Goal: Task Accomplishment & Management: Use online tool/utility

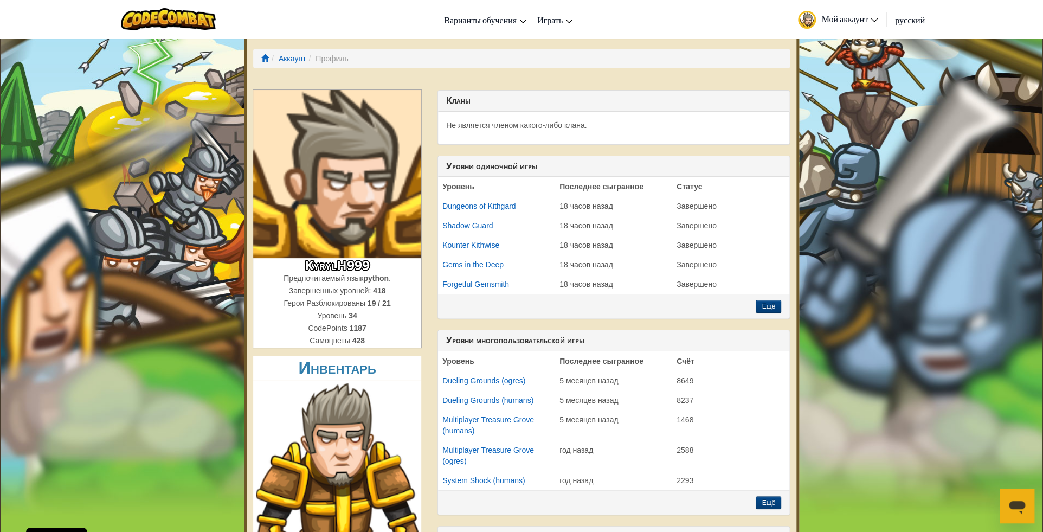
click at [859, 12] on link "Мой аккаунт" at bounding box center [838, 19] width 91 height 34
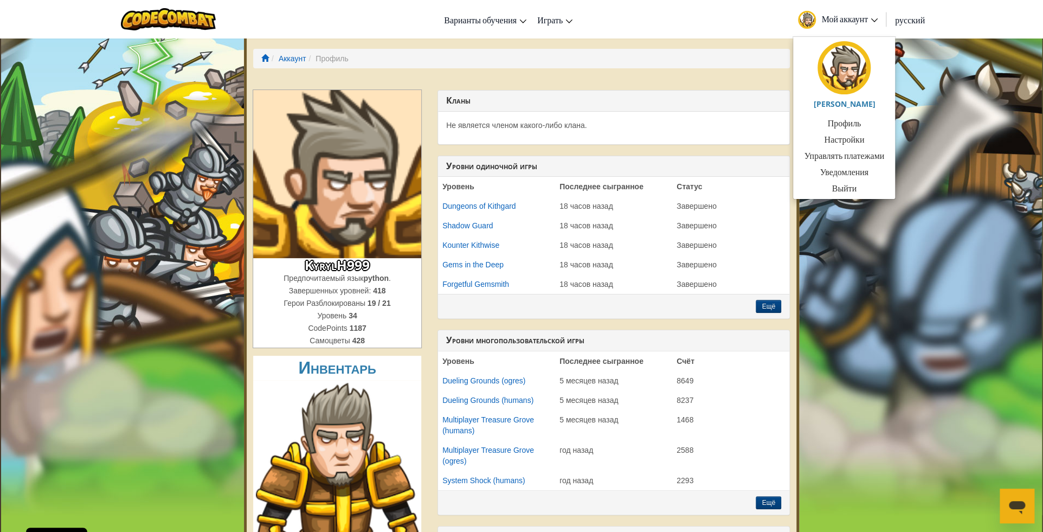
drag, startPoint x: 981, startPoint y: 144, endPoint x: 948, endPoint y: 131, distance: 35.5
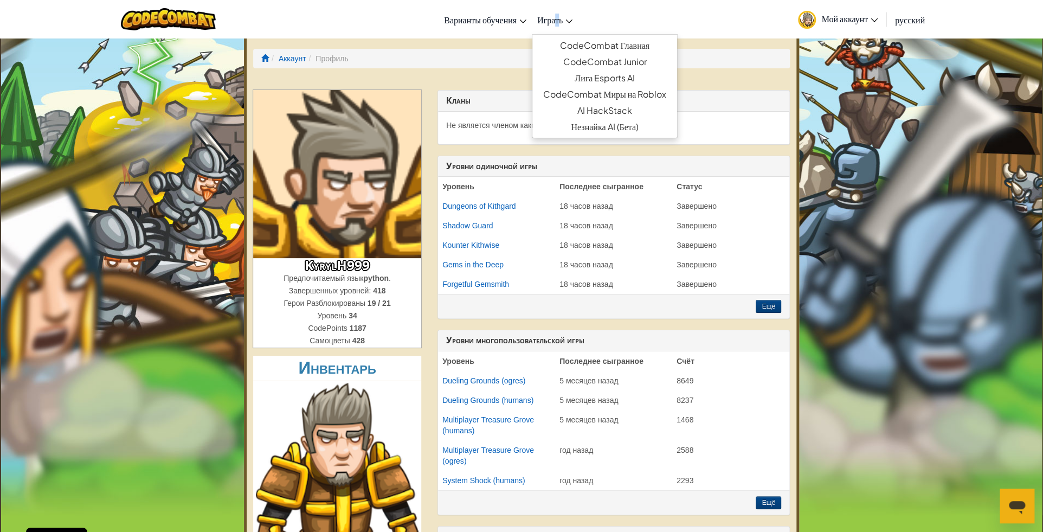
drag, startPoint x: 556, startPoint y: 11, endPoint x: 559, endPoint y: 15, distance: 5.8
click at [559, 15] on link "Играть" at bounding box center [555, 19] width 46 height 29
click at [628, 43] on link "CodeCombat Главная" at bounding box center [604, 45] width 145 height 16
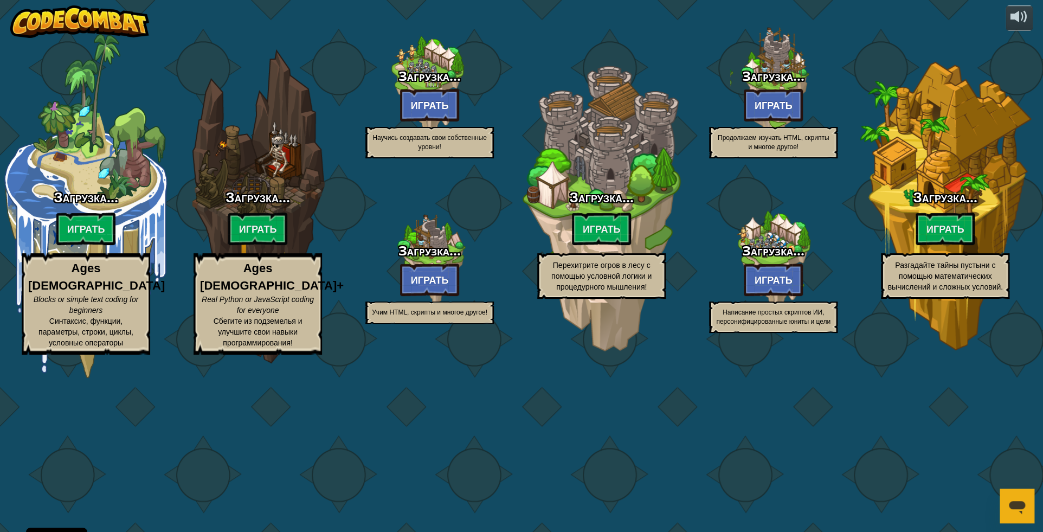
select select "ru"
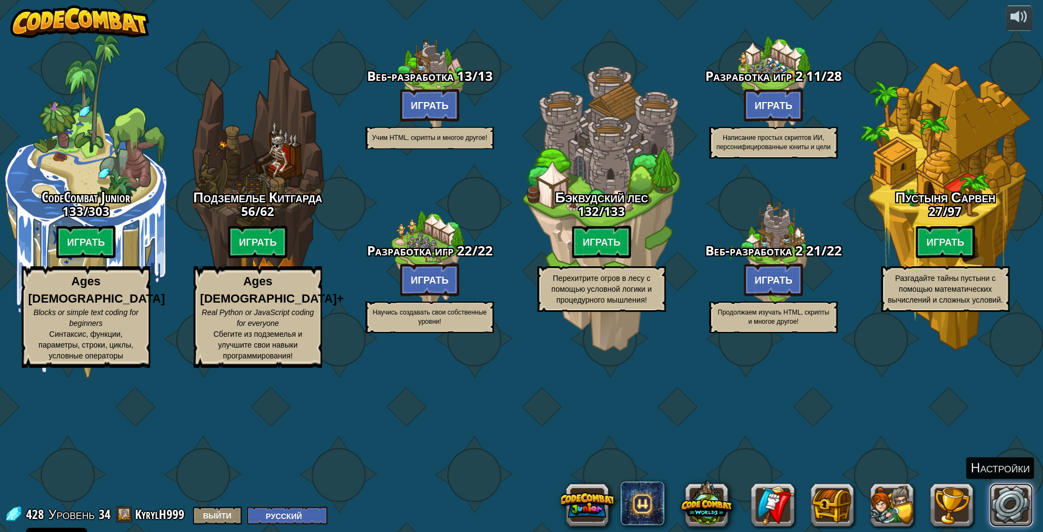
click at [1010, 491] on link at bounding box center [1010, 504] width 43 height 43
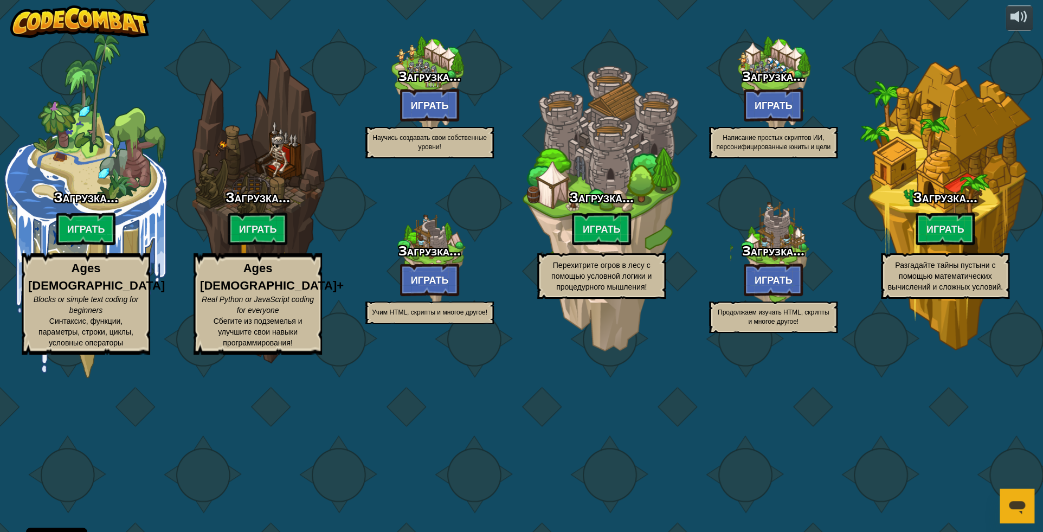
select select "ru"
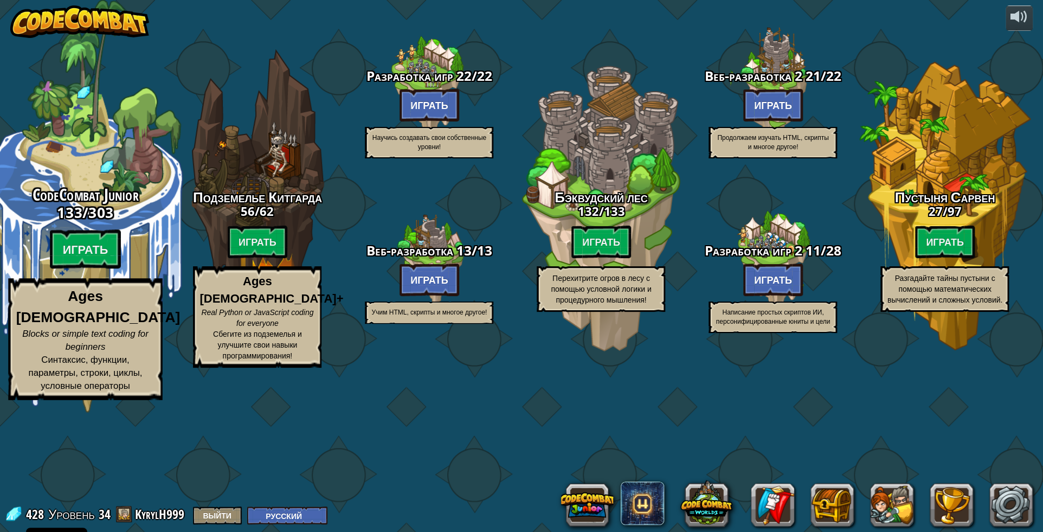
click at [99, 325] on strong "Ages [DEMOGRAPHIC_DATA]" at bounding box center [98, 306] width 164 height 37
select select "ru"
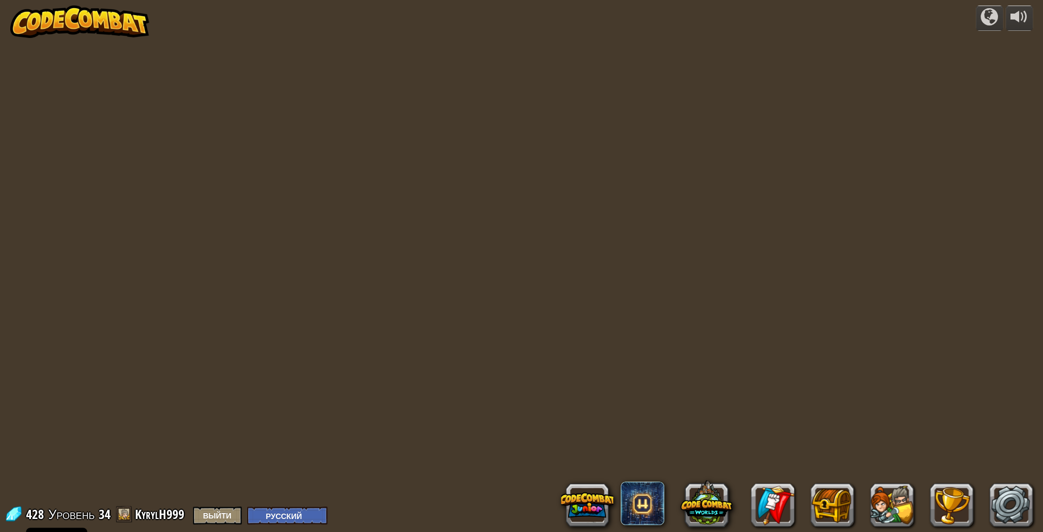
select select "ru"
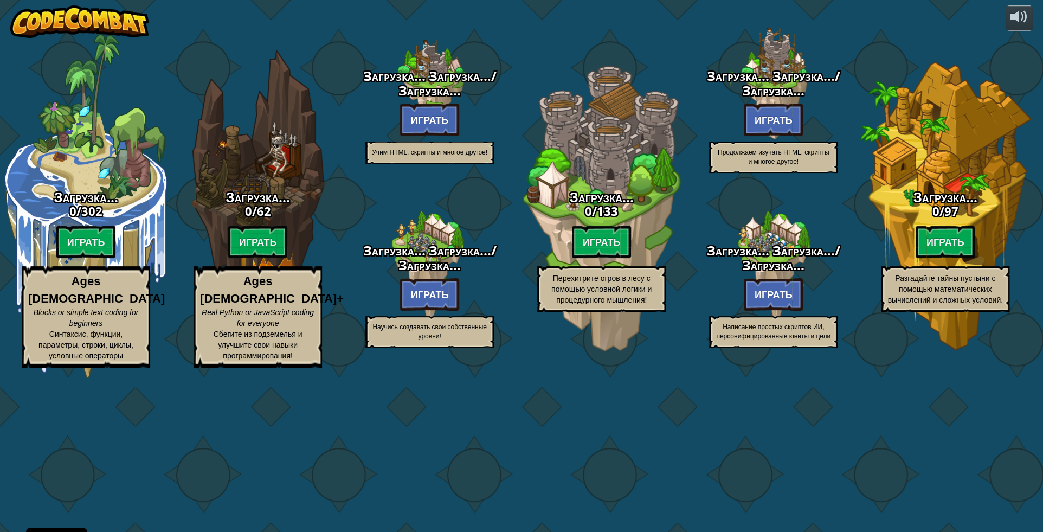
select select "ru"
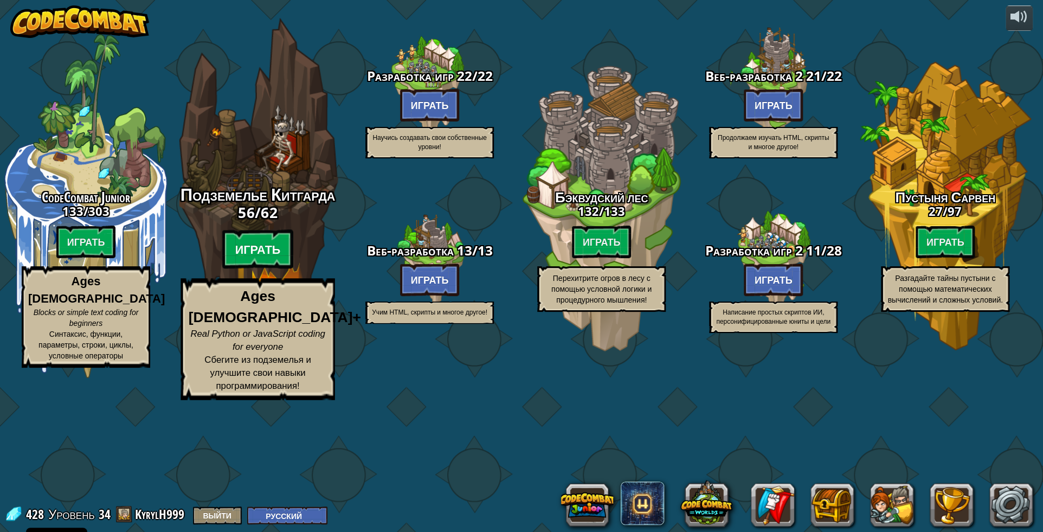
click at [268, 269] on btn "Играть" at bounding box center [258, 249] width 72 height 39
select select "ru"
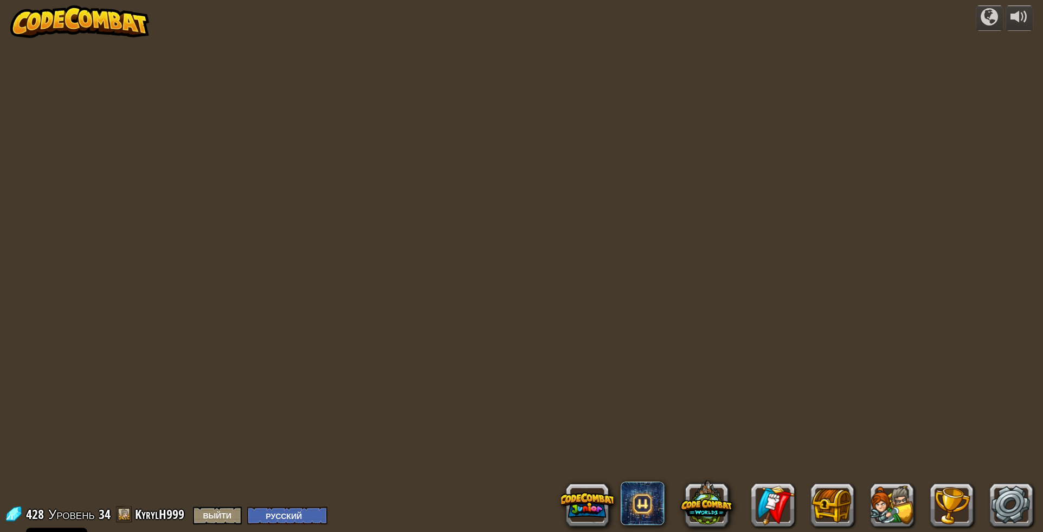
select select "ru"
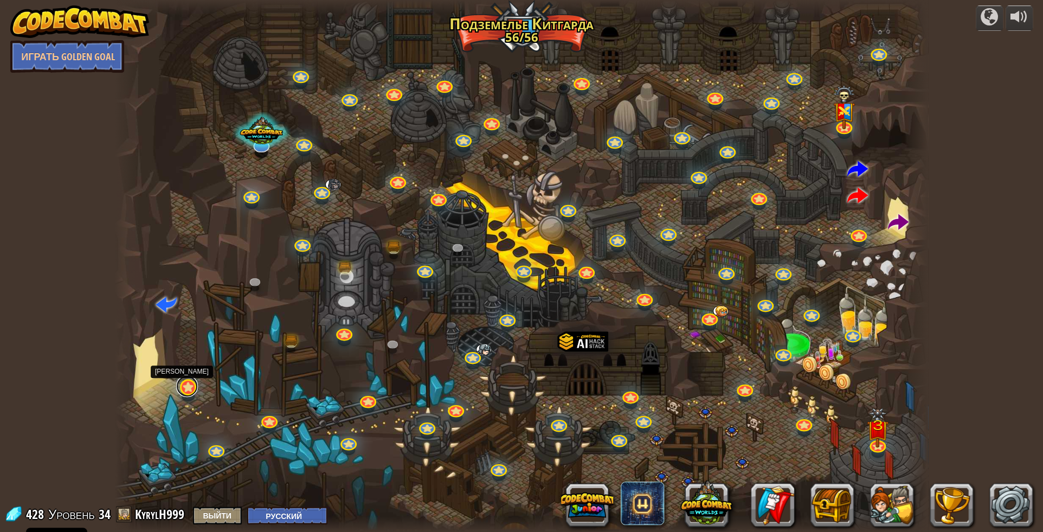
click at [188, 392] on link at bounding box center [187, 386] width 22 height 22
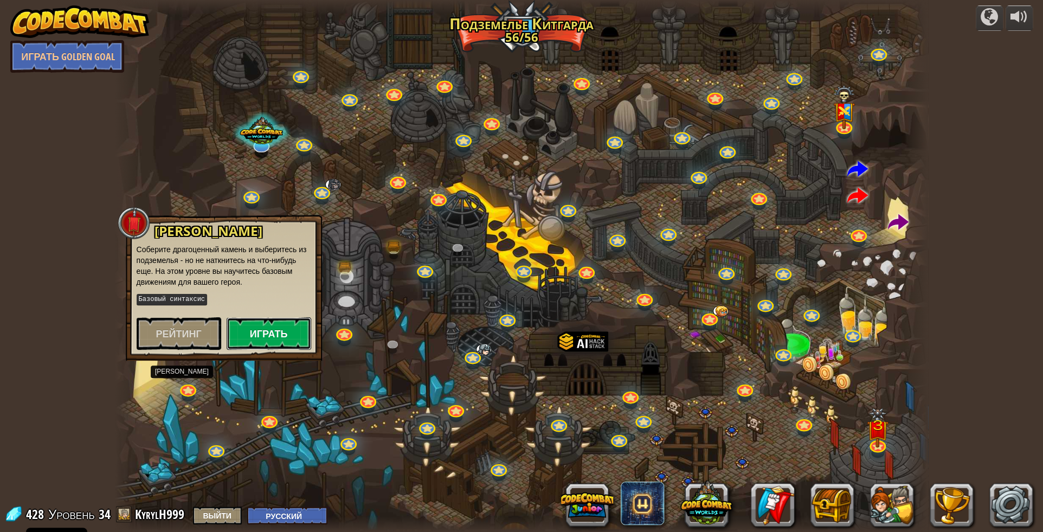
click at [261, 327] on button "Играть" at bounding box center [269, 333] width 85 height 33
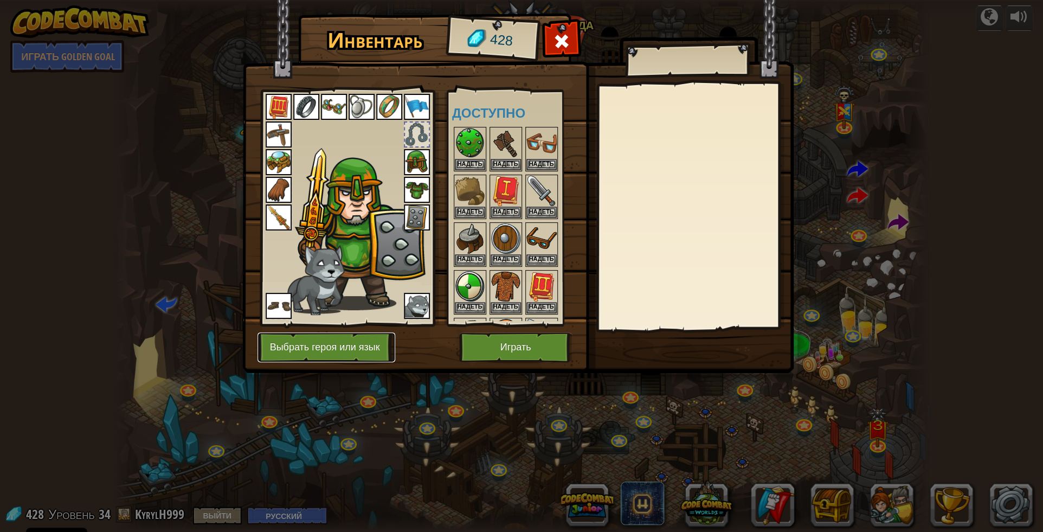
click at [351, 342] on button "Выбрать героя или язык" at bounding box center [327, 347] width 138 height 30
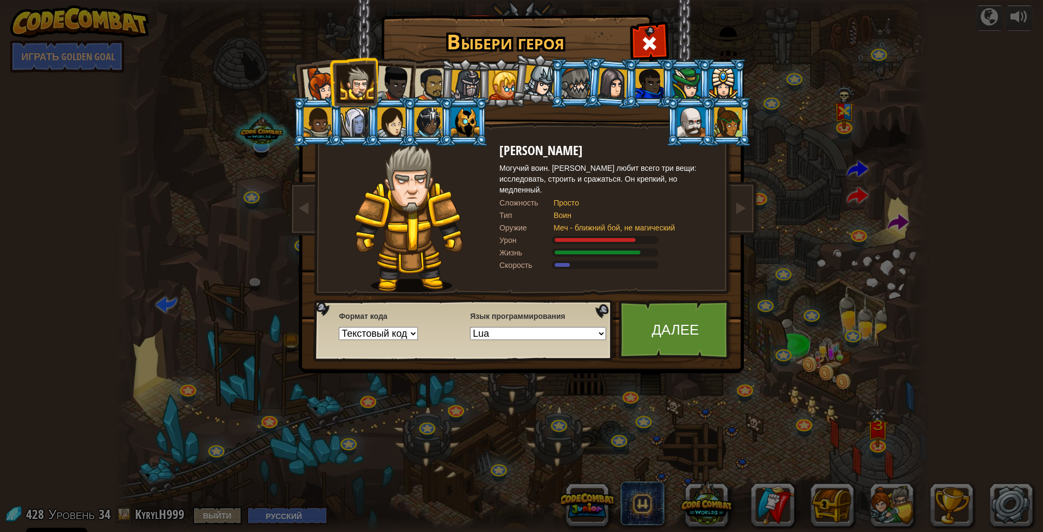
click at [470, 327] on select "Python (По умолчанию) JavaScript Lua C++ Java (Экспериментальный)" at bounding box center [538, 333] width 136 height 13
click at [539, 278] on div "[PERSON_NAME] Могучий воин. [PERSON_NAME] любит всего три вещи: исследовать, ст…" at bounding box center [607, 217] width 217 height 149
click at [660, 316] on link "Далее" at bounding box center [675, 330] width 113 height 60
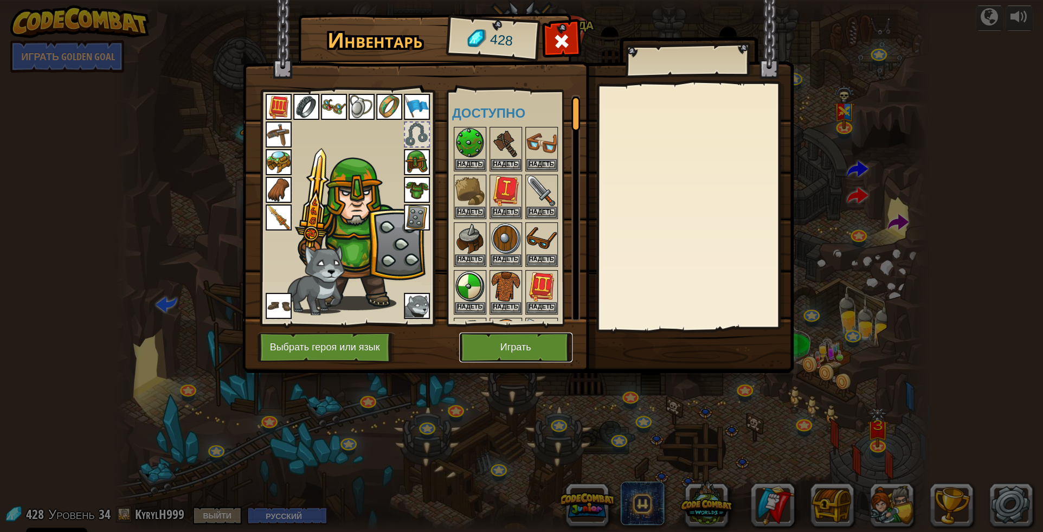
click at [519, 338] on button "Играть" at bounding box center [515, 347] width 113 height 30
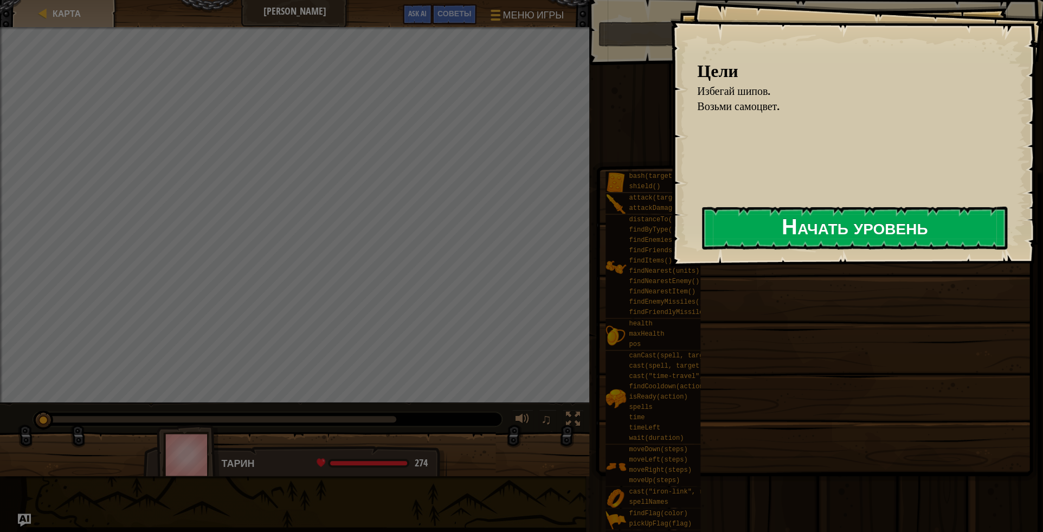
click at [814, 218] on button "Начать уровень" at bounding box center [854, 228] width 305 height 43
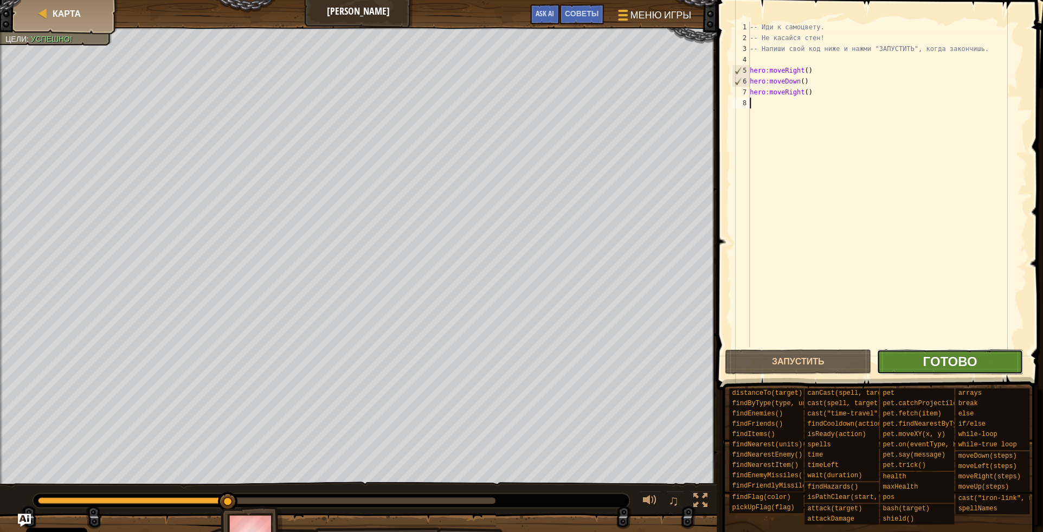
click at [926, 361] on span "Готово" at bounding box center [950, 360] width 54 height 17
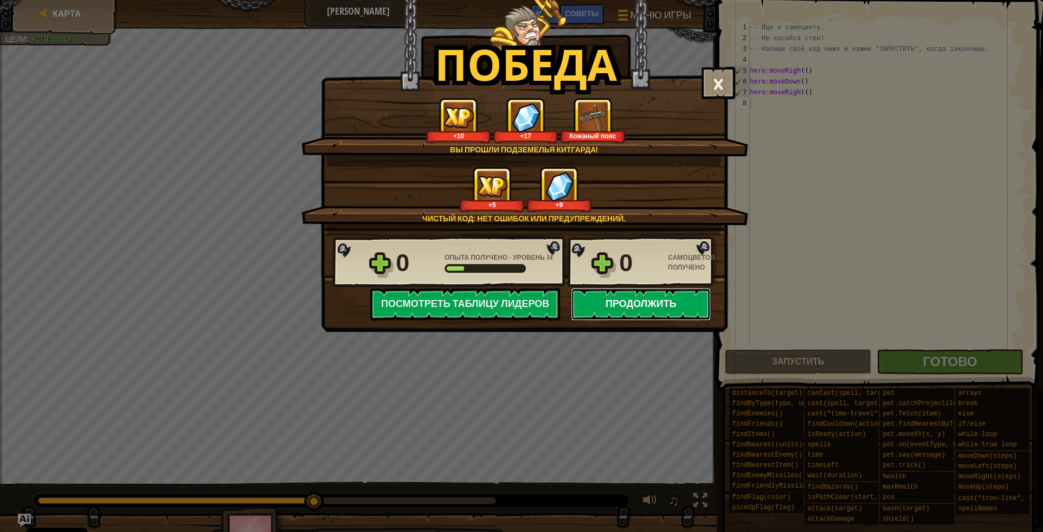
click at [622, 300] on button "Продолжить" at bounding box center [641, 304] width 140 height 33
select select "ru"
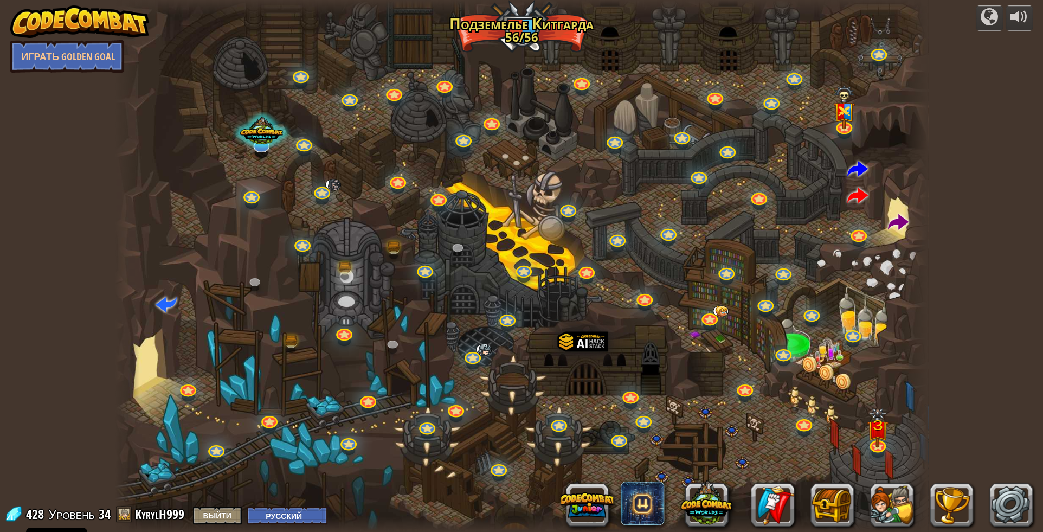
click at [282, 419] on div at bounding box center [522, 266] width 814 height 532
click at [210, 449] on link at bounding box center [215, 447] width 22 height 22
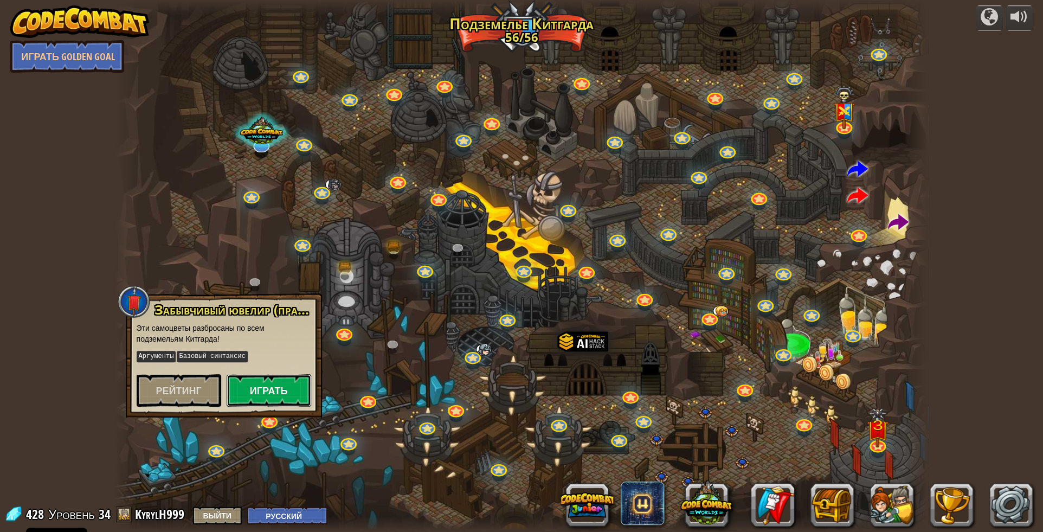
click at [268, 400] on button "Играть" at bounding box center [269, 390] width 85 height 33
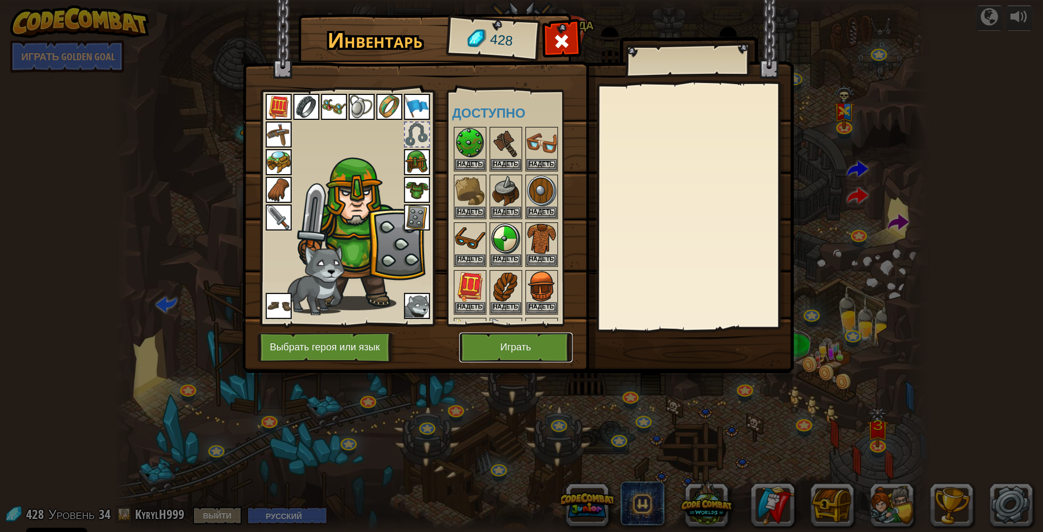
click at [516, 342] on button "Играть" at bounding box center [515, 347] width 113 height 30
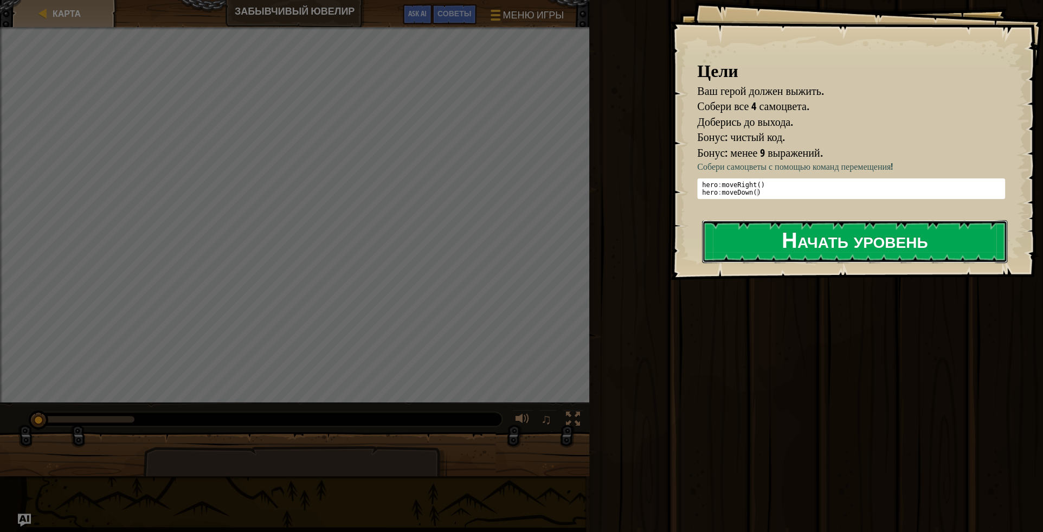
click at [817, 243] on button "Начать уровень" at bounding box center [854, 241] width 305 height 43
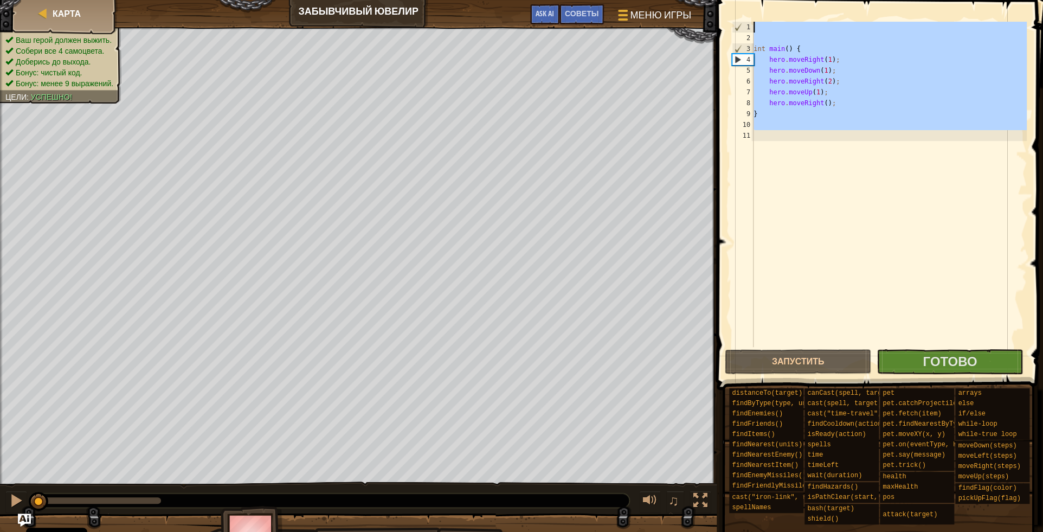
drag, startPoint x: 823, startPoint y: 201, endPoint x: 475, endPoint y: -45, distance: 426.3
click at [751, 22] on div "int main ( ) { hero . moveRight ( 1 ) ; hero . moveDown ( 1 ) ; hero . moveRigh…" at bounding box center [888, 184] width 275 height 325
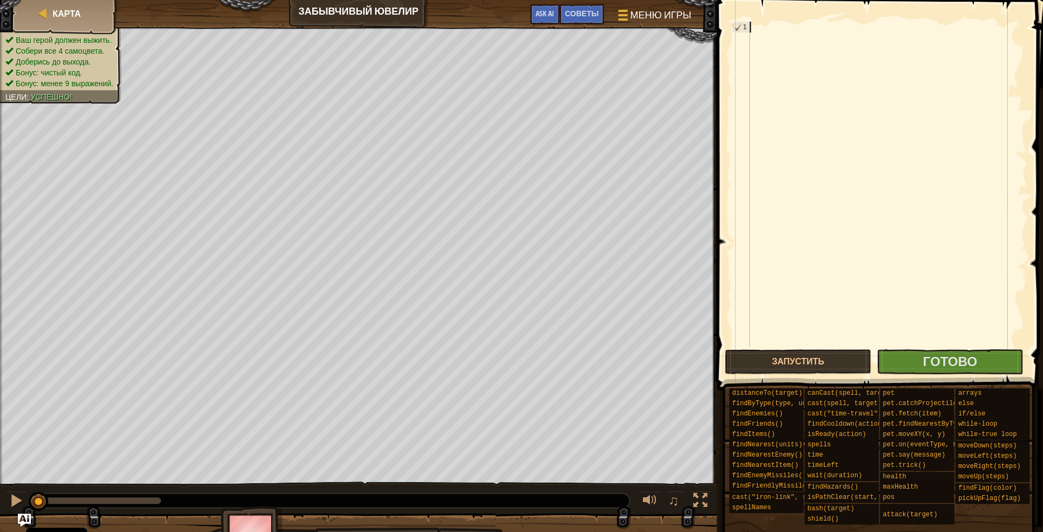
type textarea "9"
type textarea "int main {"
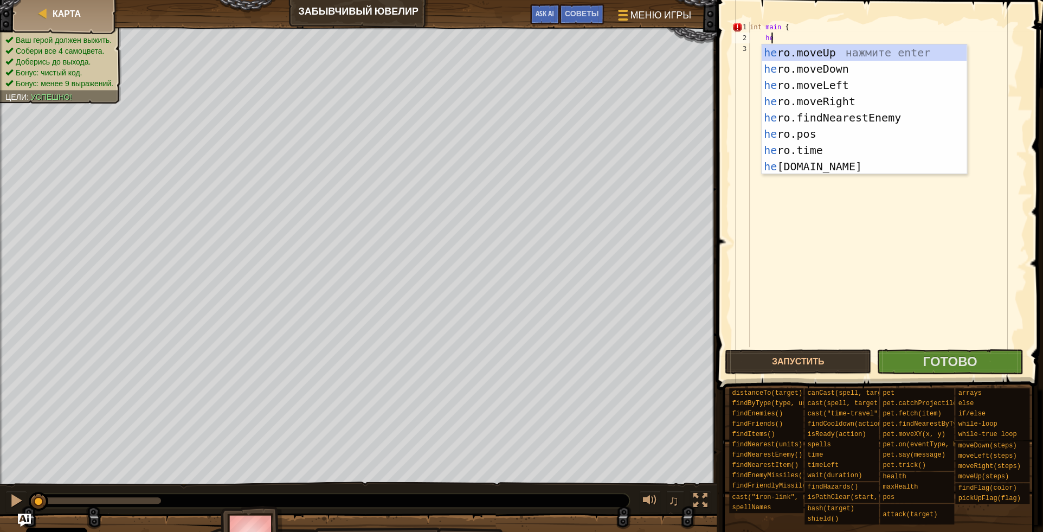
type textarea "her"
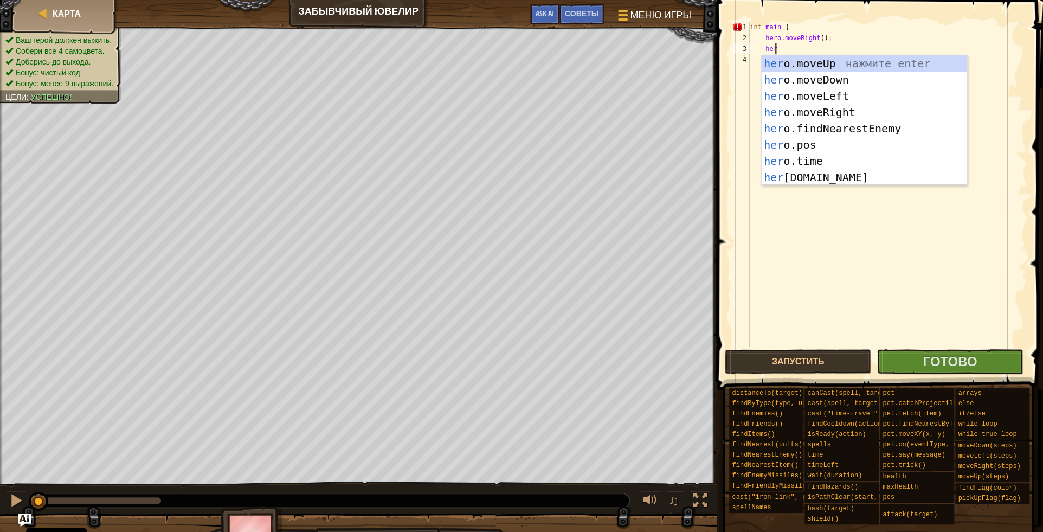
type textarea "hero"
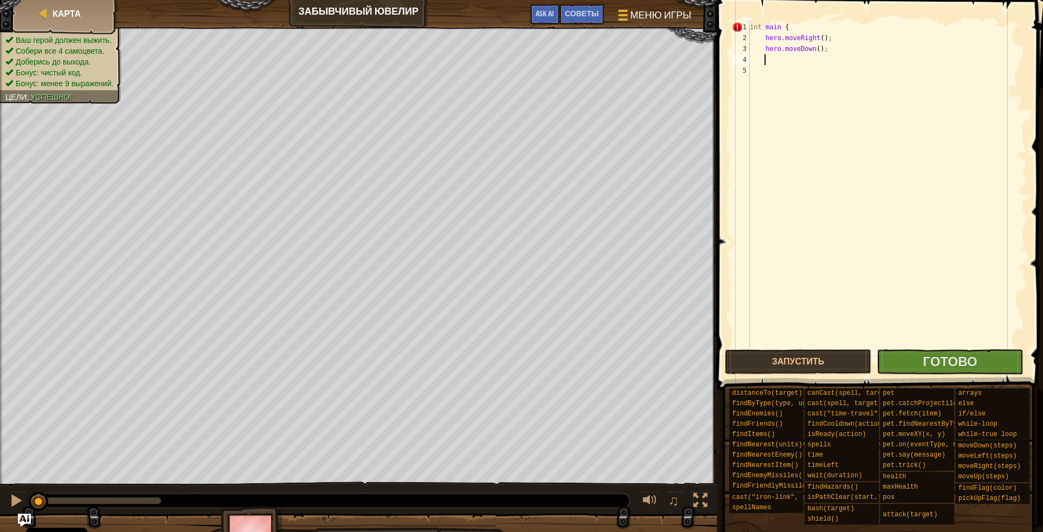
scroll to position [5, 0]
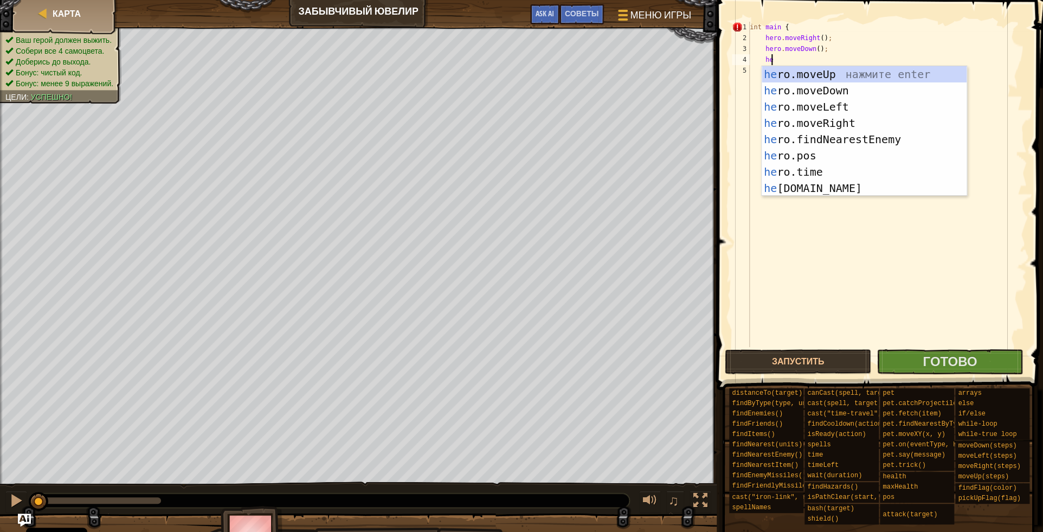
type textarea "her"
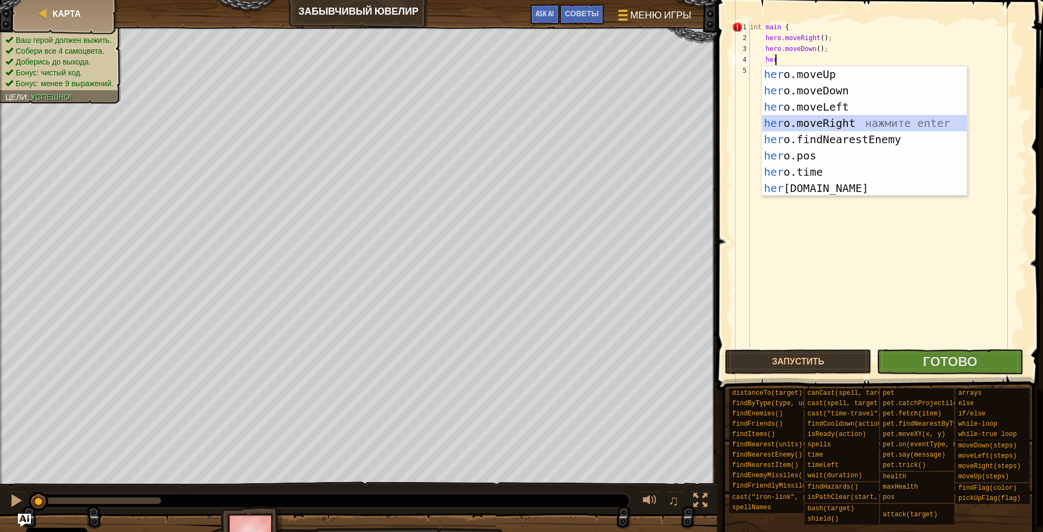
scroll to position [5, 1]
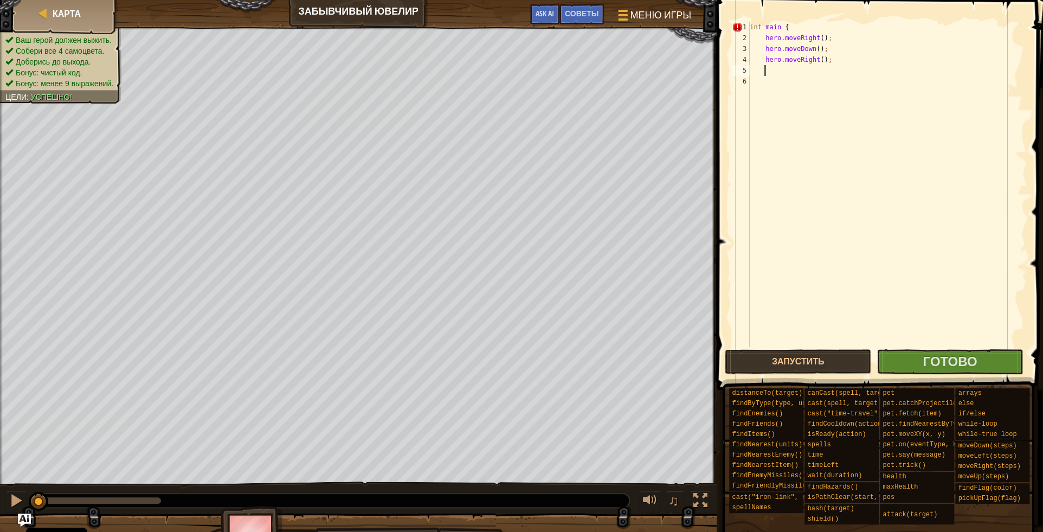
click at [816, 60] on div "int main { hero . moveRight ( ) ; hero . moveDown ( ) ; hero . moveRight ( ) ;" at bounding box center [887, 195] width 279 height 347
click at [820, 60] on div "int main { hero . moveRight ( ) ; hero . moveDown ( ) ; hero . moveRight ( ) ;" at bounding box center [887, 195] width 279 height 347
type textarea "hero.moveRight(2);"
click at [865, 61] on div "int main { hero . moveRight ( ) ; hero . moveDown ( ) ; hero . moveRight ( 2 ) ;" at bounding box center [887, 195] width 279 height 347
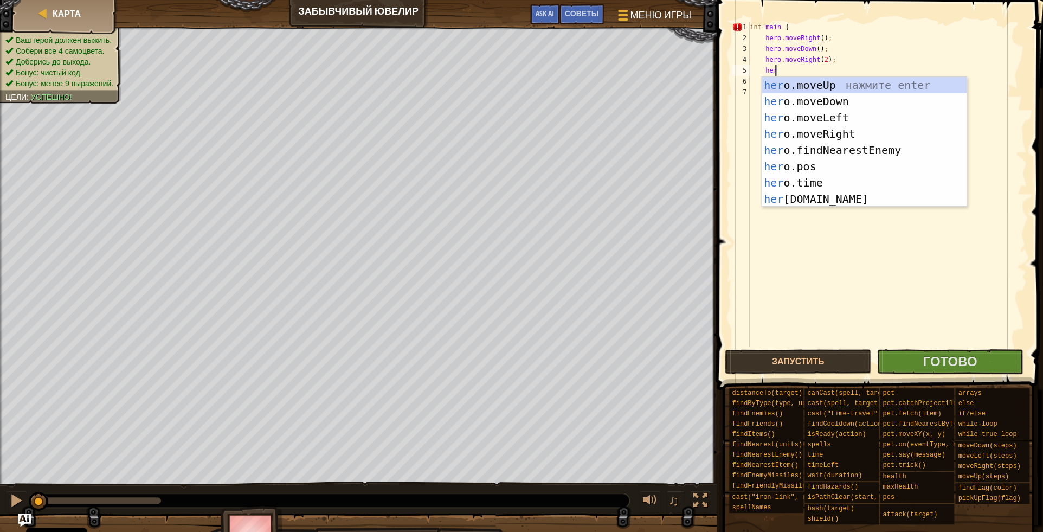
type textarea "hero"
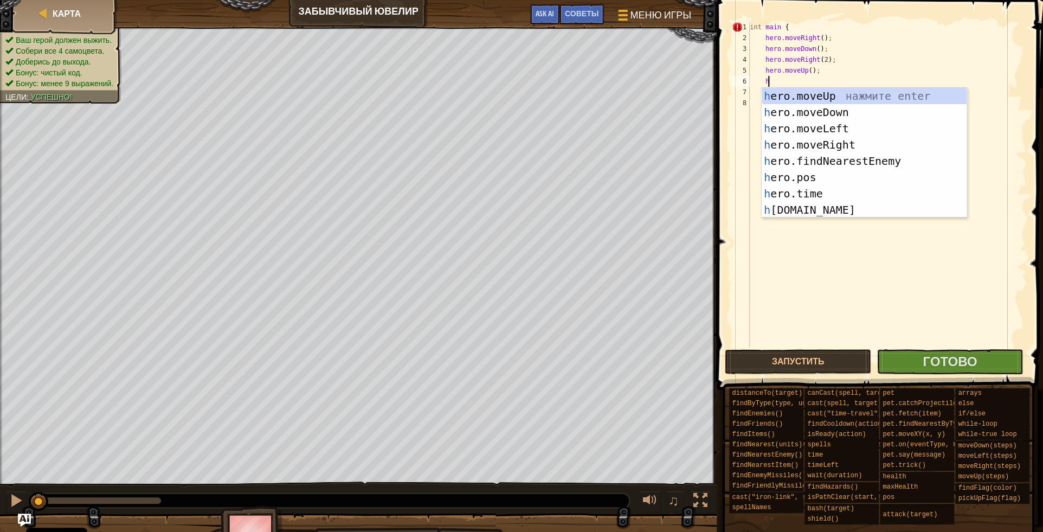
type textarea "he"
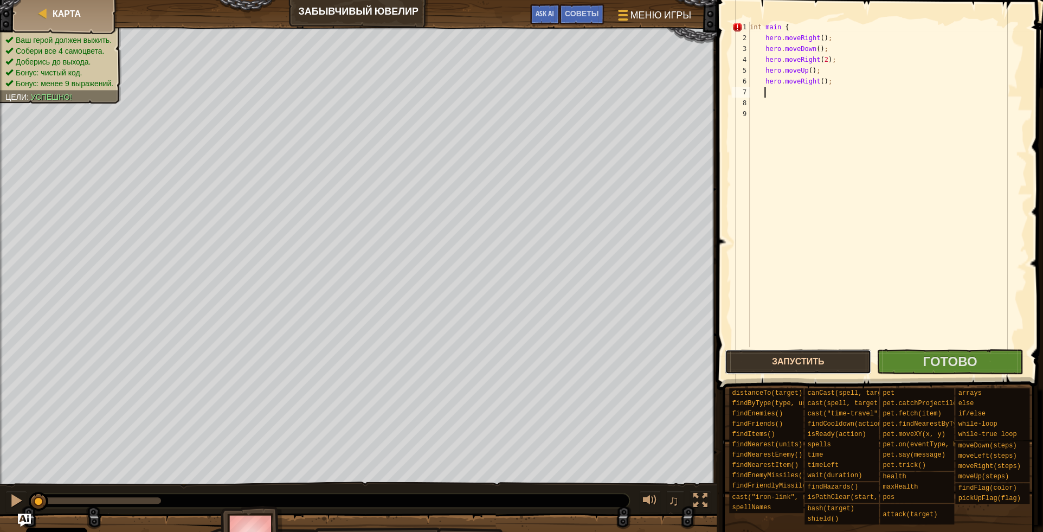
click at [810, 359] on button "Запустить" at bounding box center [798, 361] width 146 height 25
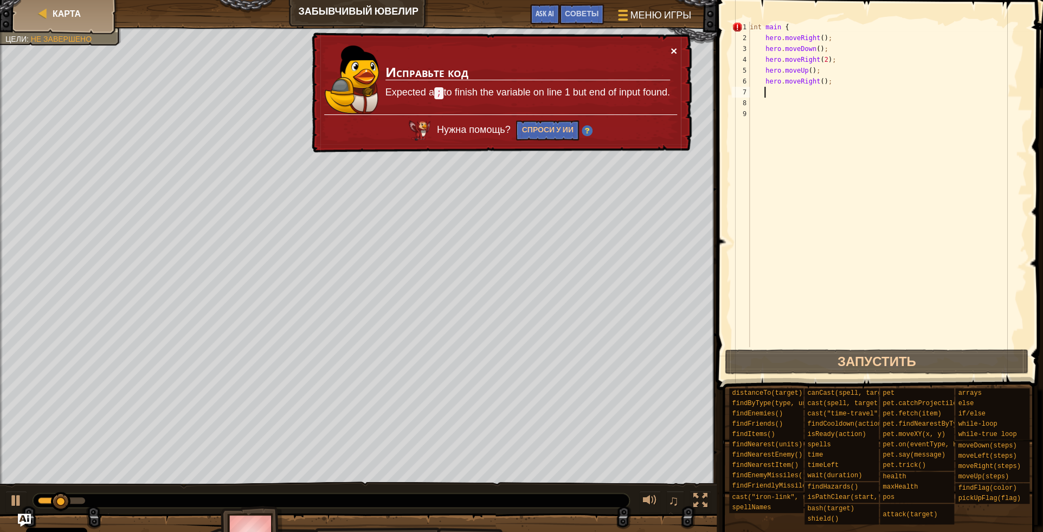
click at [673, 51] on button "×" at bounding box center [674, 50] width 7 height 11
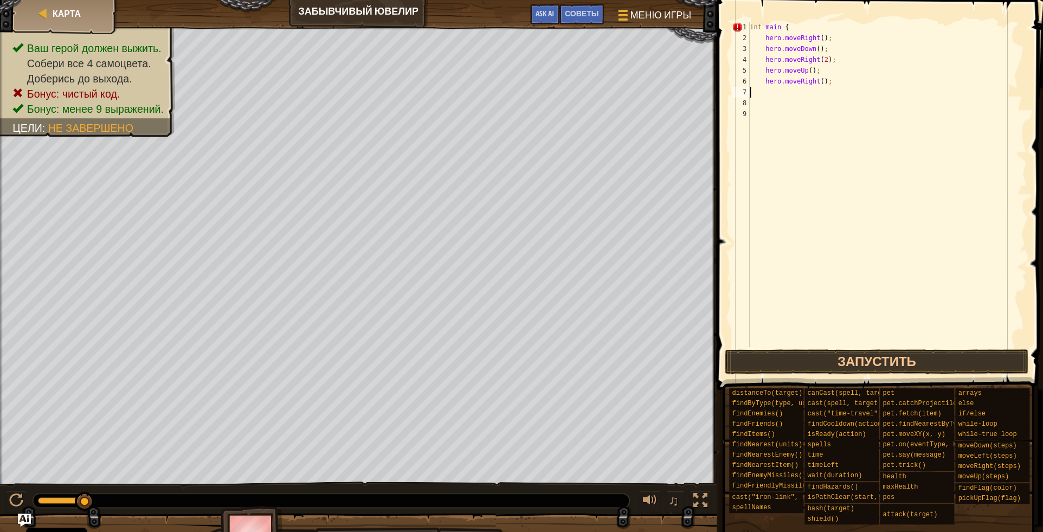
type textarea "}"
click at [795, 25] on div "int main { hero . moveRight ( ) ; hero . moveDown ( ) ; hero . moveRight ( 2 ) …" at bounding box center [887, 195] width 279 height 347
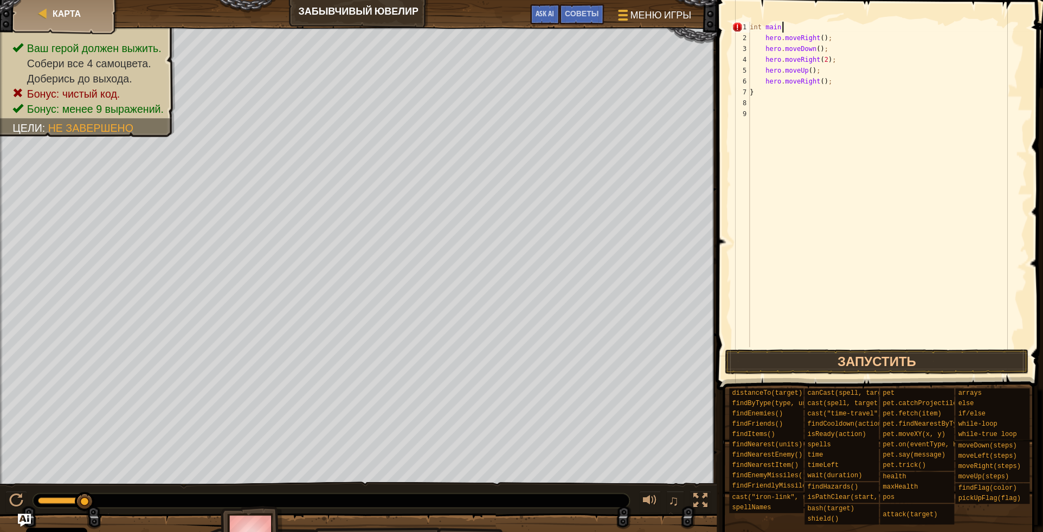
type textarea "int main }"
drag, startPoint x: 764, startPoint y: 101, endPoint x: 770, endPoint y: 95, distance: 8.1
click at [765, 100] on div "int main } hero . moveRight ( ) ; hero . moveDown ( ) ; hero . moveRight ( 2 ) …" at bounding box center [887, 195] width 279 height 347
type textarea "}"
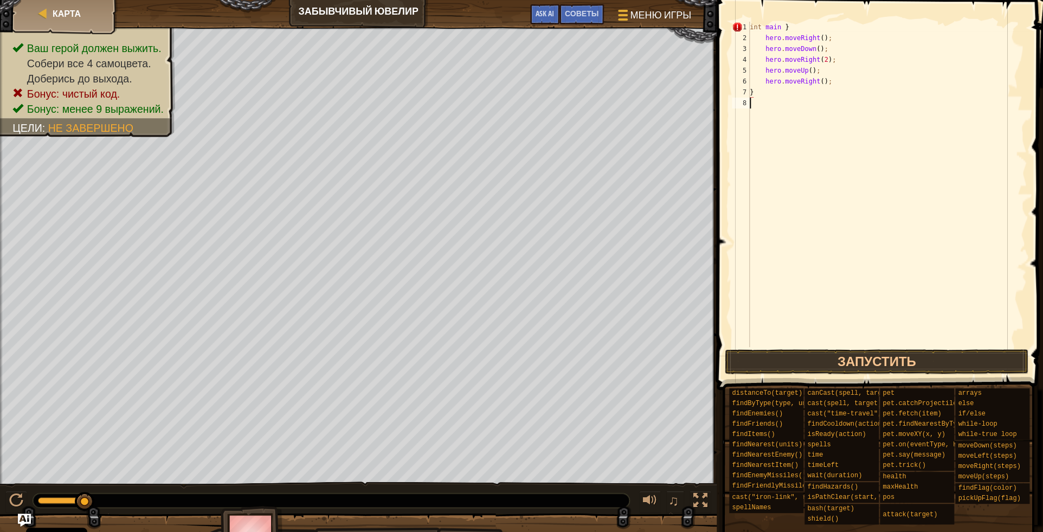
click at [757, 107] on div "int main } hero . moveRight ( ) ; hero . moveDown ( ) ; hero . moveRight ( 2 ) …" at bounding box center [887, 195] width 279 height 347
click at [792, 29] on div "int main } hero . moveRight ( ) ; hero . moveDown ( ) ; hero . moveRight ( 2 ) …" at bounding box center [887, 195] width 279 height 347
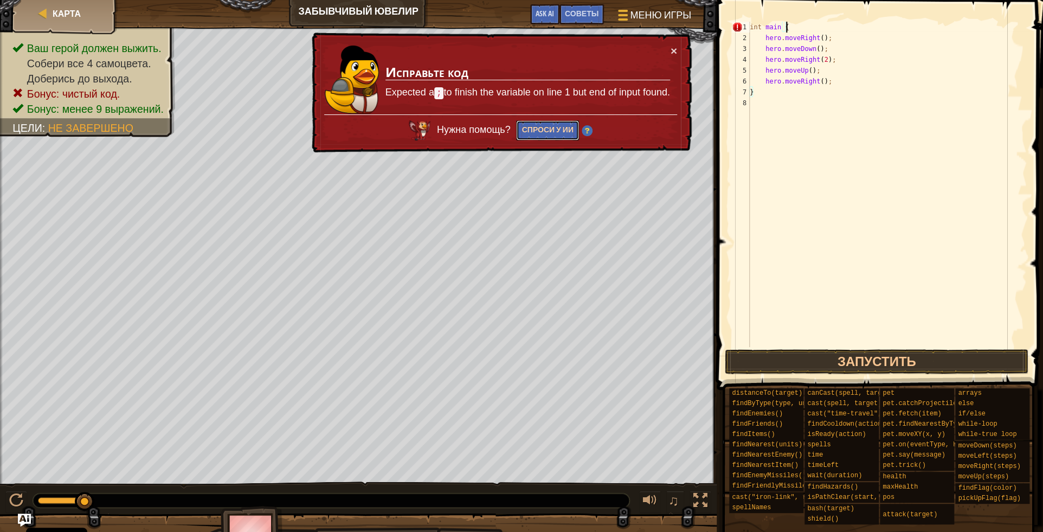
click at [537, 126] on button "Спроси у ИИ" at bounding box center [547, 130] width 62 height 20
click at [703, 498] on div at bounding box center [700, 500] width 14 height 14
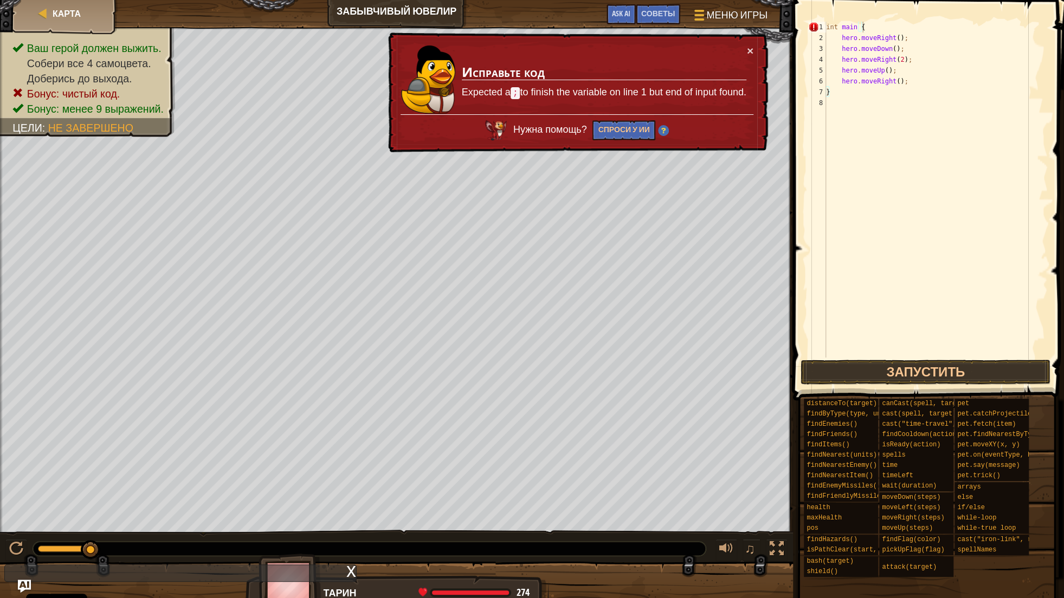
click at [357, 531] on div at bounding box center [396, 589] width 793 height 54
click at [353, 531] on div "x" at bounding box center [351, 570] width 10 height 11
click at [632, 130] on button "Спроси у ИИ" at bounding box center [624, 130] width 62 height 20
click at [350, 531] on div "x" at bounding box center [351, 570] width 10 height 11
click at [609, 137] on button "Спроси у ИИ" at bounding box center [624, 130] width 62 height 20
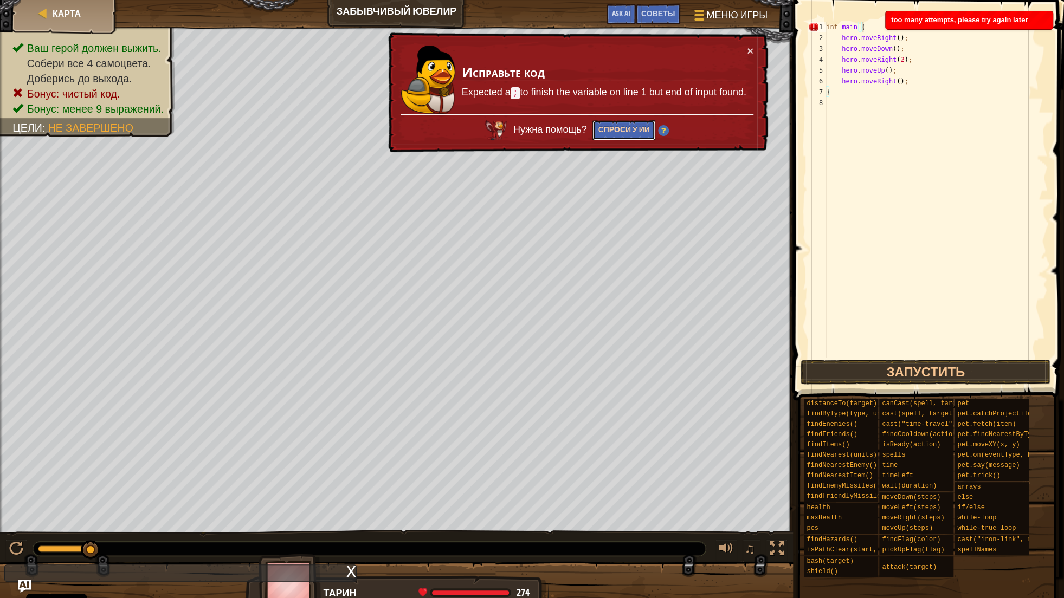
click at [613, 133] on button "Спроси у ИИ" at bounding box center [624, 130] width 62 height 20
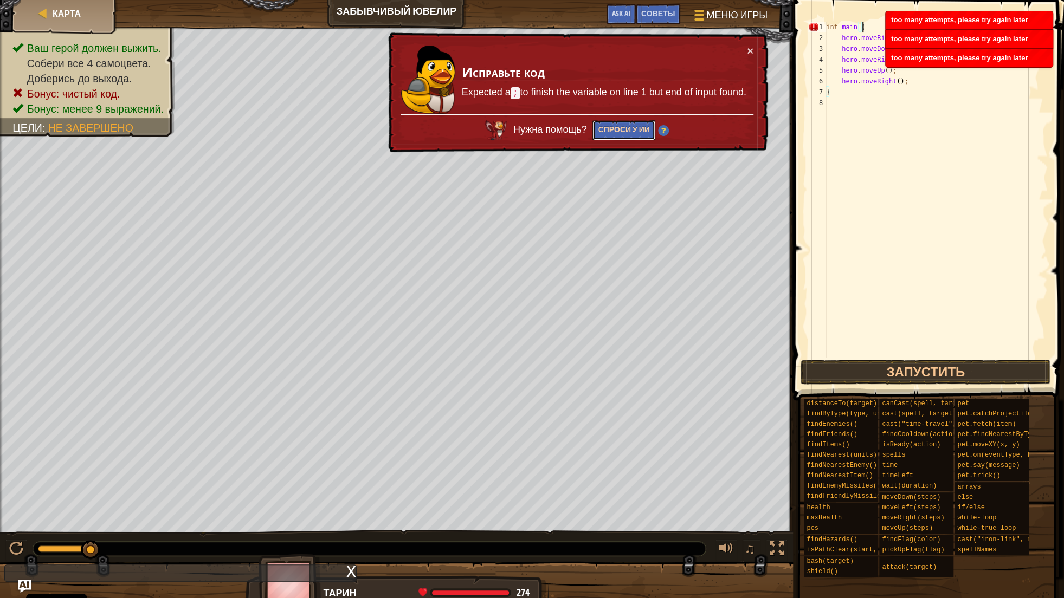
click at [613, 133] on button "Спроси у ИИ" at bounding box center [624, 130] width 62 height 20
click at [756, 56] on div "× Исправьте код Expected a ; to finish the variable on line 1 but end of input …" at bounding box center [577, 93] width 382 height 120
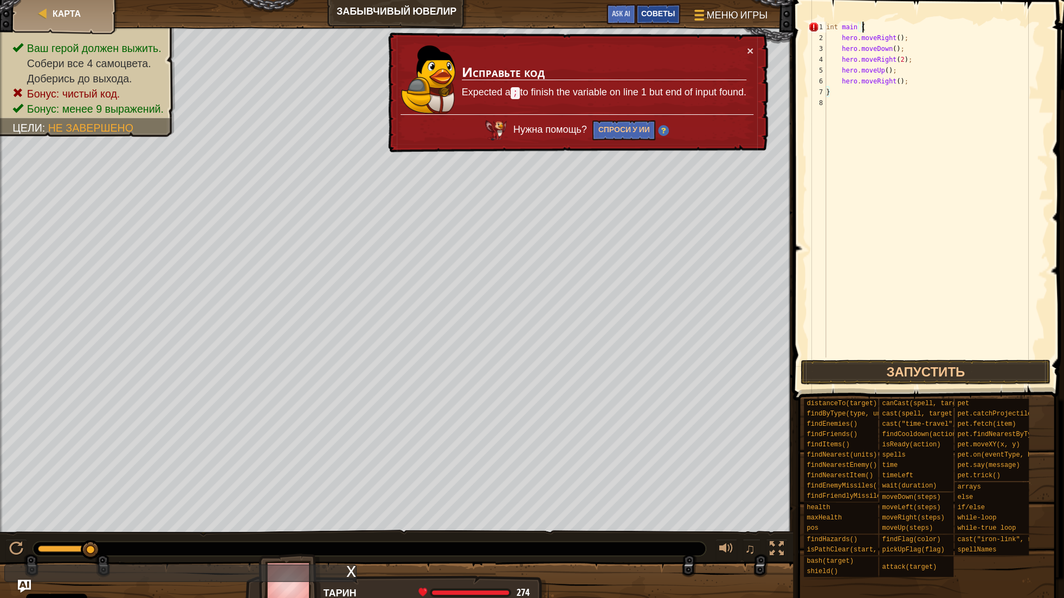
click at [670, 22] on div "Советы" at bounding box center [658, 14] width 44 height 20
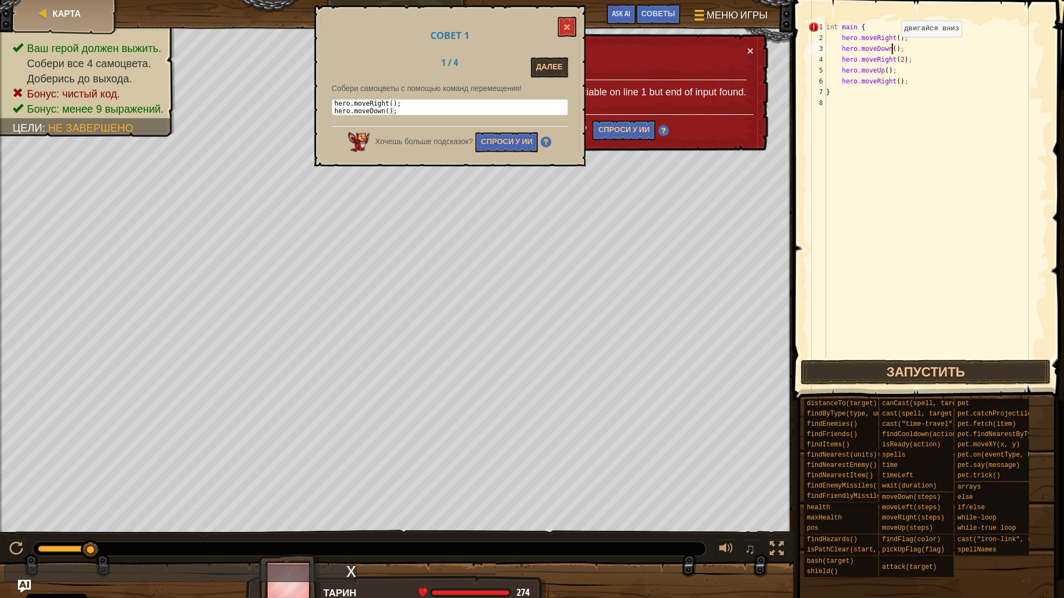
click at [891, 53] on div "int main { hero . moveRight ( ) ; hero . moveDown ( ) ; hero . moveRight ( 2 ) …" at bounding box center [936, 201] width 224 height 358
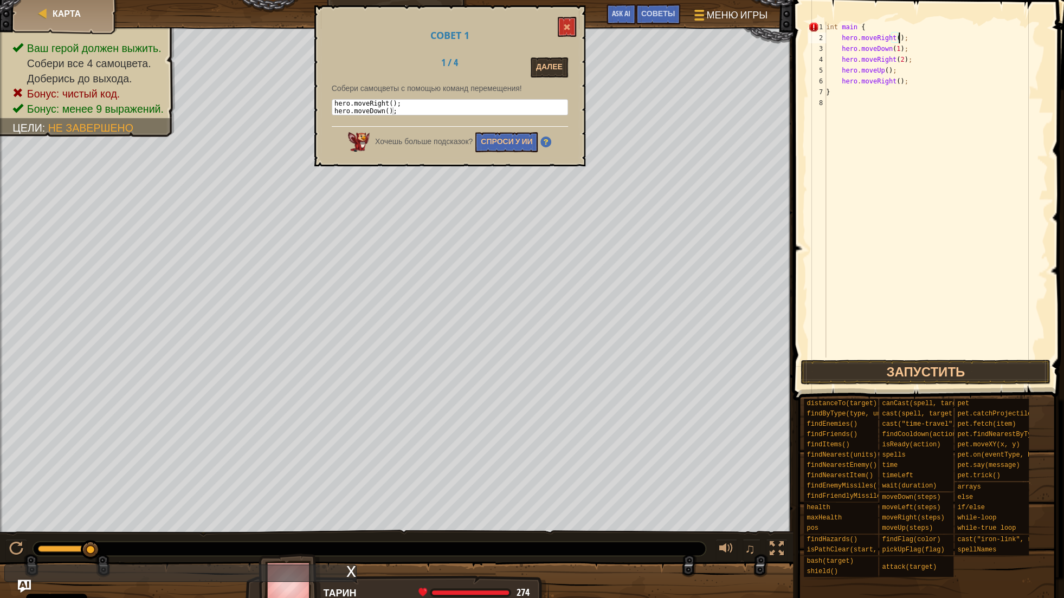
click at [897, 38] on div "int main { hero . moveRight ( ) ; hero . moveDown ( 1 ) ; hero . moveRight ( 2 …" at bounding box center [936, 201] width 224 height 358
click at [895, 38] on div "int main { hero . moveRight ( ) ; hero . moveDown ( 1 ) ; hero . moveRight ( 2 …" at bounding box center [936, 201] width 224 height 358
click at [884, 69] on div "int main { hero . moveRight ( 1 ) ; hero . moveDown ( 1 ) ; hero . moveRight ( …" at bounding box center [936, 201] width 224 height 358
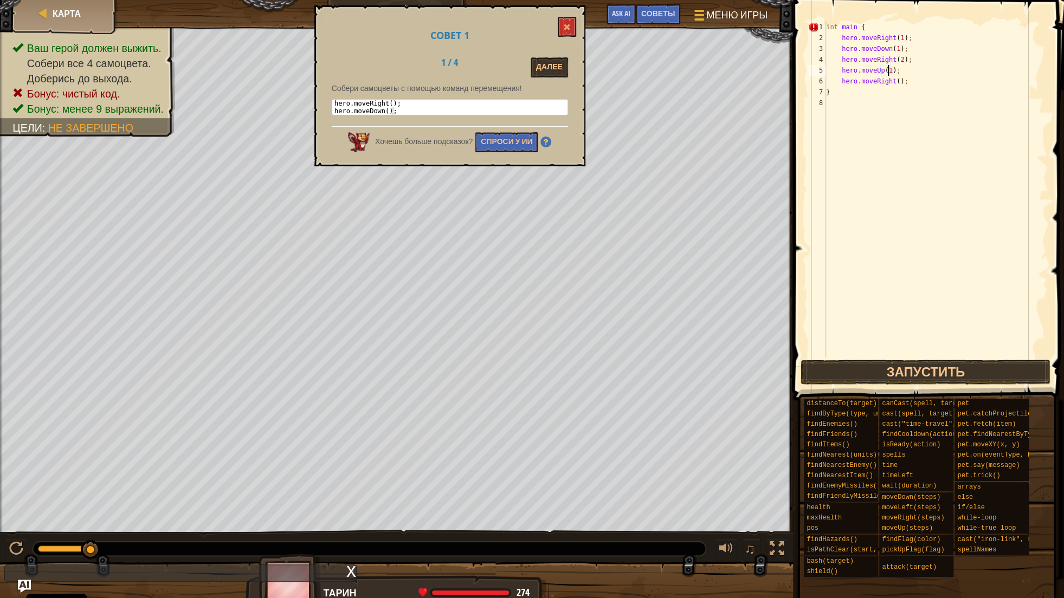
click at [895, 83] on div "int main { hero . moveRight ( 1 ) ; hero . moveDown ( 1 ) ; hero . moveRight ( …" at bounding box center [936, 201] width 224 height 358
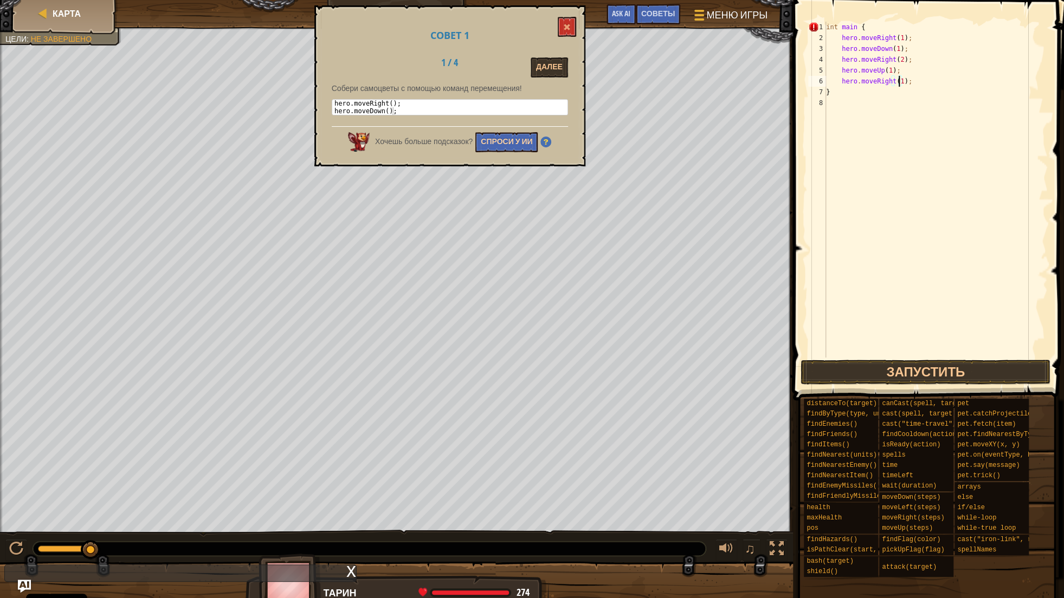
type textarea "hero.moveRight(1);"
click at [481, 140] on button "Спроси у ИИ" at bounding box center [506, 142] width 62 height 20
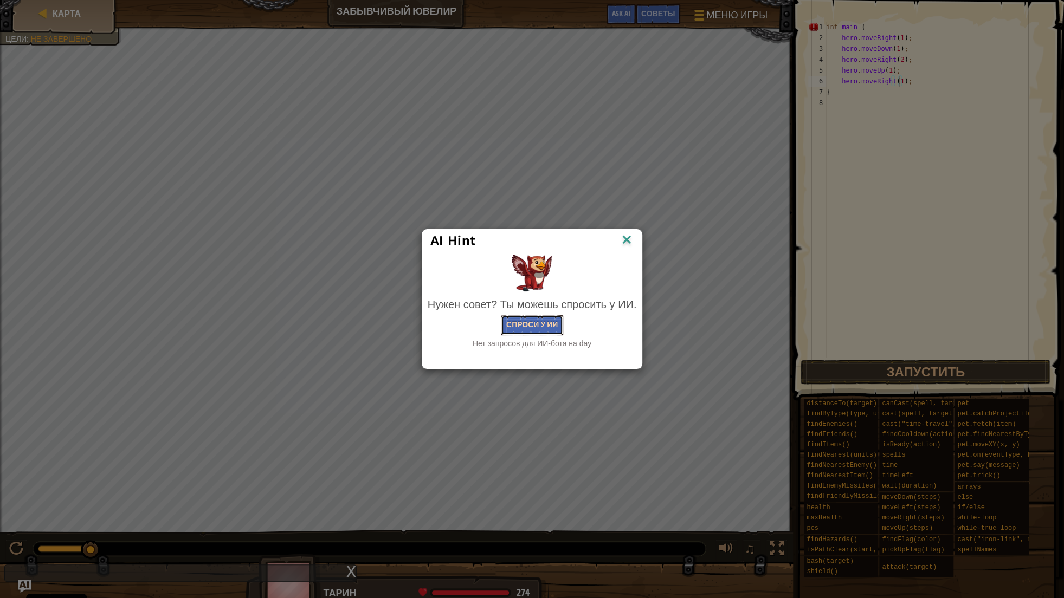
click at [554, 327] on button "Спроси у ИИ" at bounding box center [532, 326] width 62 height 20
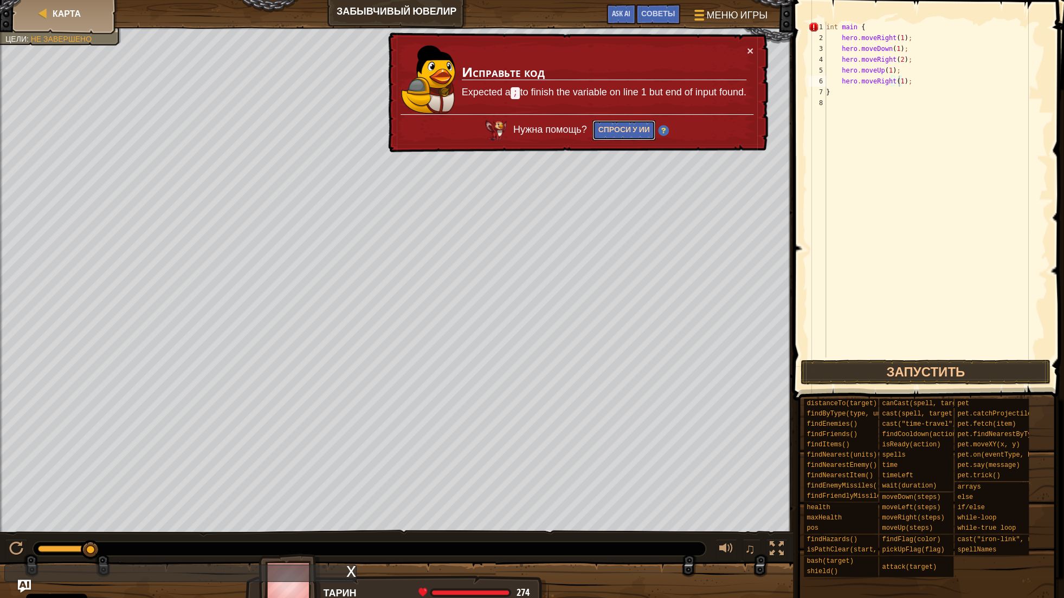
click at [638, 120] on button "Спроси у ИИ" at bounding box center [624, 130] width 62 height 20
click at [635, 137] on button "Спроси у ИИ" at bounding box center [624, 130] width 62 height 20
click at [730, 22] on button "Меню игры" at bounding box center [730, 17] width 93 height 27
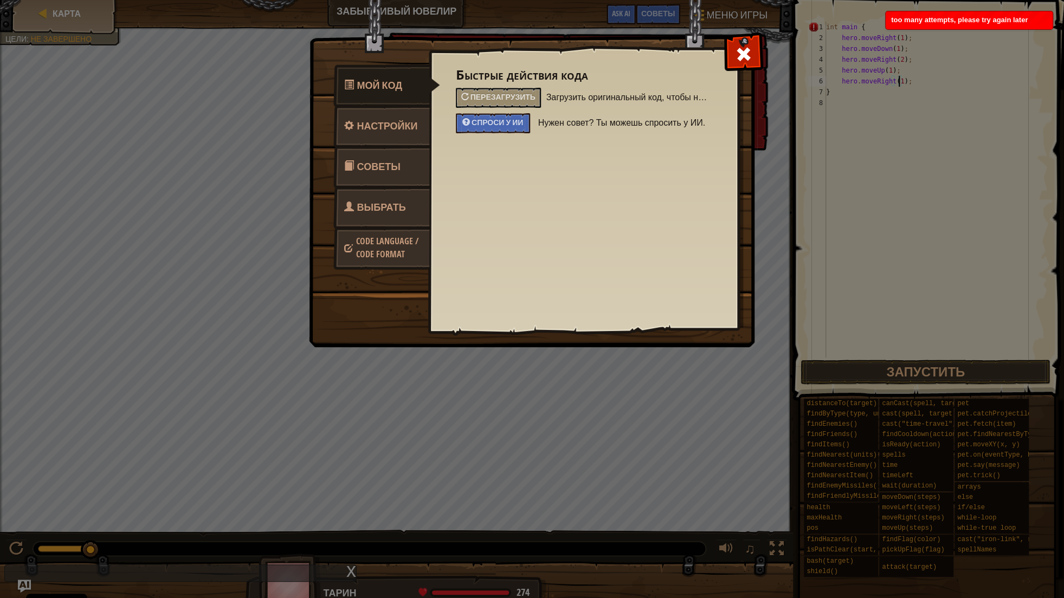
click at [420, 210] on link "Выбрать героя" at bounding box center [381, 220] width 96 height 69
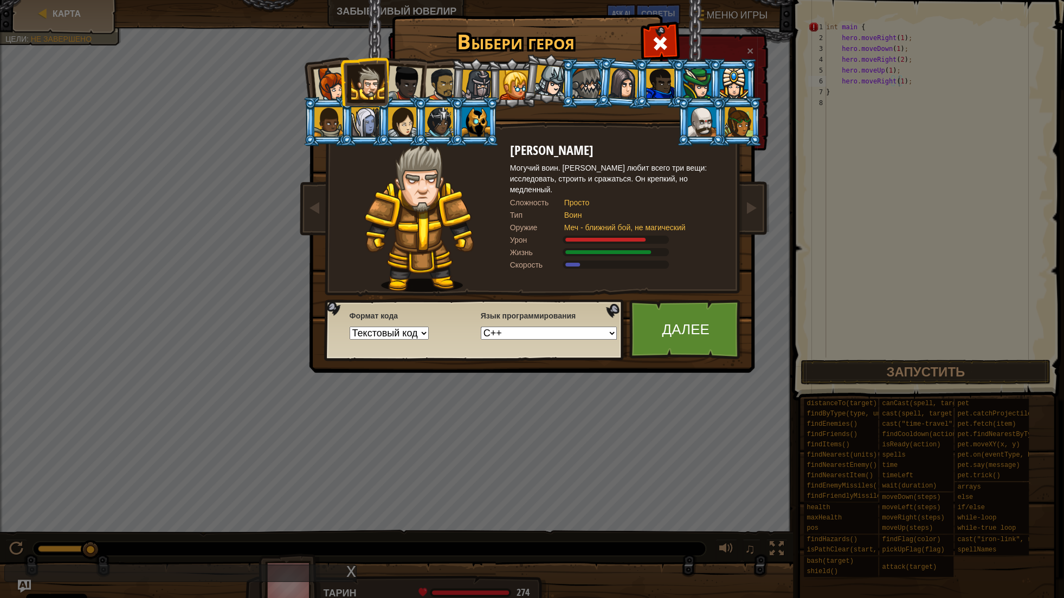
click at [481, 327] on select "Python (По умолчанию) JavaScript Lua C++ Java (Экспериментальный)" at bounding box center [549, 333] width 136 height 13
click at [547, 279] on div "[PERSON_NAME] Могучий воин. [PERSON_NAME] любит всего три вещи: исследовать, ст…" at bounding box center [618, 217] width 217 height 149
click at [688, 321] on link "Далее" at bounding box center [685, 330] width 113 height 60
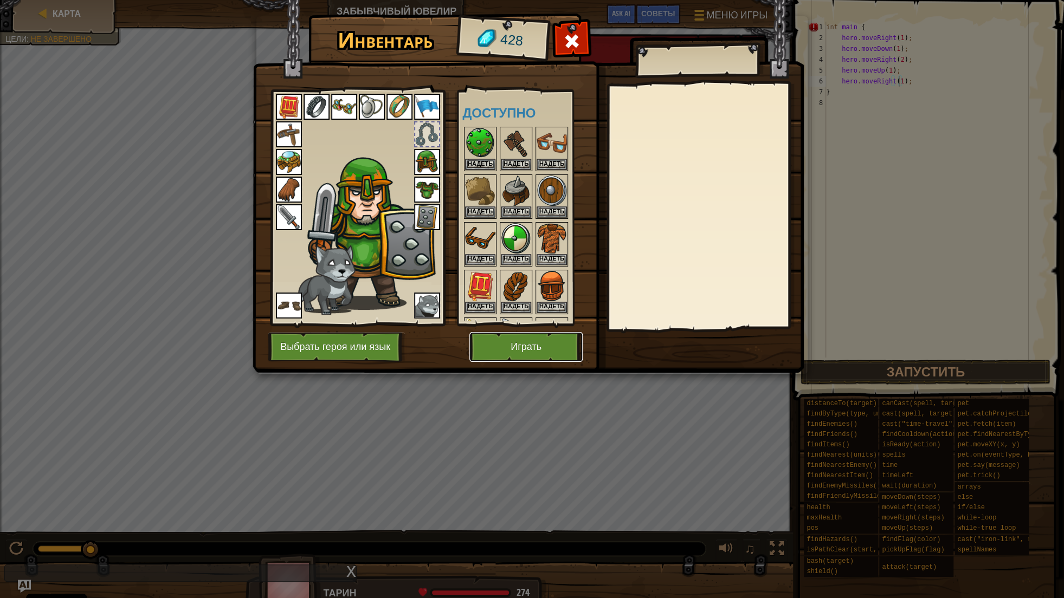
click at [545, 356] on button "Играть" at bounding box center [525, 347] width 113 height 30
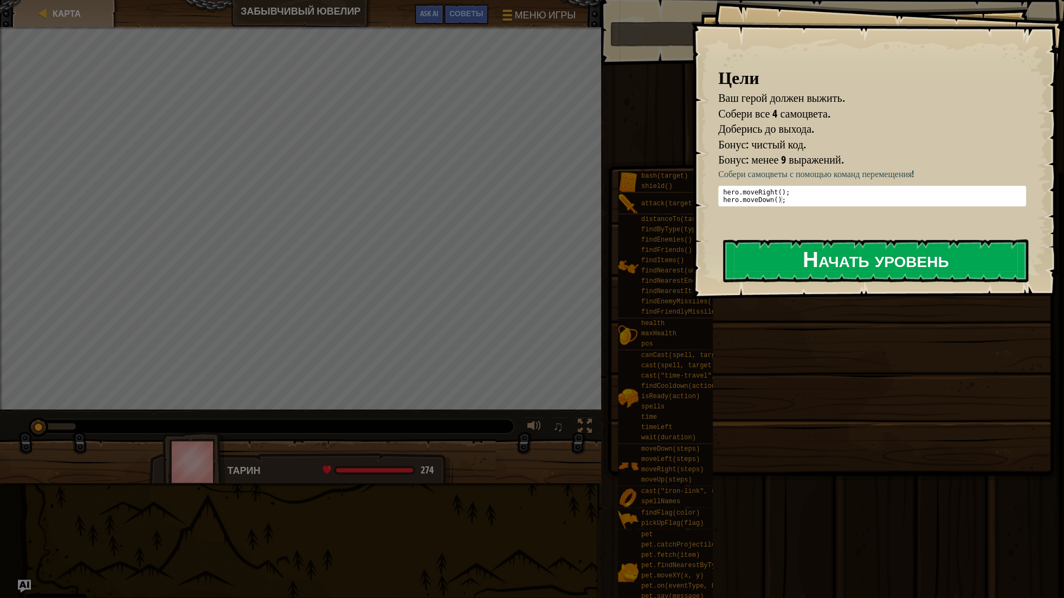
click at [821, 252] on button "Начать уровень" at bounding box center [875, 261] width 305 height 43
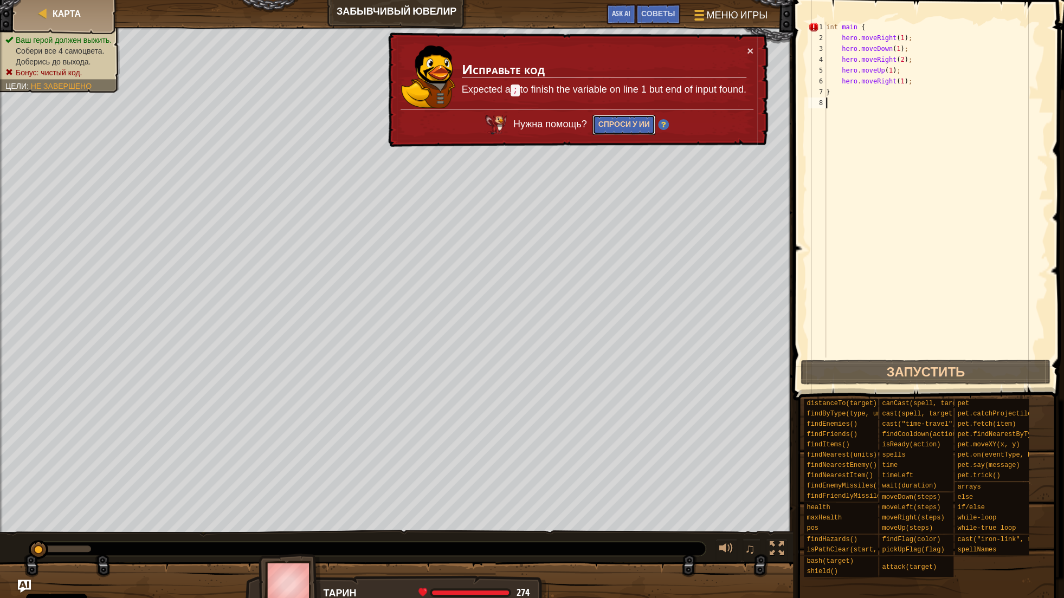
click at [639, 122] on button "Спроси у ИИ" at bounding box center [624, 125] width 62 height 20
click at [856, 93] on div "int main { hero . moveRight ( 1 ) ; hero . moveDown ( 1 ) ; hero . moveRight ( …" at bounding box center [936, 201] width 224 height 358
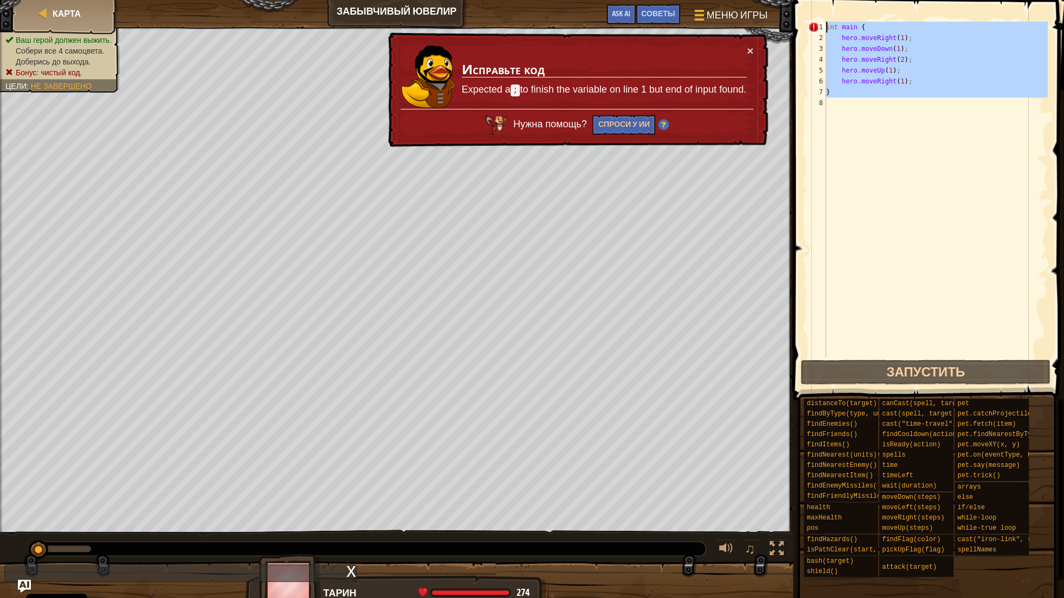
drag, startPoint x: 879, startPoint y: 127, endPoint x: 795, endPoint y: 0, distance: 152.9
click at [824, 22] on div "int main { hero . moveRight ( 1 ) ; hero . moveDown ( 1 ) ; hero . moveRight ( …" at bounding box center [936, 190] width 224 height 336
type textarea "int main { hero.moveRight(1);"
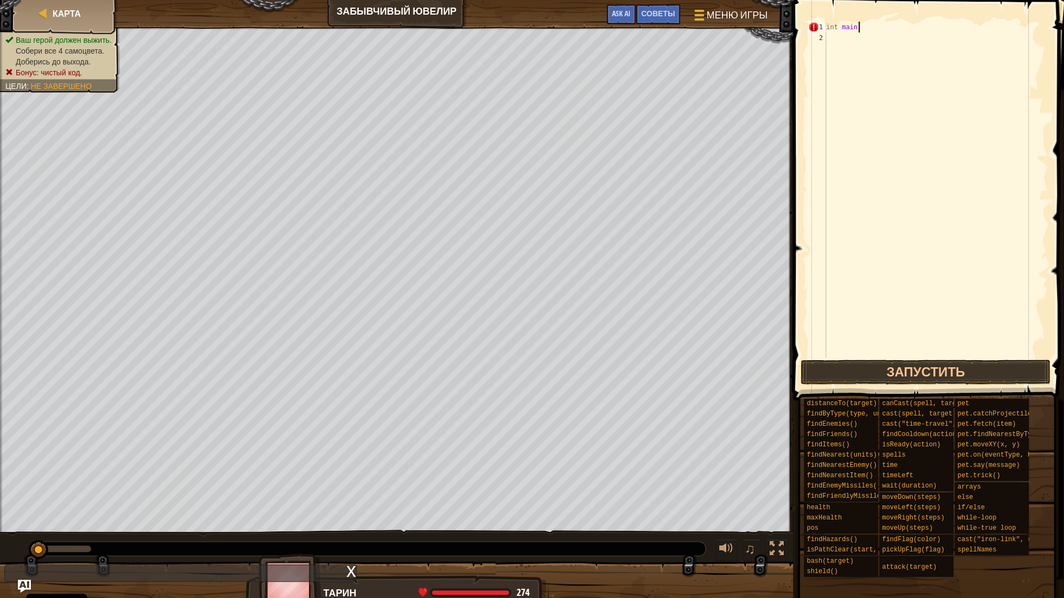
scroll to position [5, 2]
type textarea "int main {"
type textarea "}"
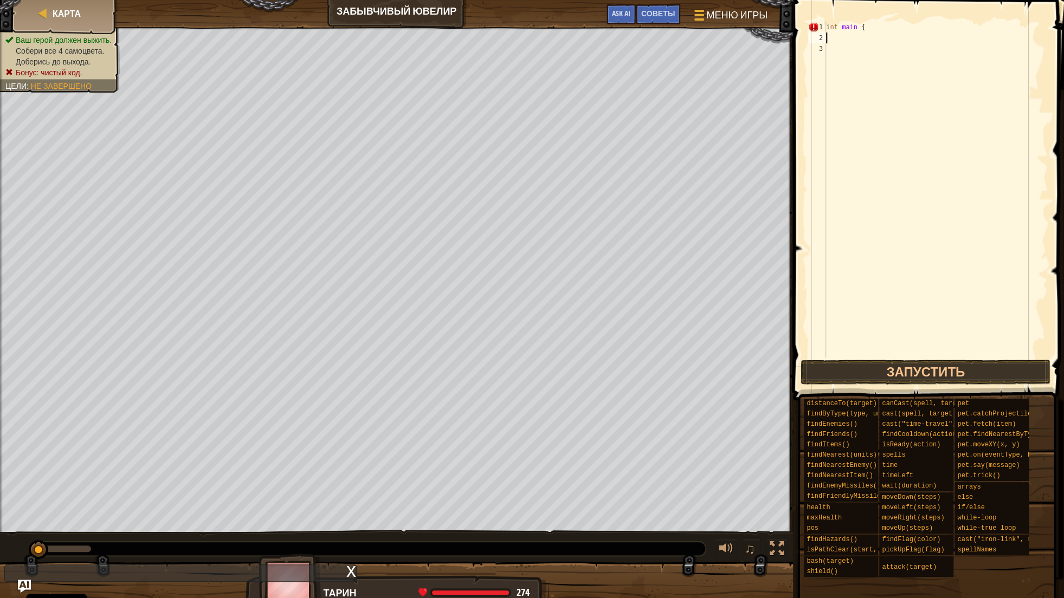
type textarea "{"
type textarea "int main }"
type textarea ":"
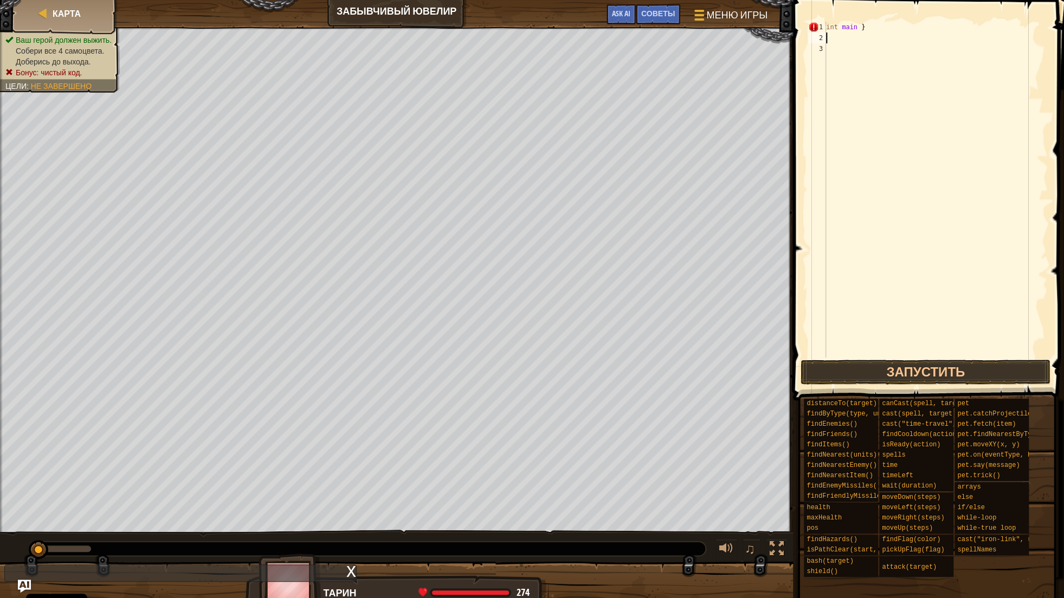
type textarea "{"
type textarea "int main }"
type textarea "{"
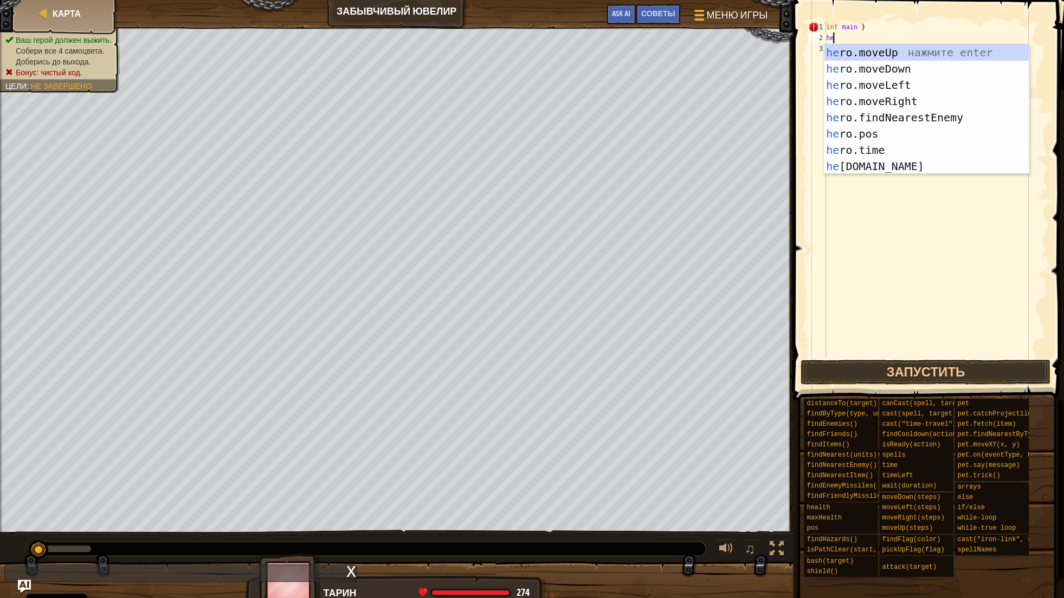
scroll to position [5, 0]
type textarea "hero"
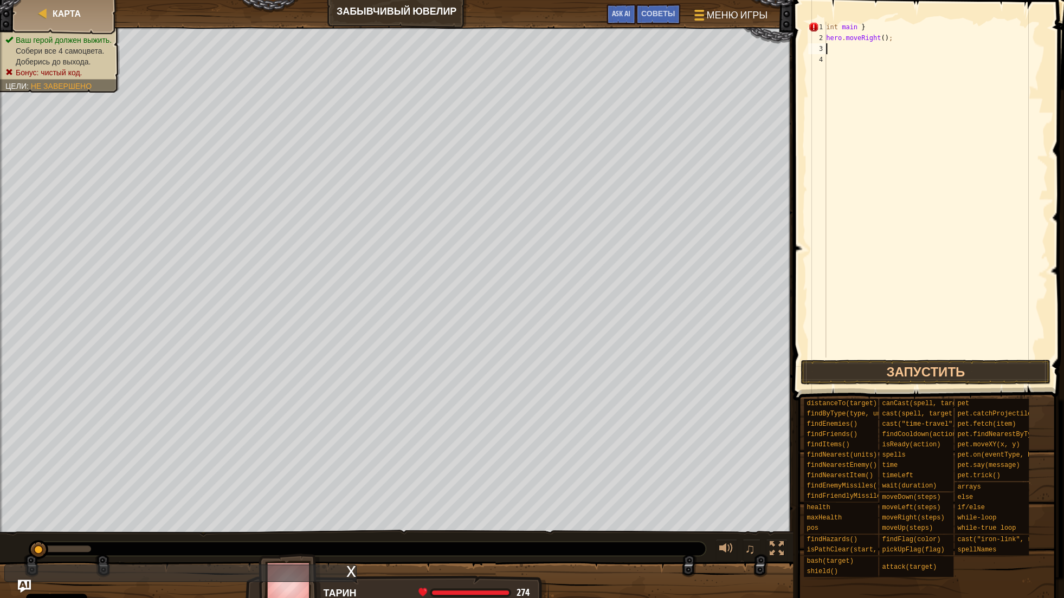
scroll to position [0, 0]
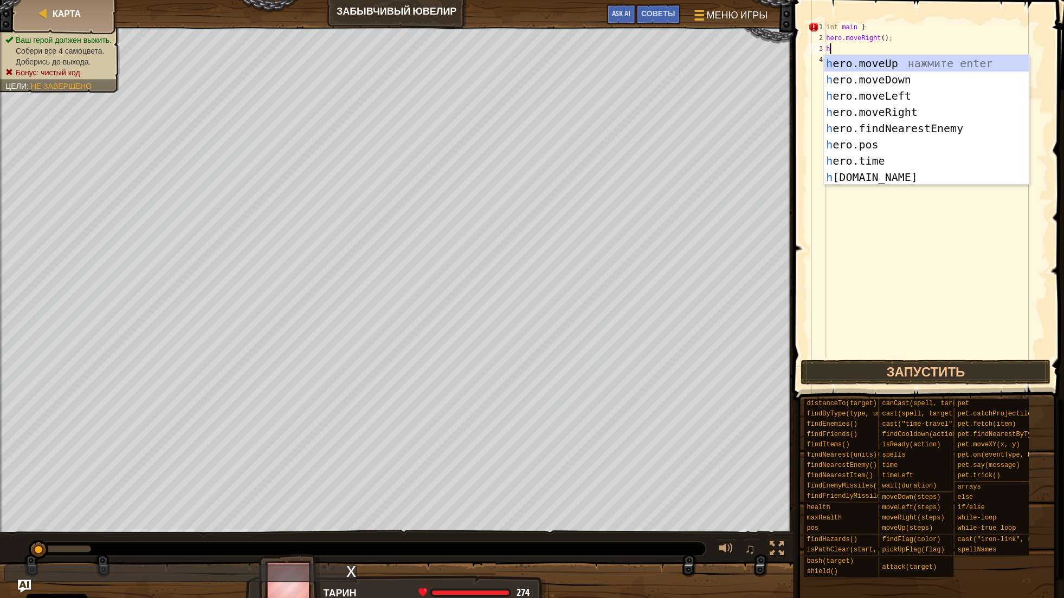
type textarea "her"
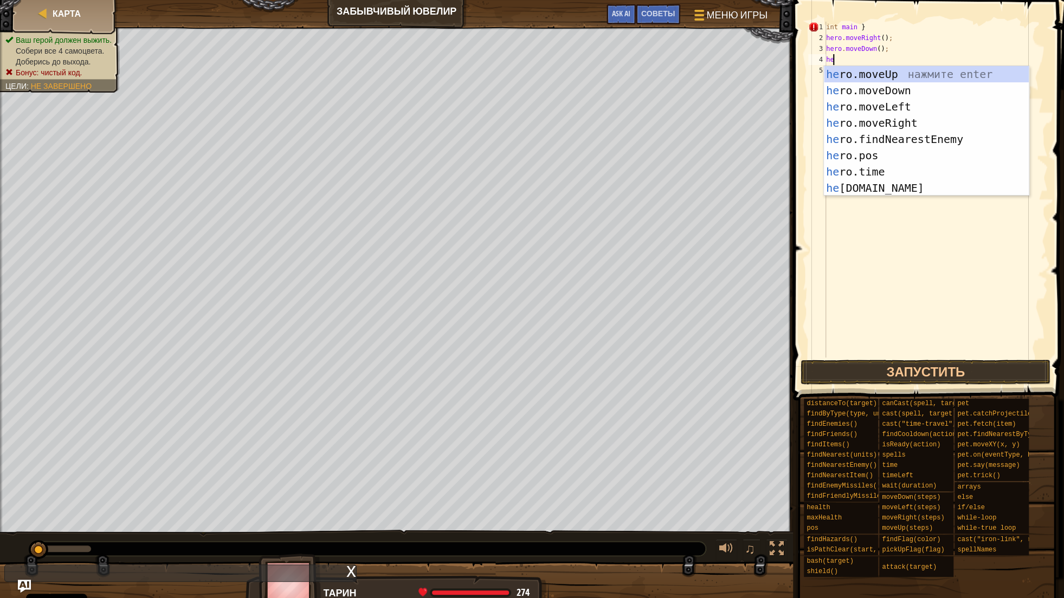
type textarea "her"
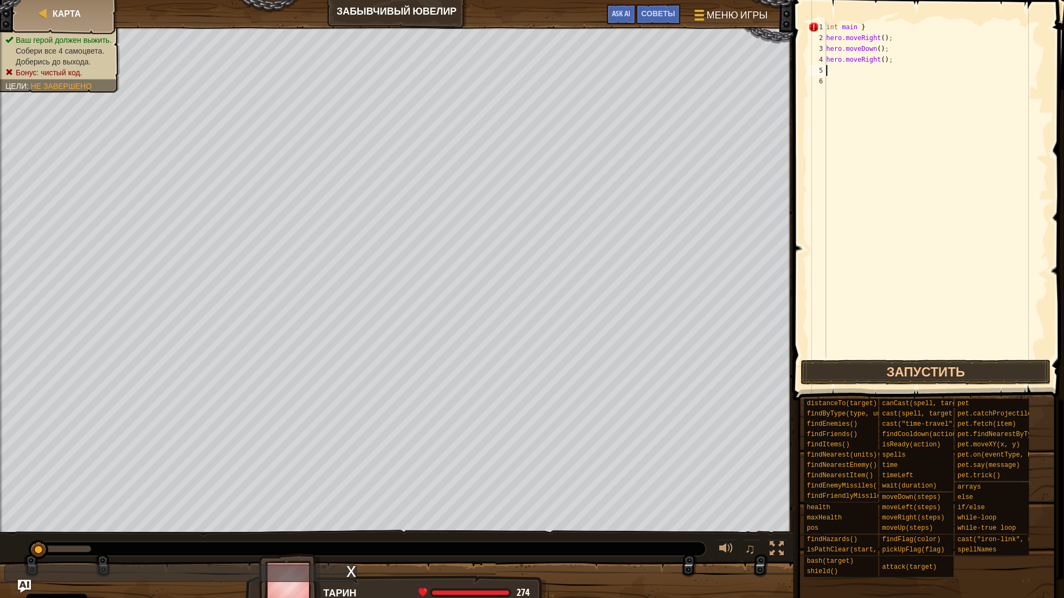
click at [879, 63] on div "int main } hero . moveRight ( ) ; hero . moveDown ( ) ; hero . moveRight ( ) ;" at bounding box center [936, 201] width 224 height 358
type textarea "hero.moveRight(3);"
click at [833, 65] on div "int main } hero . moveRight ( ) ; hero . moveDown ( ) ; hero . moveRight ( 3 ) ;" at bounding box center [936, 201] width 224 height 358
click at [833, 66] on div "int main } hero . moveRight ( ) ; hero . moveDown ( ) ; hero . moveRight ( 3 ) ;" at bounding box center [936, 201] width 224 height 358
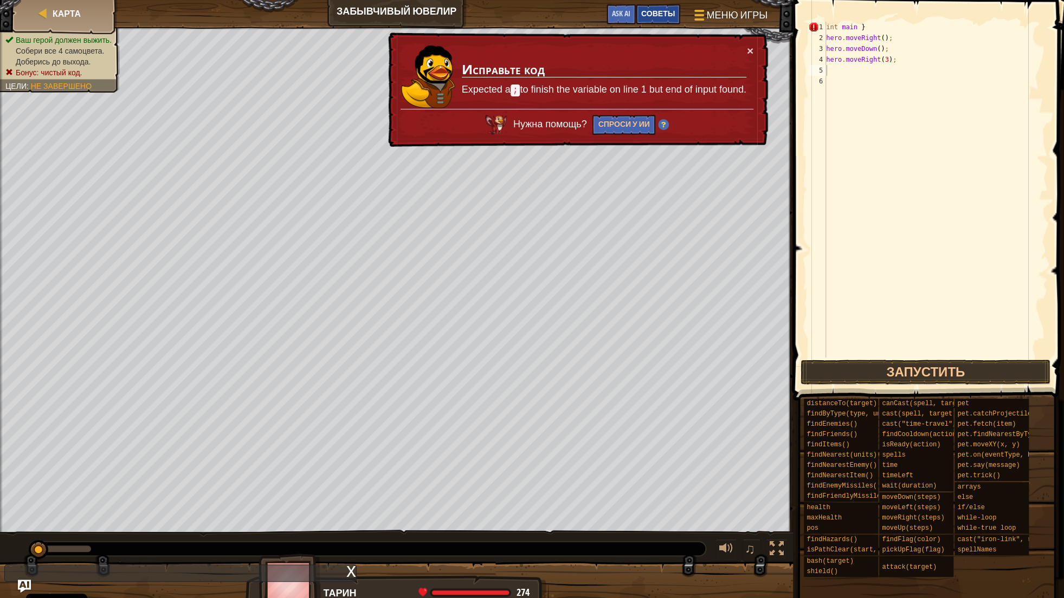
click at [665, 12] on span "Советы" at bounding box center [658, 13] width 34 height 10
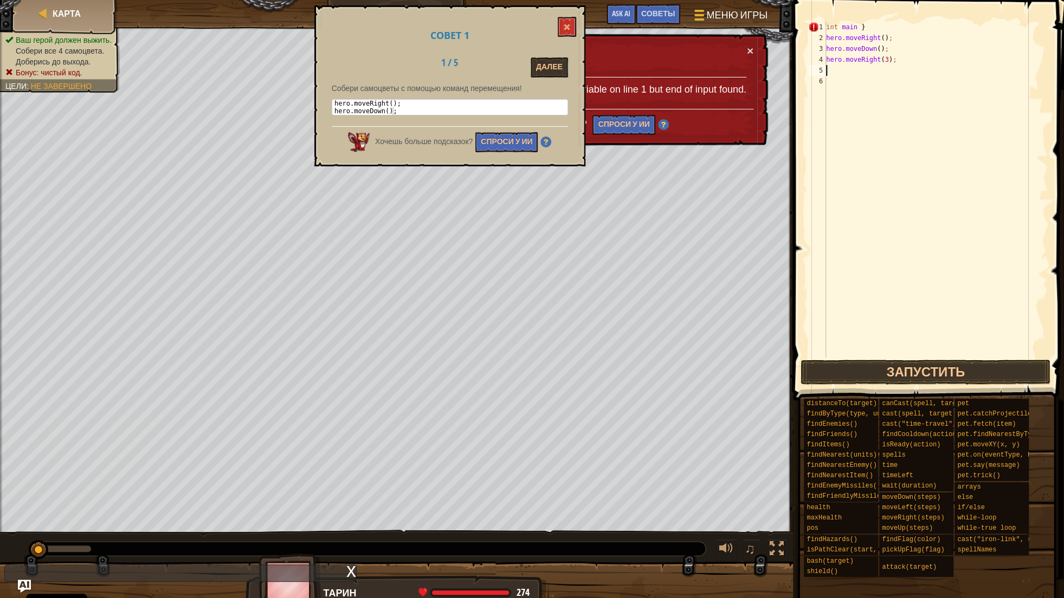
drag, startPoint x: 578, startPoint y: 72, endPoint x: 569, endPoint y: 68, distance: 10.0
click at [572, 69] on div "Совет 1 1 / 5 Далее Собери самоцветы с помощью команд перемещения! 1 2 hero . m…" at bounding box center [449, 85] width 271 height 161
click at [557, 70] on button "Далее" at bounding box center [549, 67] width 37 height 20
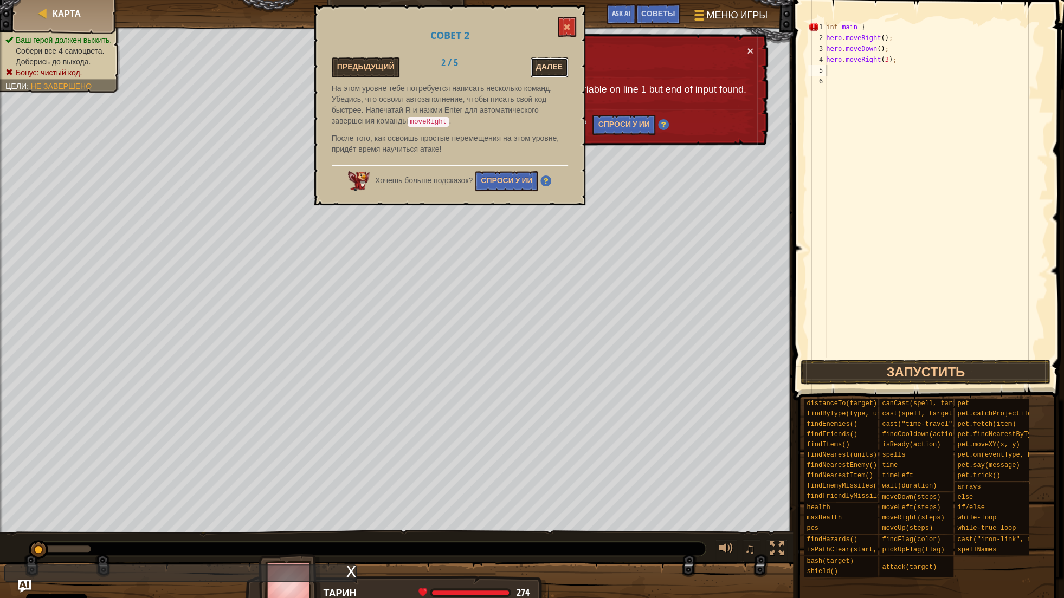
click at [555, 61] on button "Далее" at bounding box center [549, 67] width 37 height 20
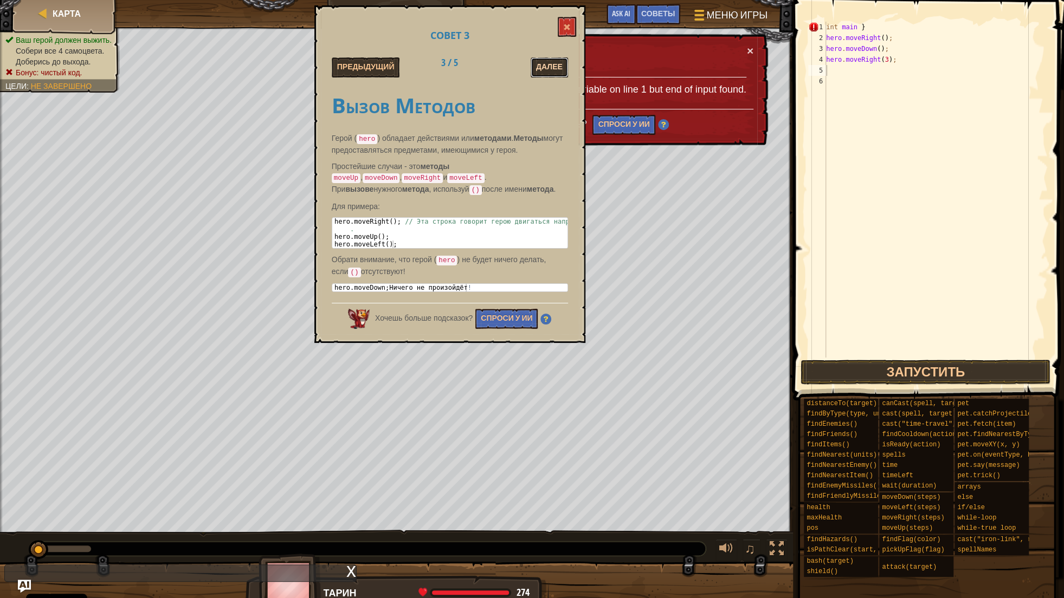
click at [549, 67] on button "Далее" at bounding box center [549, 67] width 37 height 20
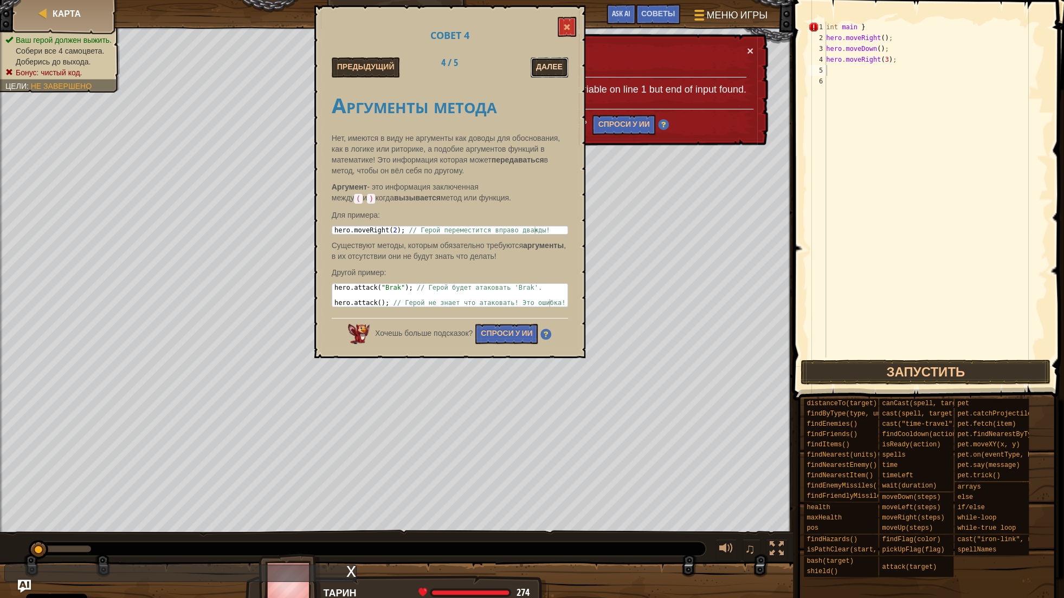
click at [548, 74] on button "Далее" at bounding box center [549, 67] width 37 height 20
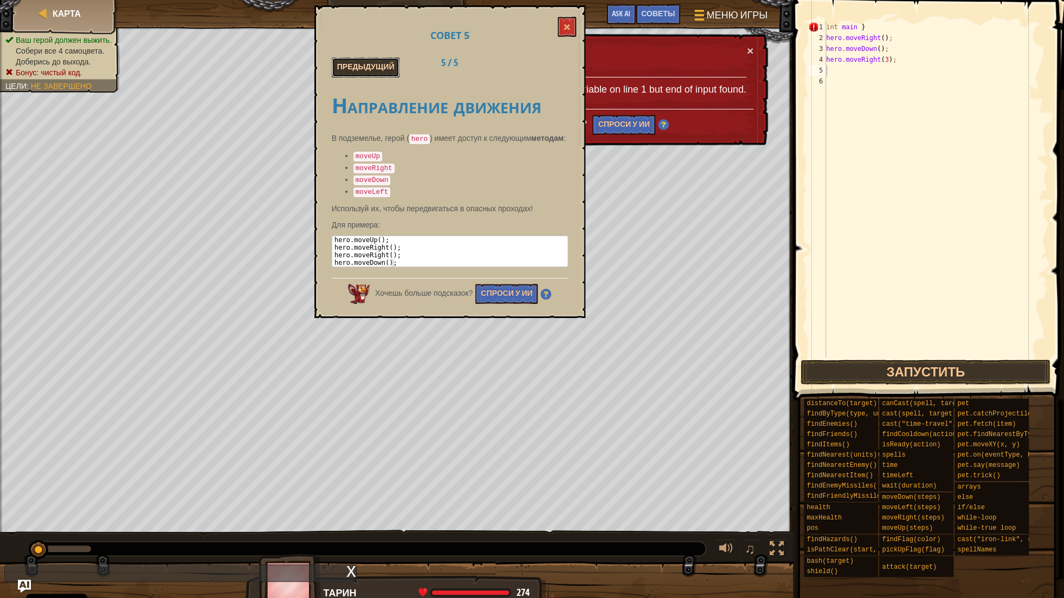
click at [339, 61] on button "Предыдущий" at bounding box center [366, 67] width 68 height 20
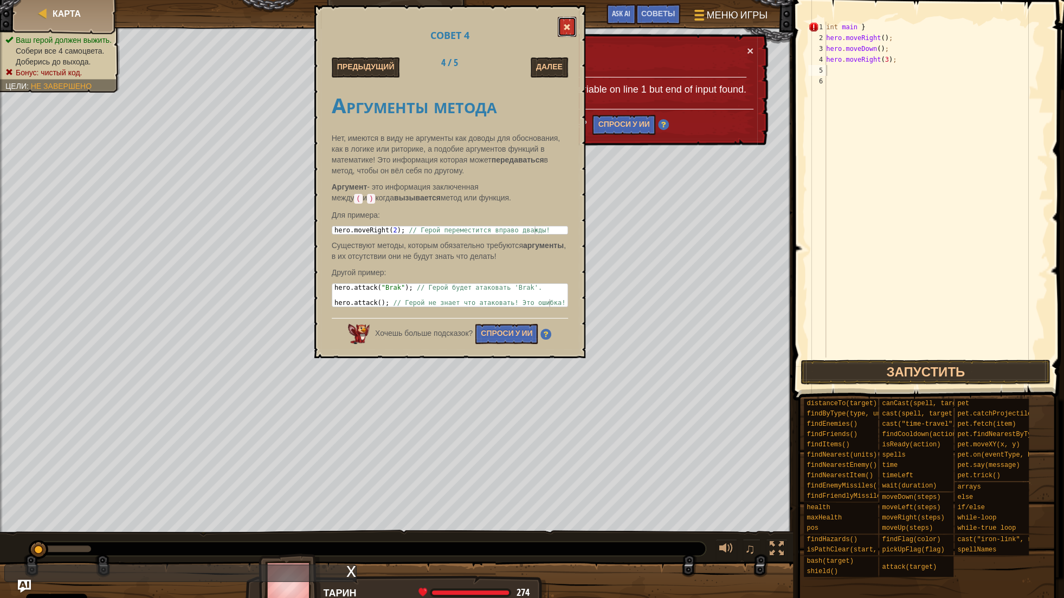
click at [563, 29] on button at bounding box center [567, 27] width 18 height 20
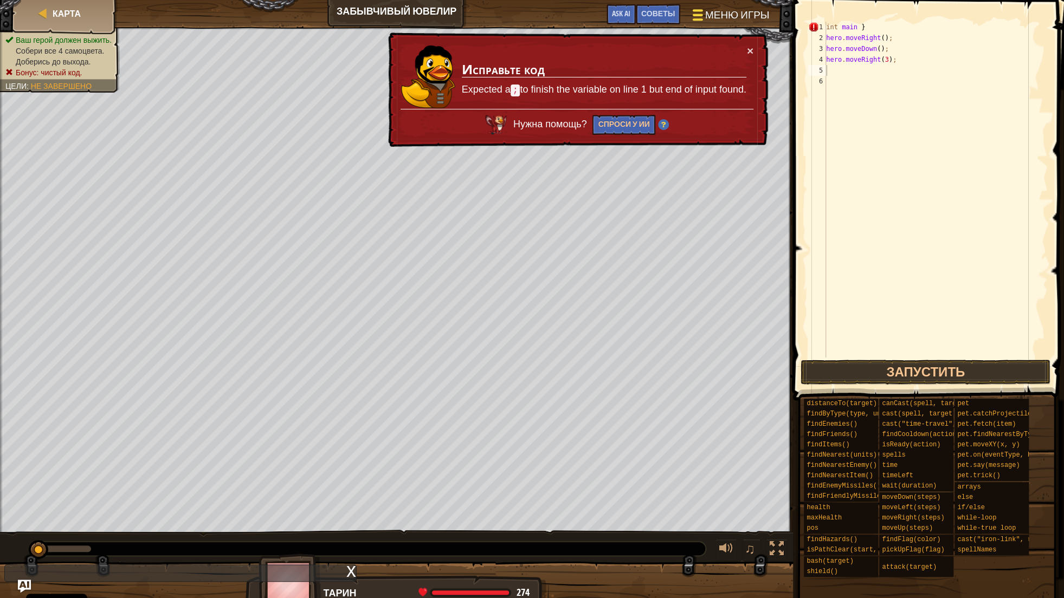
click at [731, 15] on span "Меню игры" at bounding box center [737, 15] width 64 height 15
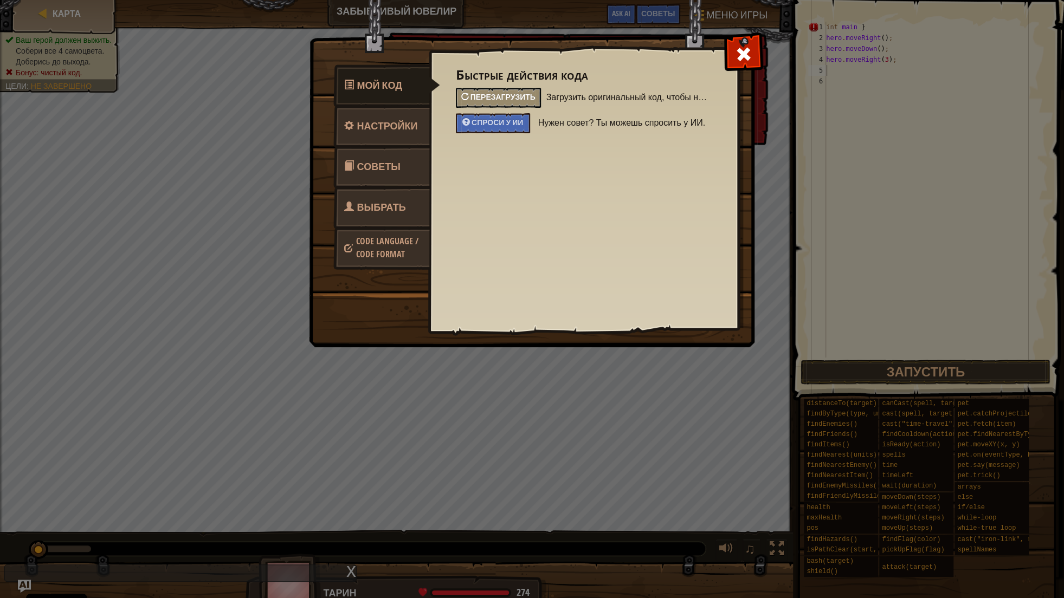
click at [498, 99] on span "Перезагрузить" at bounding box center [503, 97] width 65 height 10
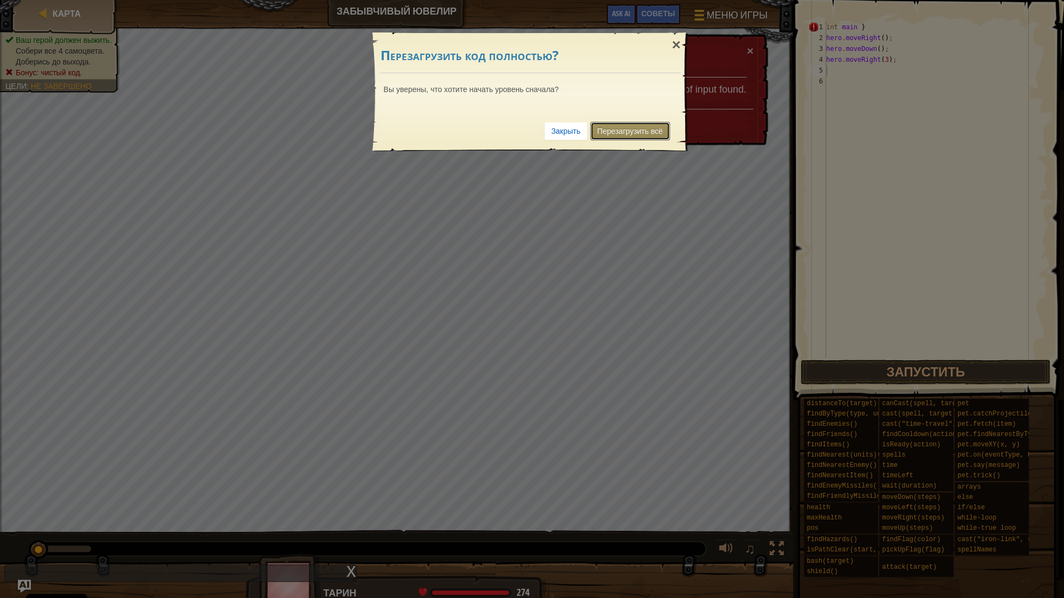
click at [630, 131] on link "Перезагрузить всё" at bounding box center [630, 131] width 80 height 18
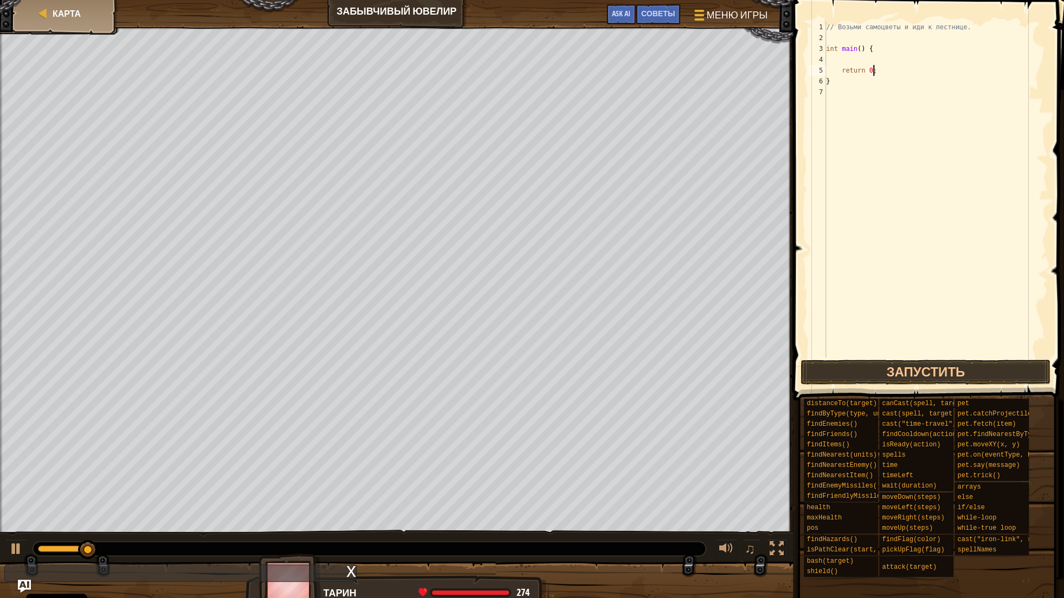
click at [892, 69] on div "// Возьми самоцветы и иди к лестнице. int main ( ) { return 0 ; }" at bounding box center [936, 201] width 224 height 358
type textarea "return 0;"
click at [849, 60] on div "// Возьми самоцветы и иди к лестнице. int main ( ) { return 0 ; }" at bounding box center [936, 201] width 224 height 358
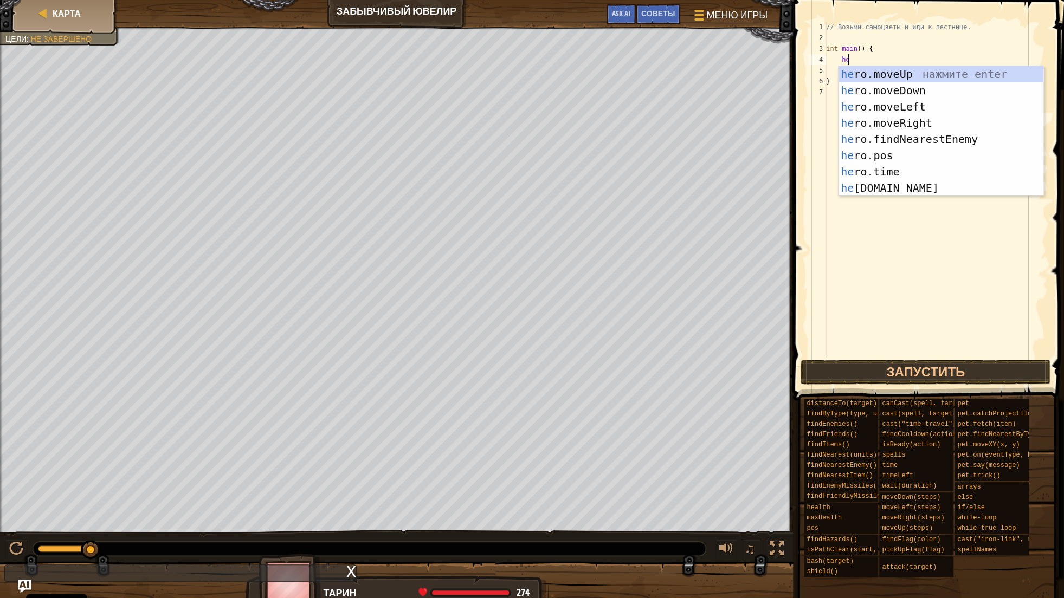
scroll to position [5, 2]
type textarea "h"
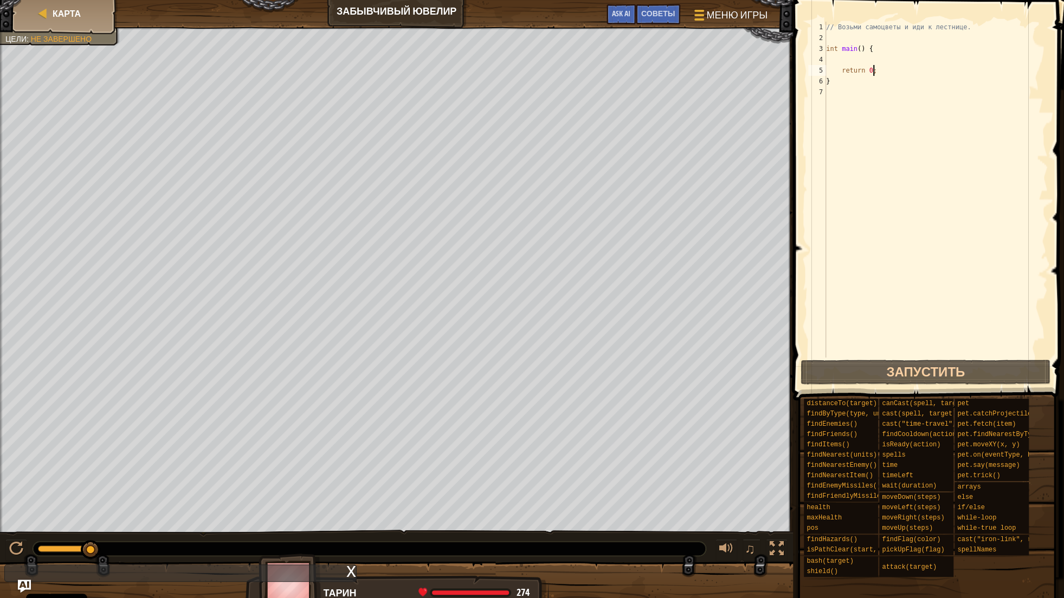
click at [883, 73] on div "// Возьми самоцветы и иди к лестнице. int main ( ) { return 0 ; }" at bounding box center [936, 201] width 224 height 358
type textarea "return 0;"
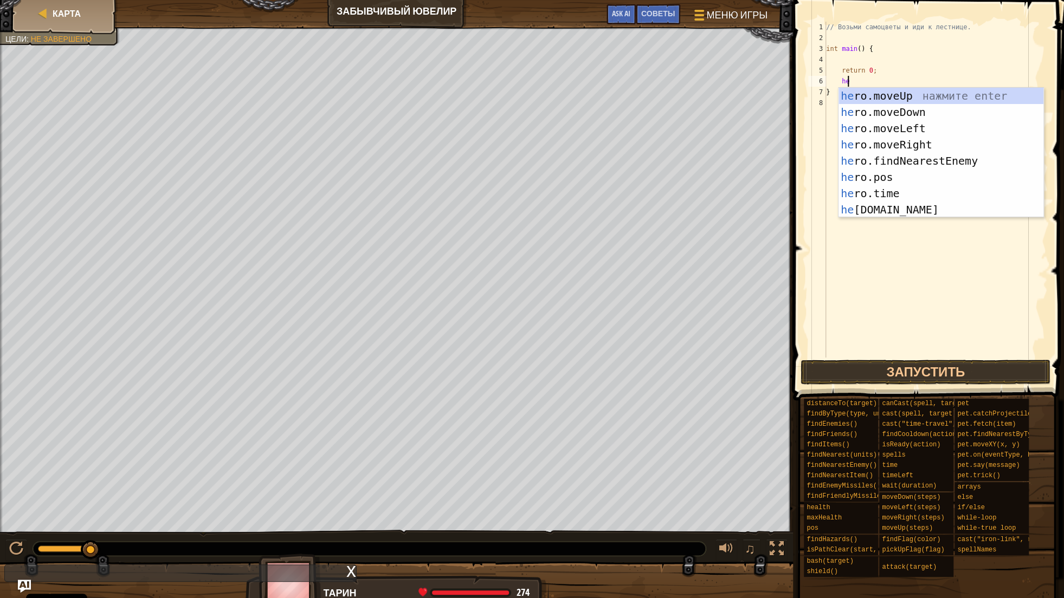
scroll to position [5, 2]
type textarea "h"
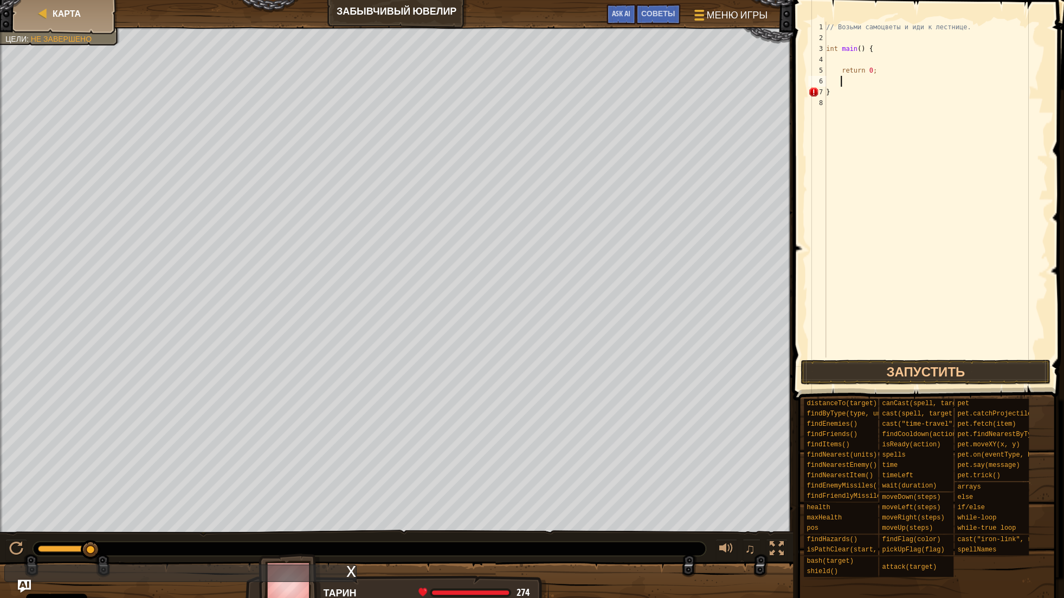
scroll to position [0, 0]
type textarea "return 0;"
click at [838, 92] on div "// Возьми самоцветы и иди к лестнице. int main ( ) { return 0 ; }" at bounding box center [936, 201] width 224 height 358
type textarea "j"
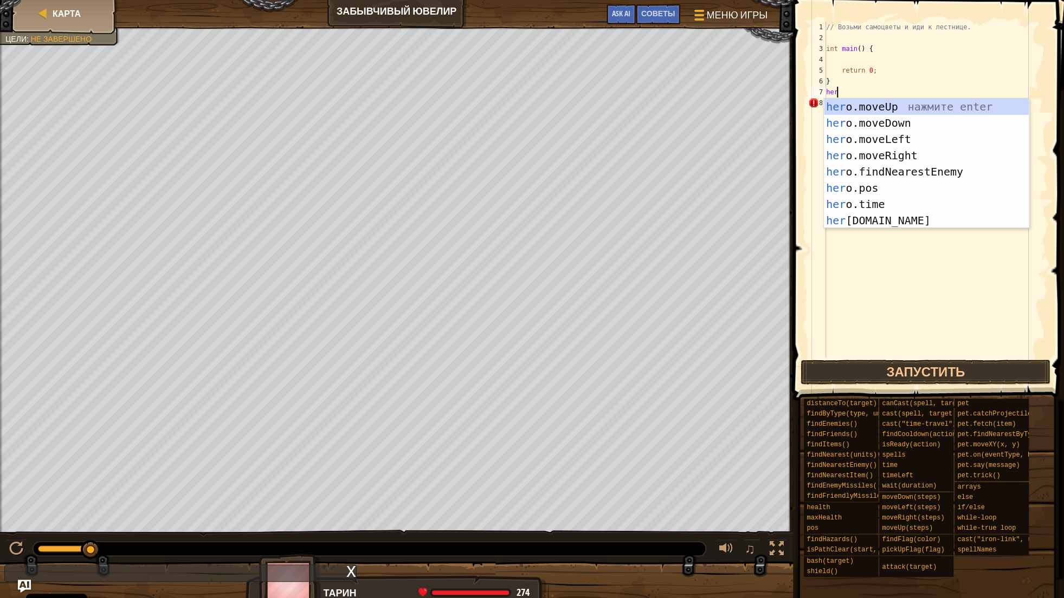
scroll to position [5, 0]
type textarea "h"
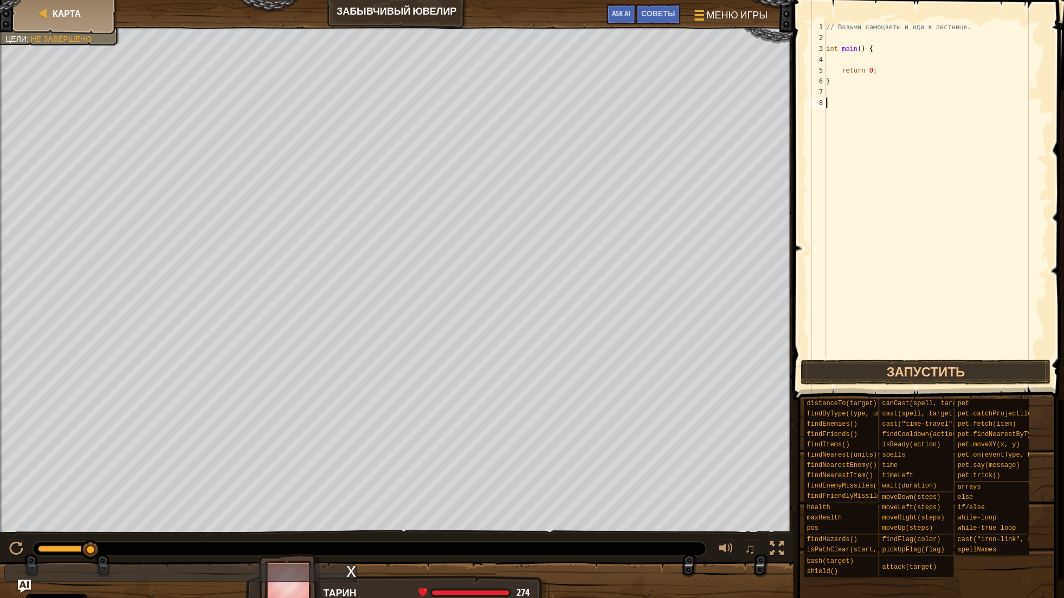
click at [836, 100] on div "// Возьми самоцветы и иди к лестнице. int main ( ) { return 0 ; }" at bounding box center [936, 201] width 224 height 358
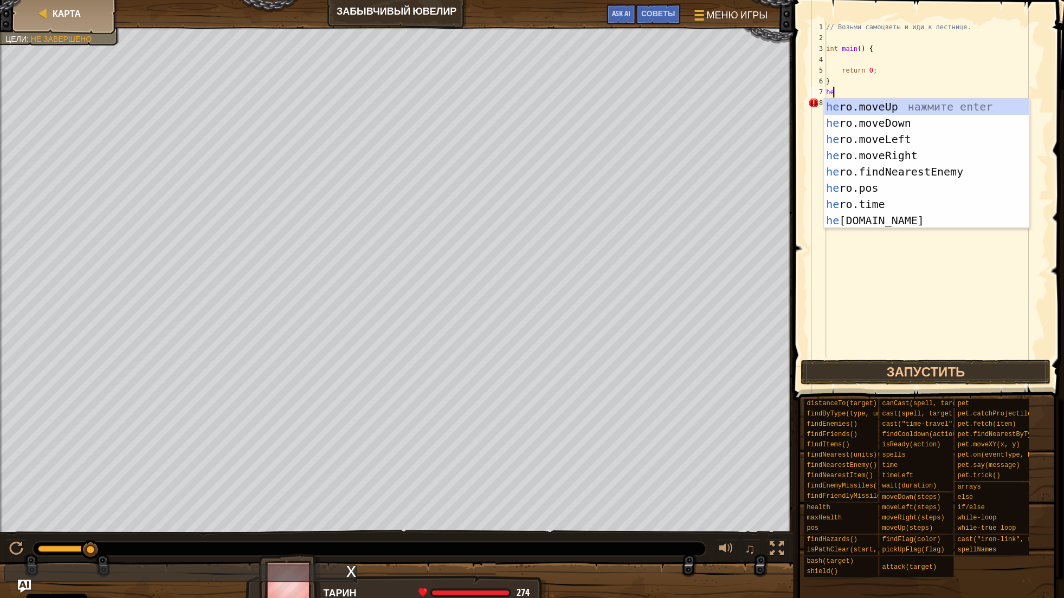
type textarea "h"
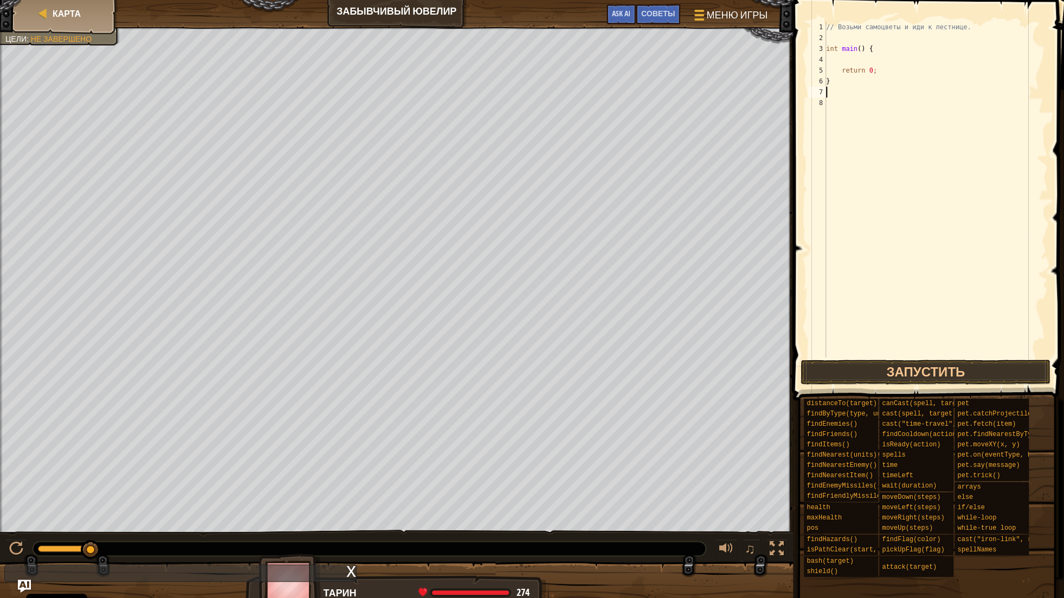
type textarea "}"
click at [839, 96] on div "// Возьми самоцветы и иди к лестнице. int main ( ) { return 0 ; }" at bounding box center [936, 201] width 224 height 358
type textarea "}"
click at [832, 61] on div "// Возьми самоцветы и иди к лестнице. int main ( ) { return 0 ; }" at bounding box center [936, 201] width 224 height 358
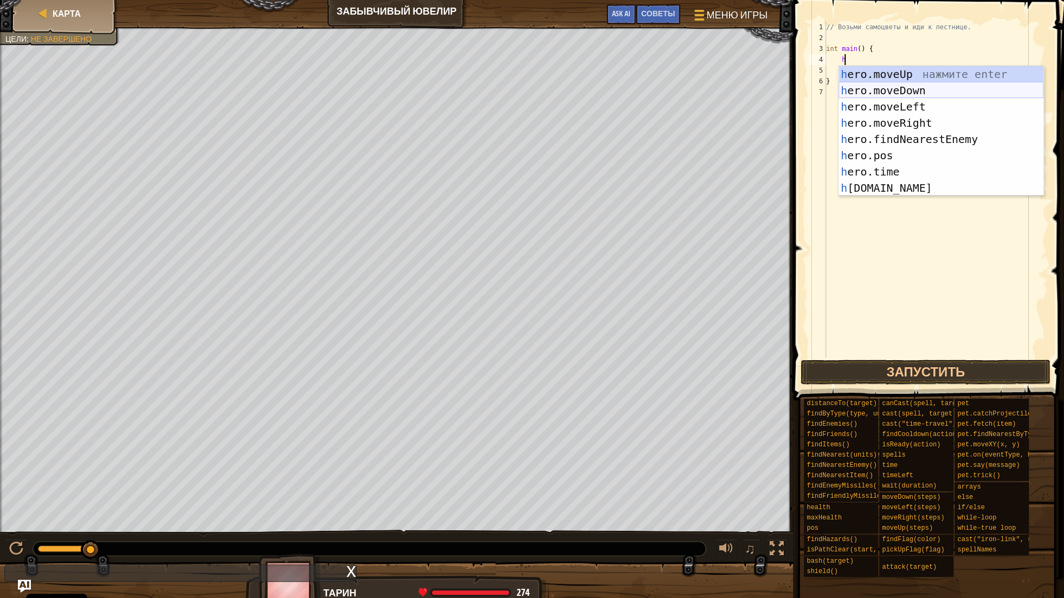
scroll to position [5, 2]
type textarea "h"
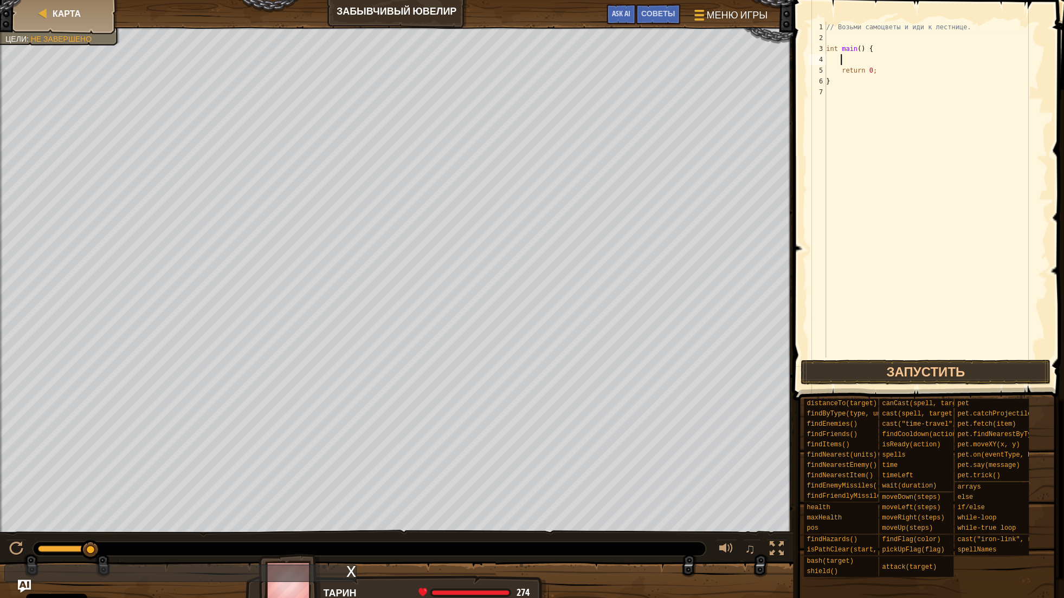
scroll to position [5, 0]
drag, startPoint x: 874, startPoint y: 74, endPoint x: 840, endPoint y: 72, distance: 34.2
click at [840, 72] on div "// Возьми самоцветы и иди к лестнице. int main ( ) { return 0 ; }" at bounding box center [936, 201] width 224 height 358
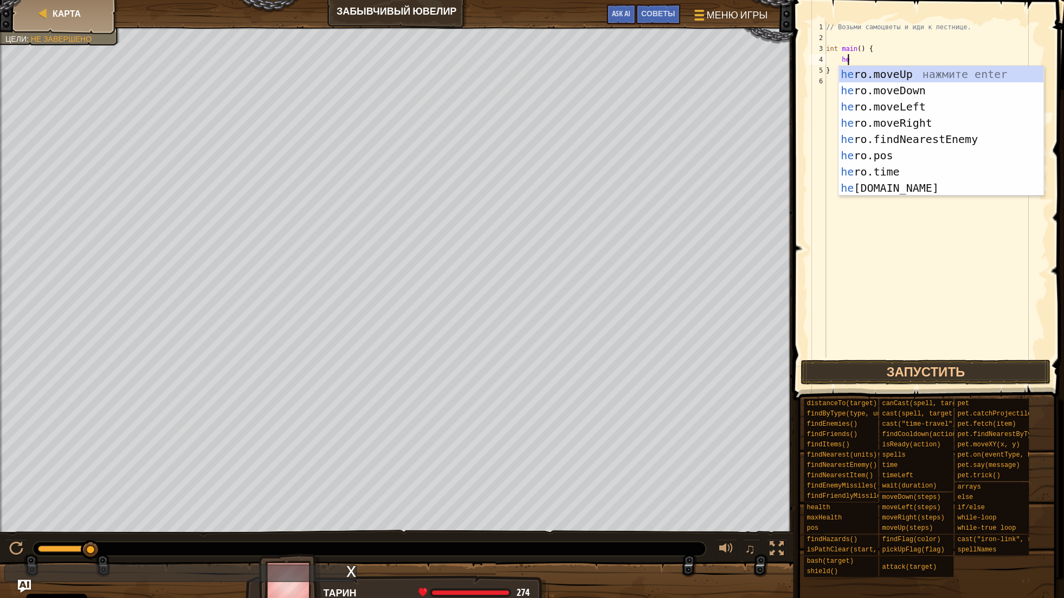
scroll to position [5, 2]
type textarea "h"
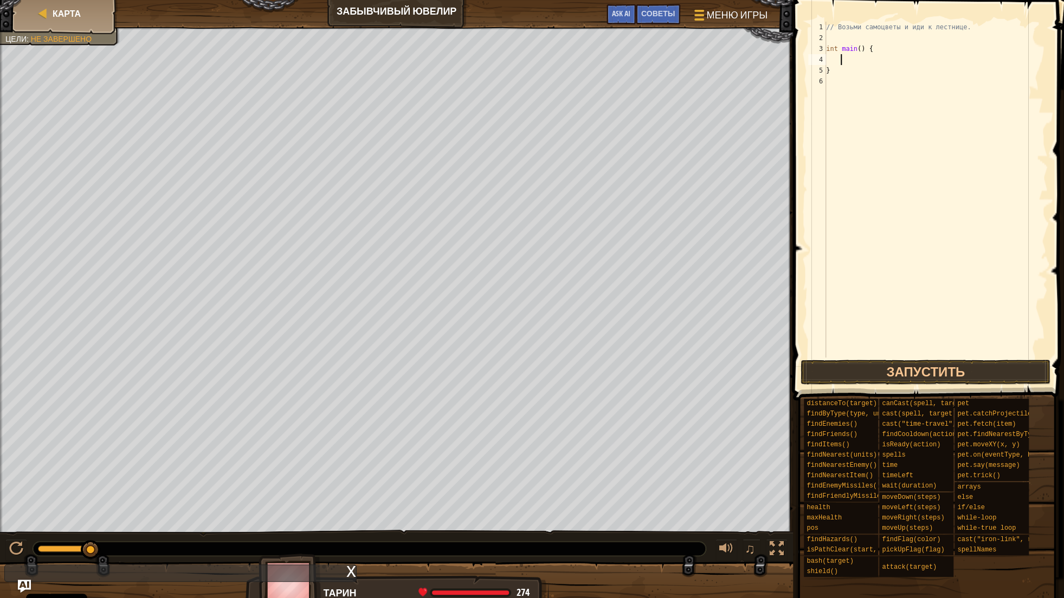
scroll to position [0, 0]
click at [832, 70] on div "// Возьми самоцветы и иди к лестнице. int main ( ) { }" at bounding box center [936, 201] width 224 height 358
type textarea "}"
click at [847, 57] on div "// Возьми самоцветы и иди к лестнице. int main ( ) { }" at bounding box center [936, 201] width 224 height 358
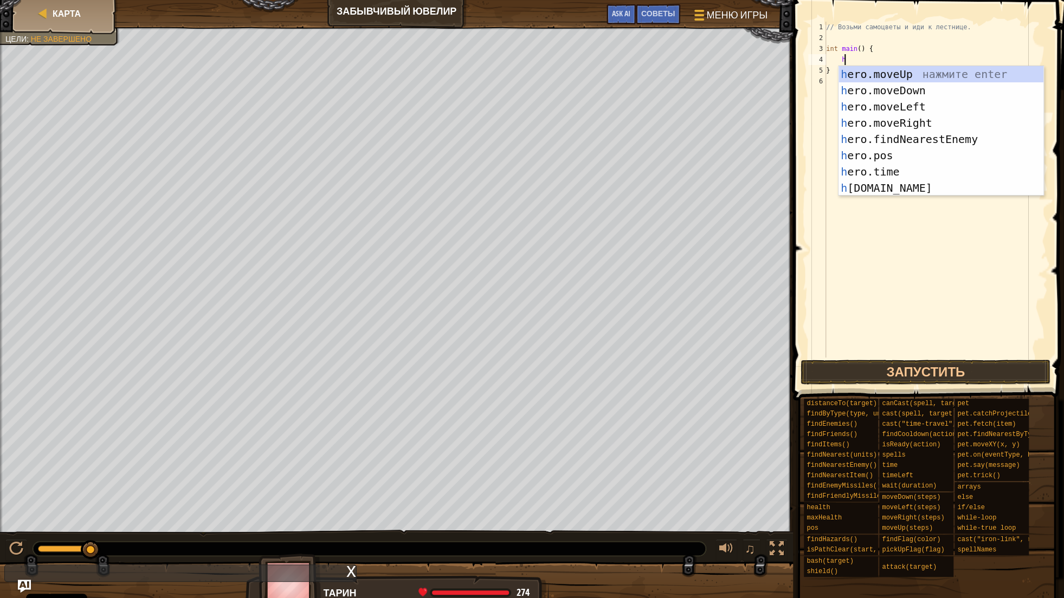
type textarea "her"
drag, startPoint x: 903, startPoint y: 125, endPoint x: 884, endPoint y: 110, distance: 25.1
click at [902, 124] on div "her o.moveUp нажмите enter her o.moveDown нажмите enter her o.moveLeft нажмите …" at bounding box center [941, 147] width 205 height 163
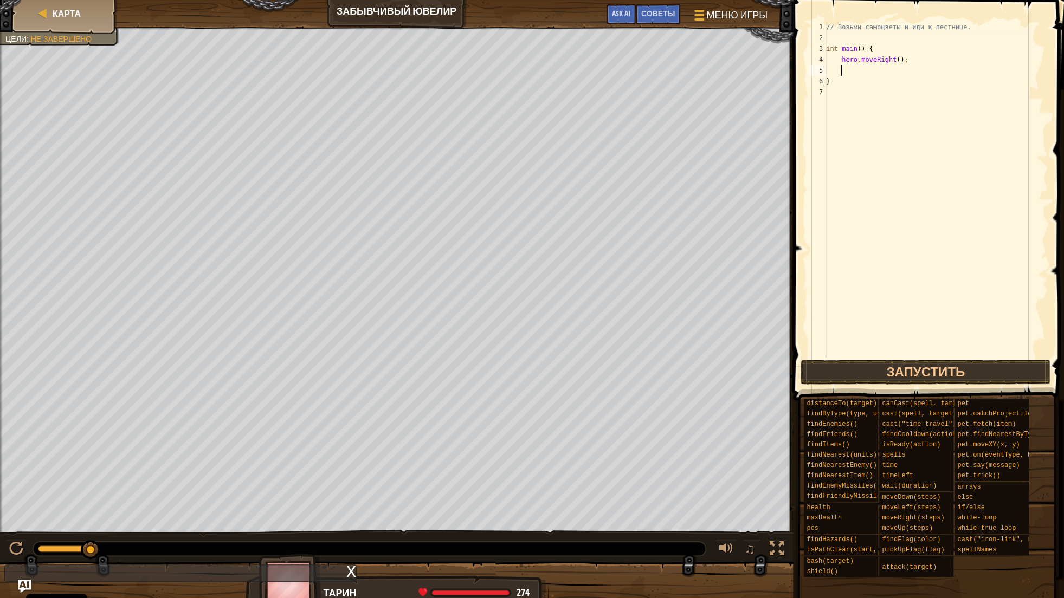
type textarea "g"
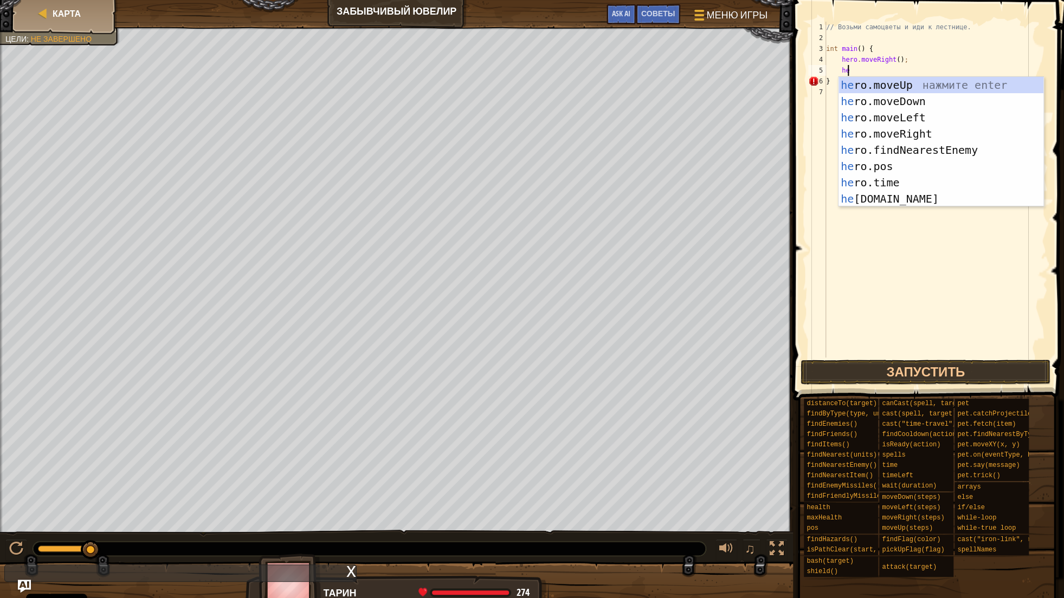
type textarea "her"
click at [926, 106] on div "her o.moveUp нажмите enter her o.moveDown нажмите enter her o.moveLeft нажмите …" at bounding box center [941, 158] width 205 height 163
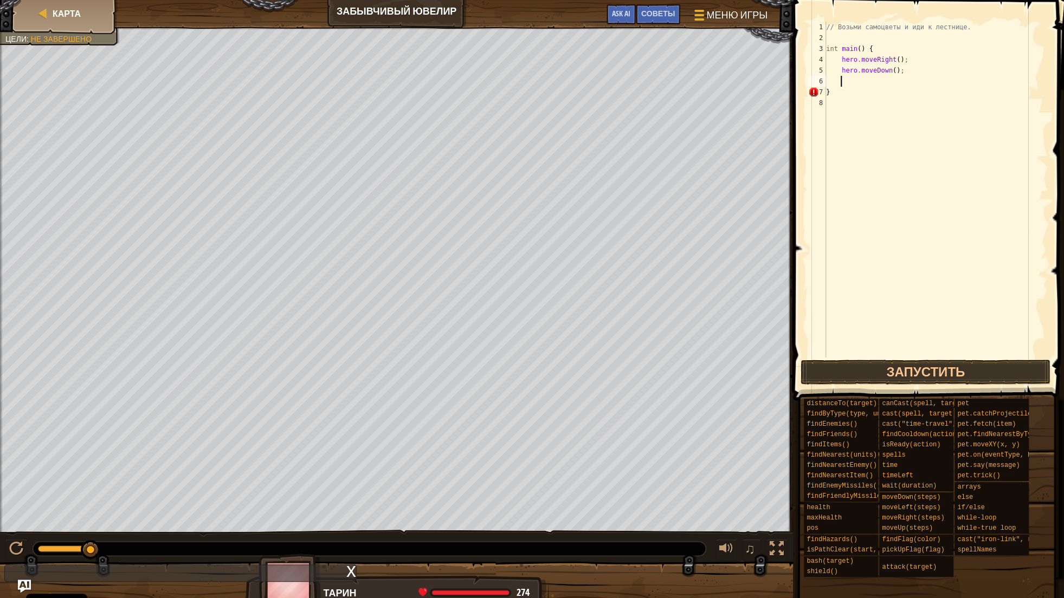
type textarea "he"
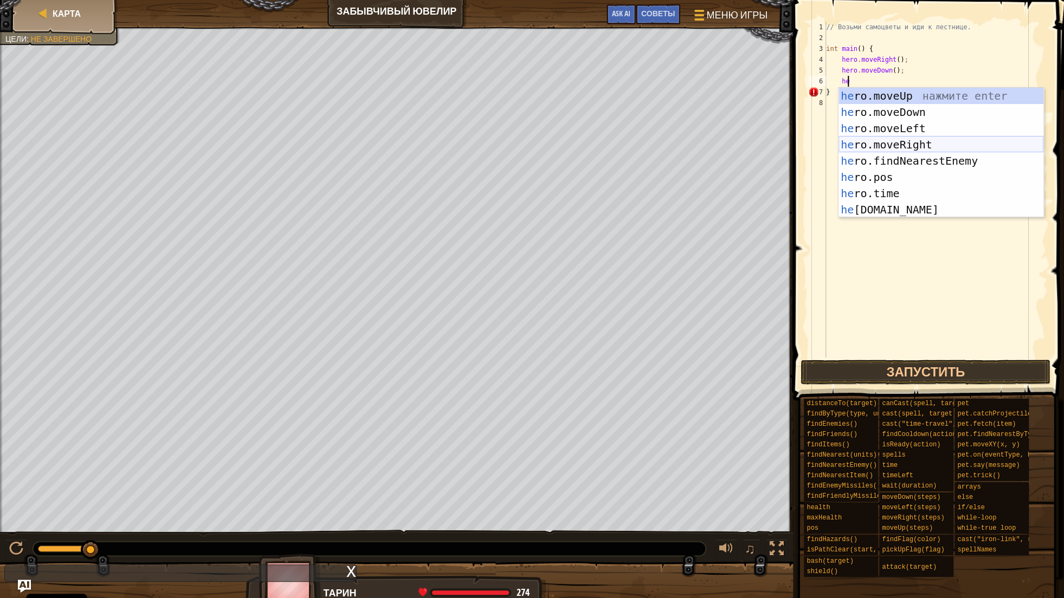
click at [907, 145] on div "he ro.moveUp нажмите enter he ro.moveDown нажмите enter he ro.moveLeft нажмите …" at bounding box center [941, 169] width 205 height 163
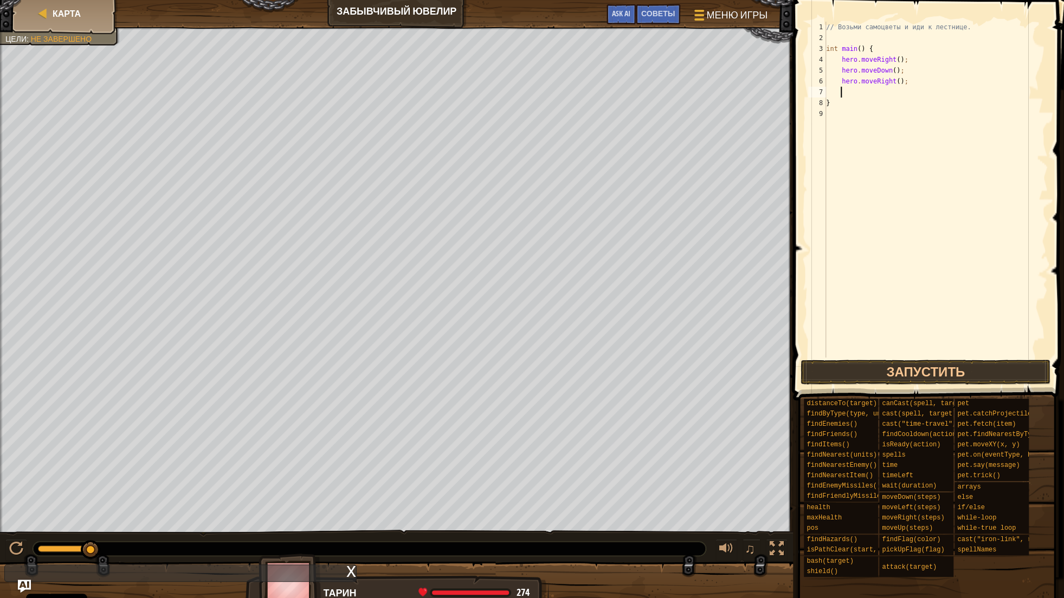
click at [895, 82] on div "// Возьми самоцветы и иди к лестнице. int main ( ) { hero . moveRight ( ) ; her…" at bounding box center [936, 201] width 224 height 358
type textarea "hero.moveRight(2);"
click at [846, 93] on div "// Возьми самоцветы и иди к лестнице. int main ( ) { hero . moveRight ( ) ; her…" at bounding box center [936, 201] width 224 height 358
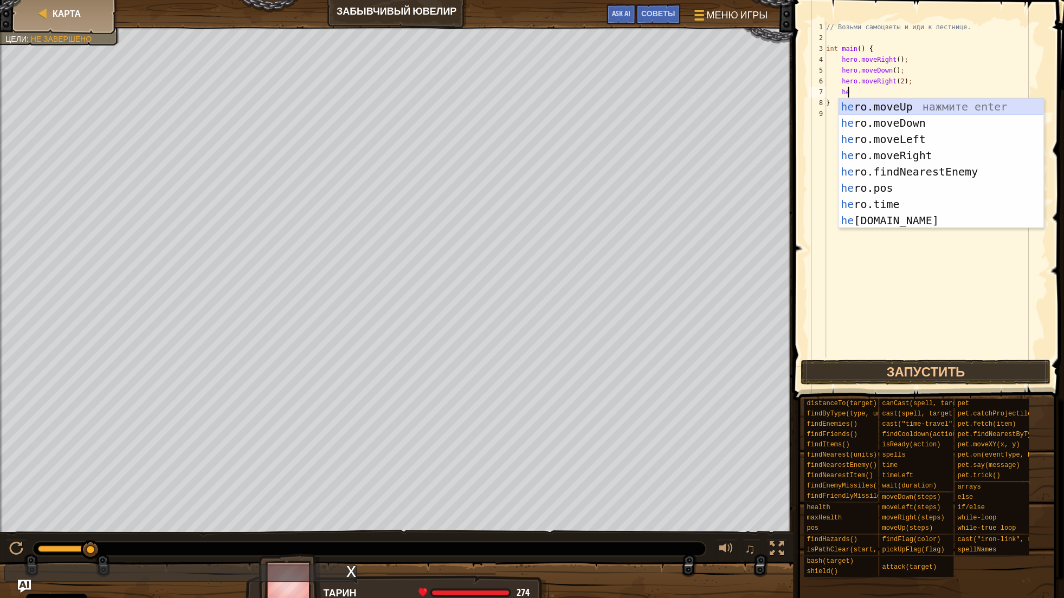
type textarea "her"
click at [896, 114] on div "her o.moveUp нажмите enter her o.moveDown нажмите enter her o.moveLeft нажмите …" at bounding box center [941, 180] width 205 height 163
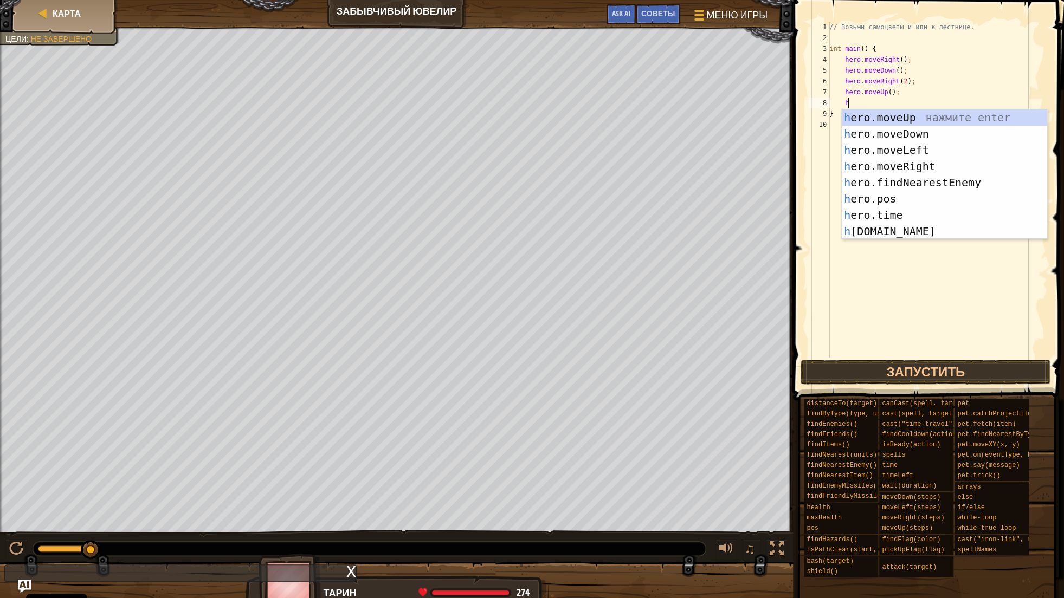
type textarea "her"
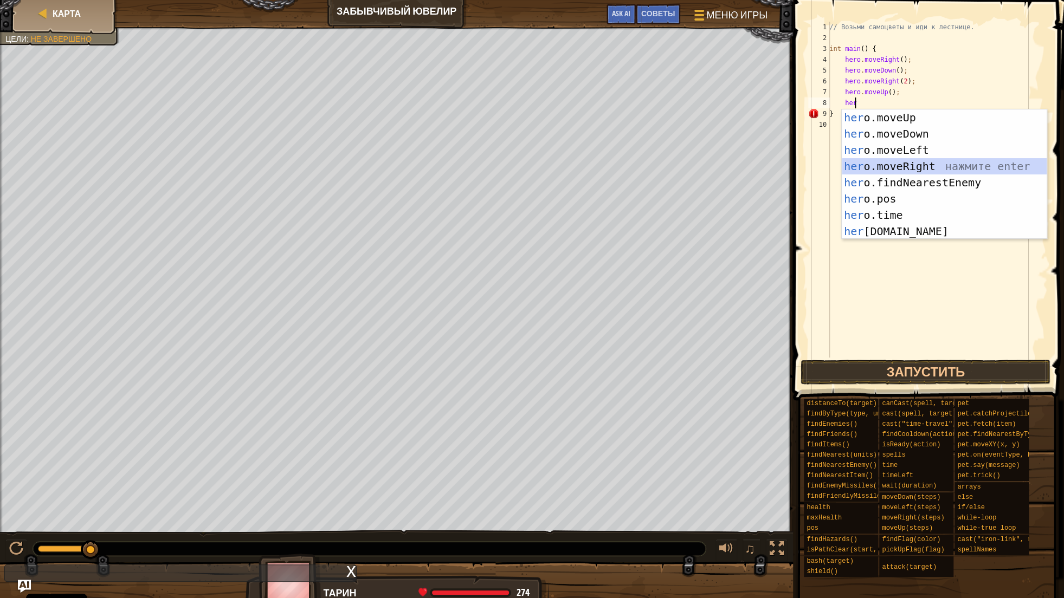
click at [896, 163] on div "her o.moveUp нажмите enter her o.moveDown нажмите enter her o.moveLeft нажмите …" at bounding box center [944, 191] width 205 height 163
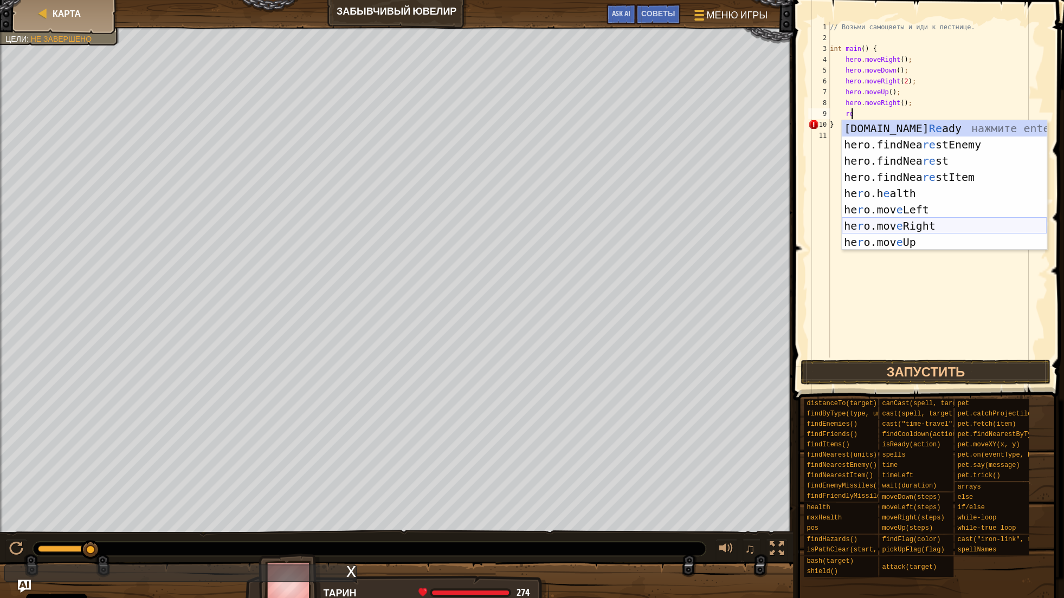
type textarea "r"
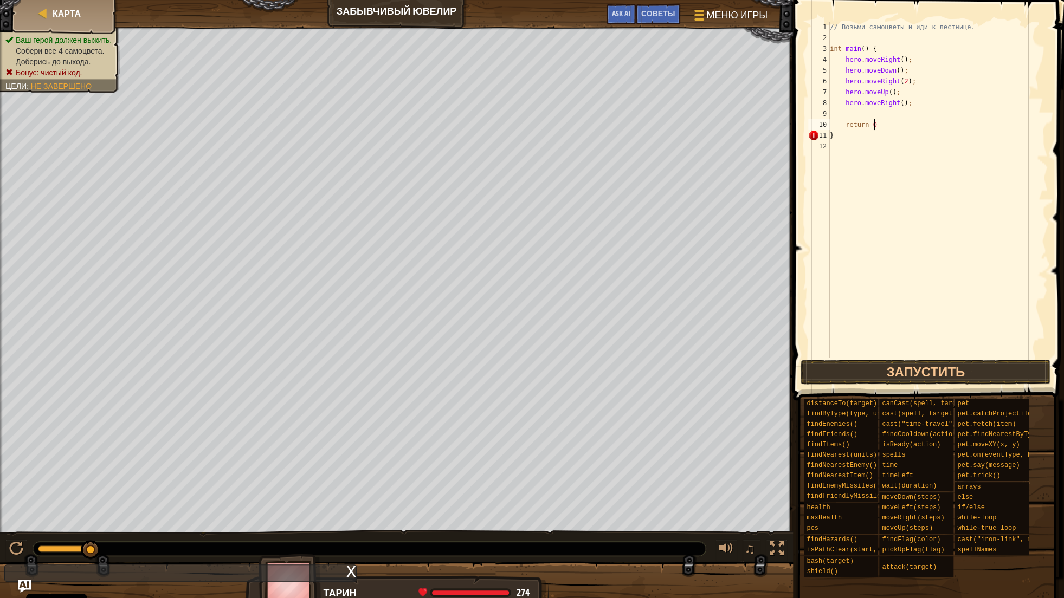
scroll to position [5, 3]
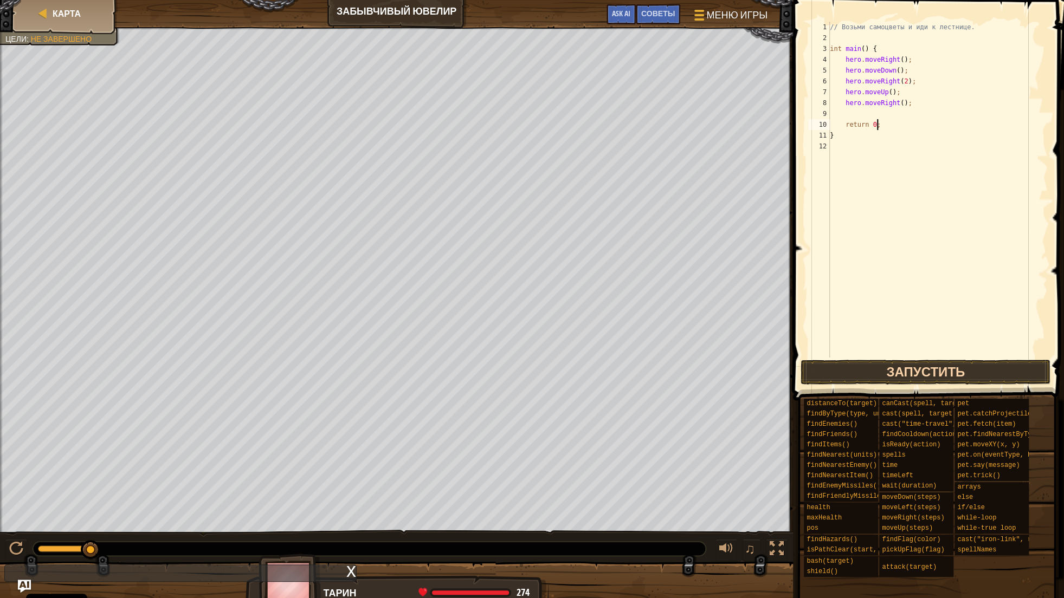
type textarea "return 0;"
click at [895, 371] on button "Запустить" at bounding box center [926, 372] width 250 height 25
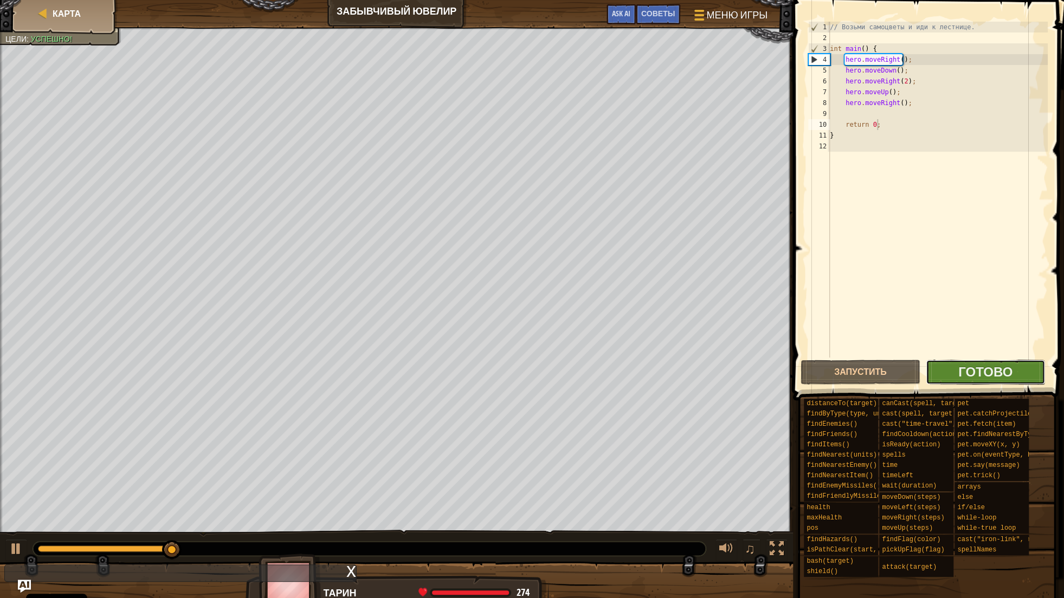
click at [957, 372] on button "Готово" at bounding box center [986, 372] width 120 height 25
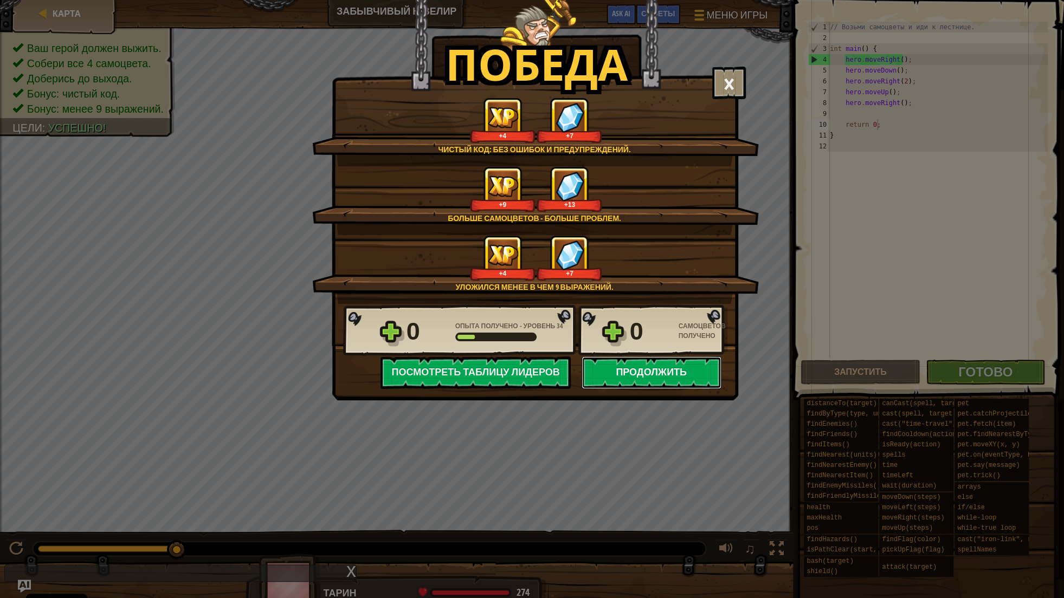
click at [660, 367] on button "Продолжить" at bounding box center [652, 373] width 140 height 33
select select "ru"
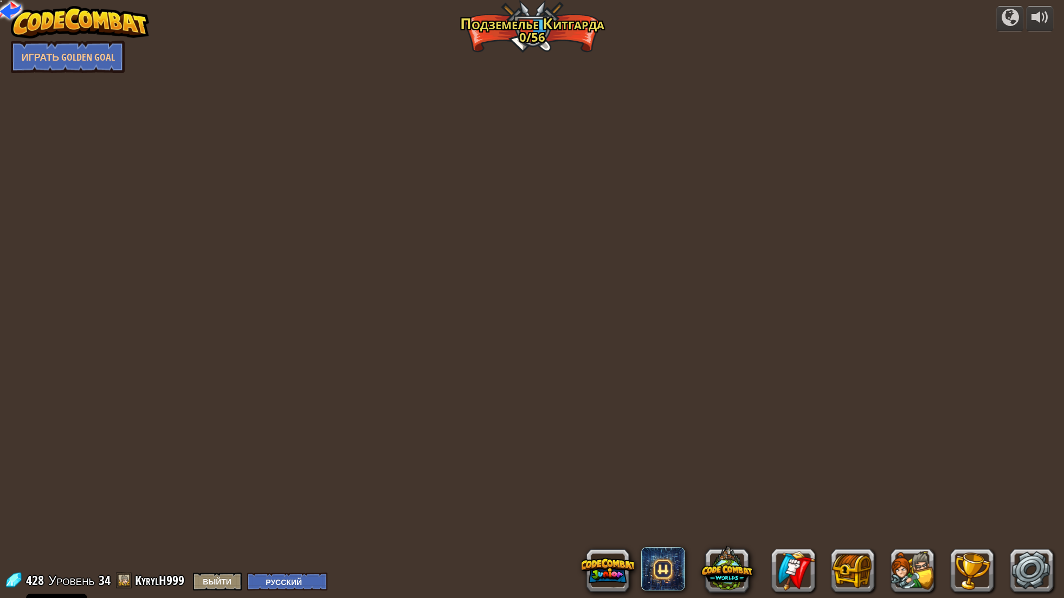
select select "ru"
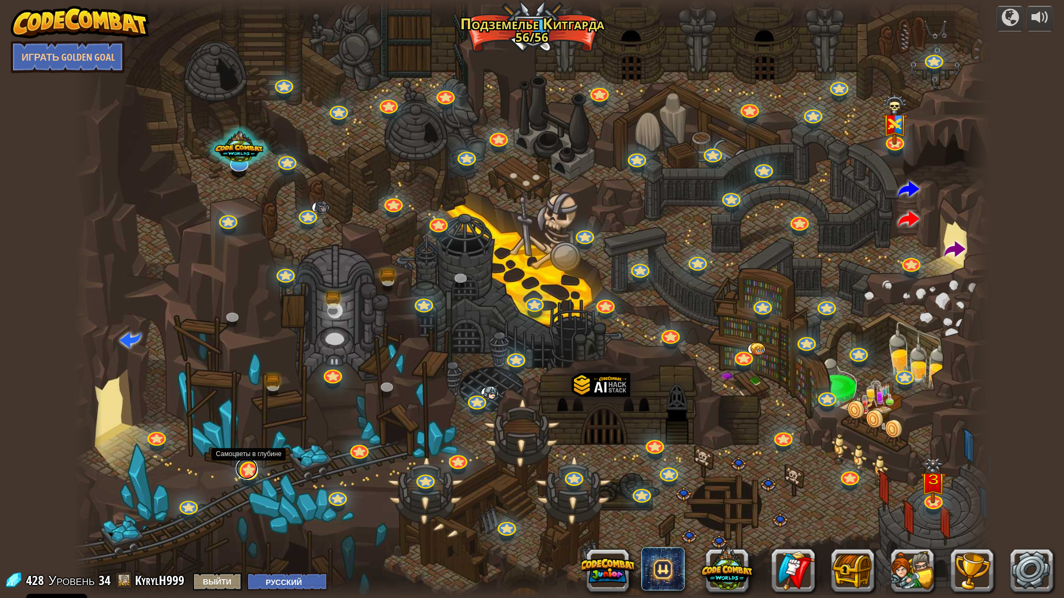
click at [240, 470] on link at bounding box center [247, 469] width 22 height 22
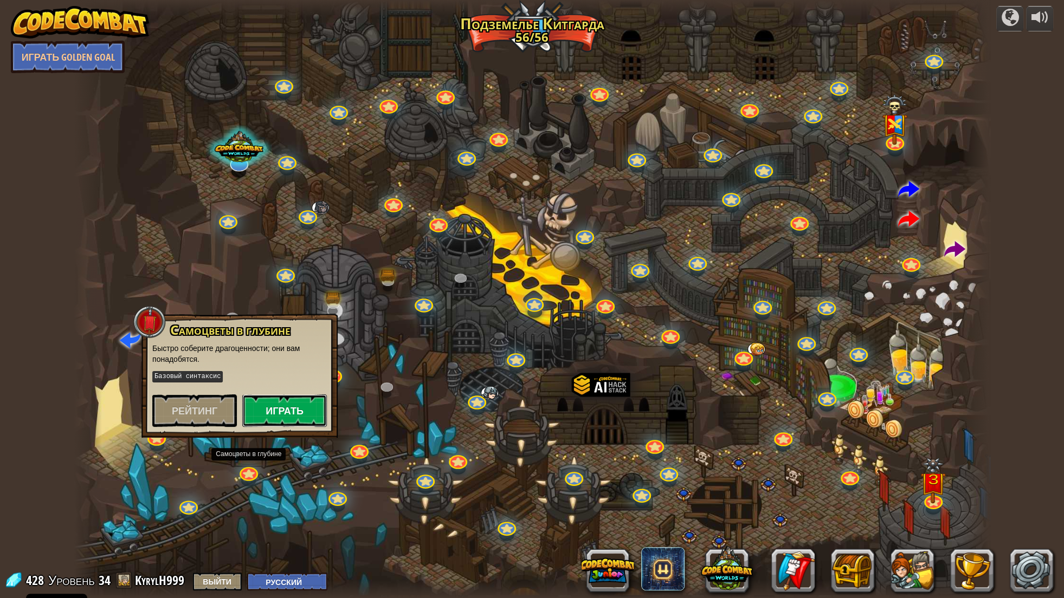
click at [290, 410] on button "Играть" at bounding box center [284, 411] width 85 height 33
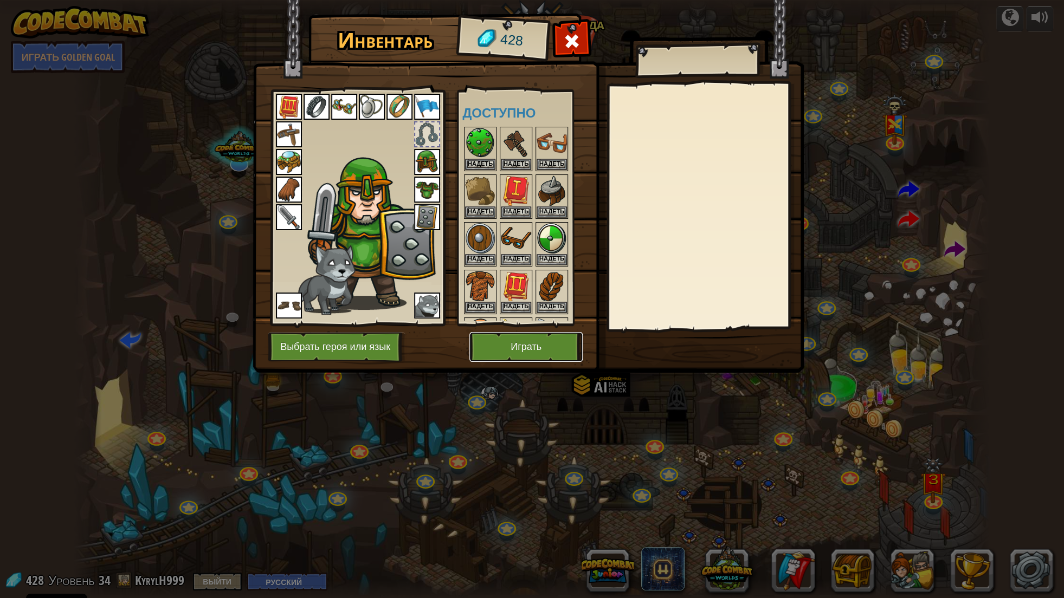
click at [506, 339] on button "Играть" at bounding box center [525, 347] width 113 height 30
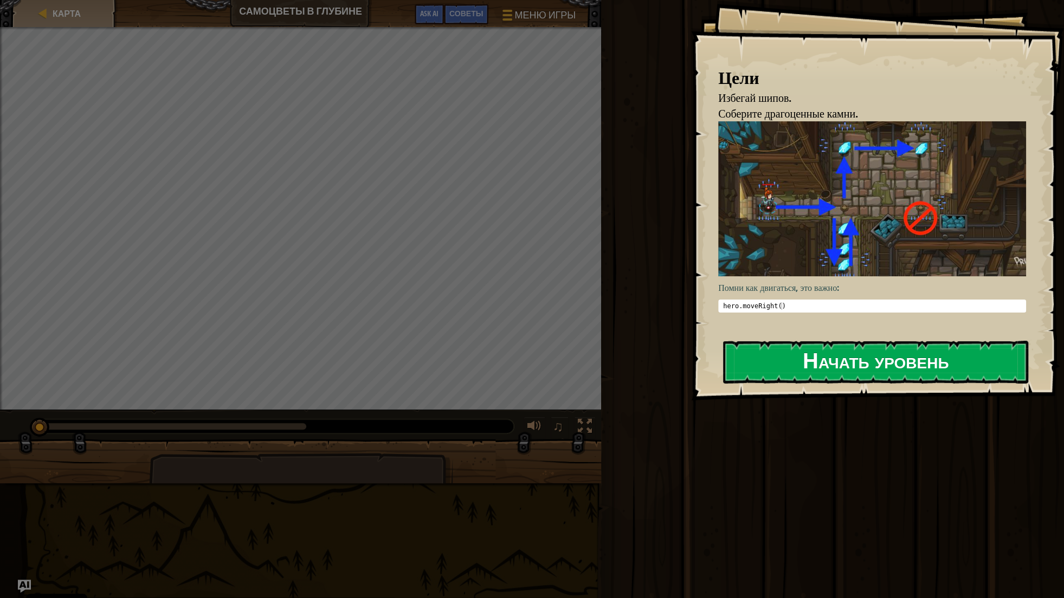
click at [845, 355] on button "Начать уровень" at bounding box center [875, 362] width 305 height 43
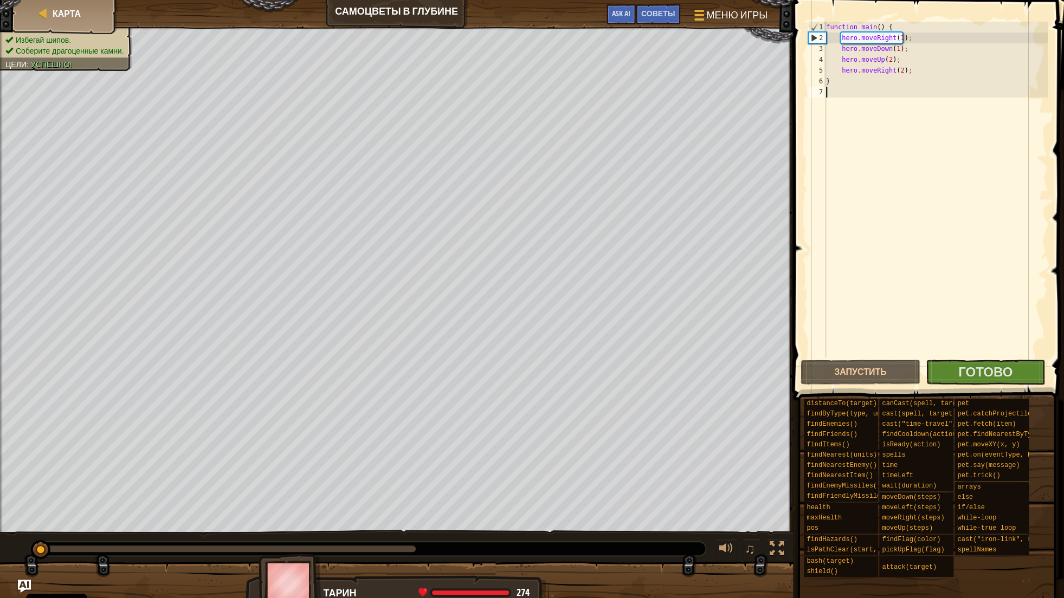
drag, startPoint x: 893, startPoint y: 151, endPoint x: 487, endPoint y: 0, distance: 432.6
click at [824, 22] on div "function main ( ) { hero . moveRight ( 1 ) ; hero . moveDown ( 1 ) ; hero . mov…" at bounding box center [936, 190] width 224 height 336
type textarea "function main() { hero.moveRight(1);"
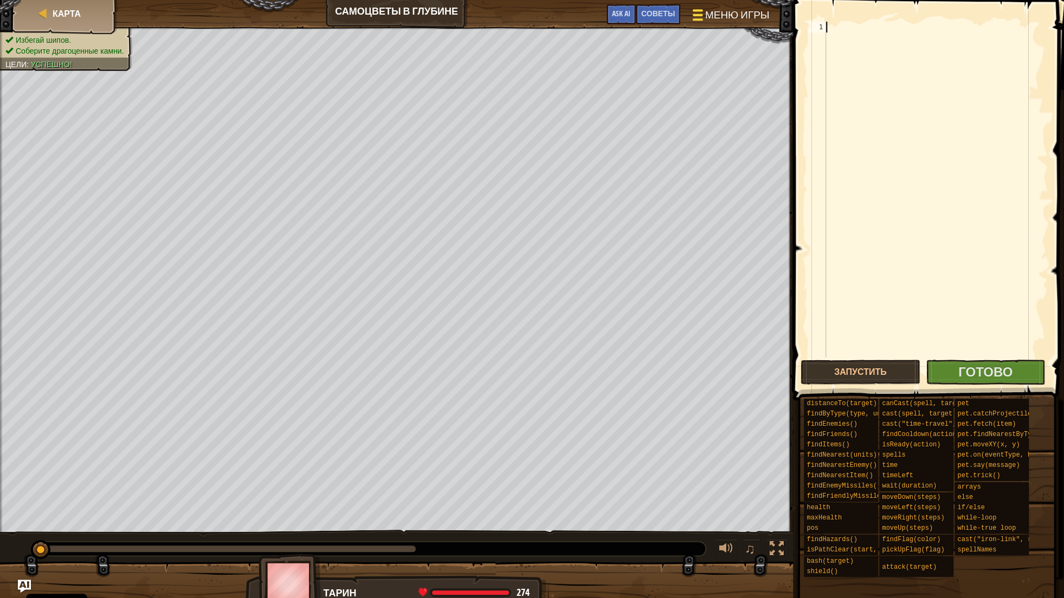
click at [712, 17] on span "Меню игры" at bounding box center [737, 15] width 64 height 15
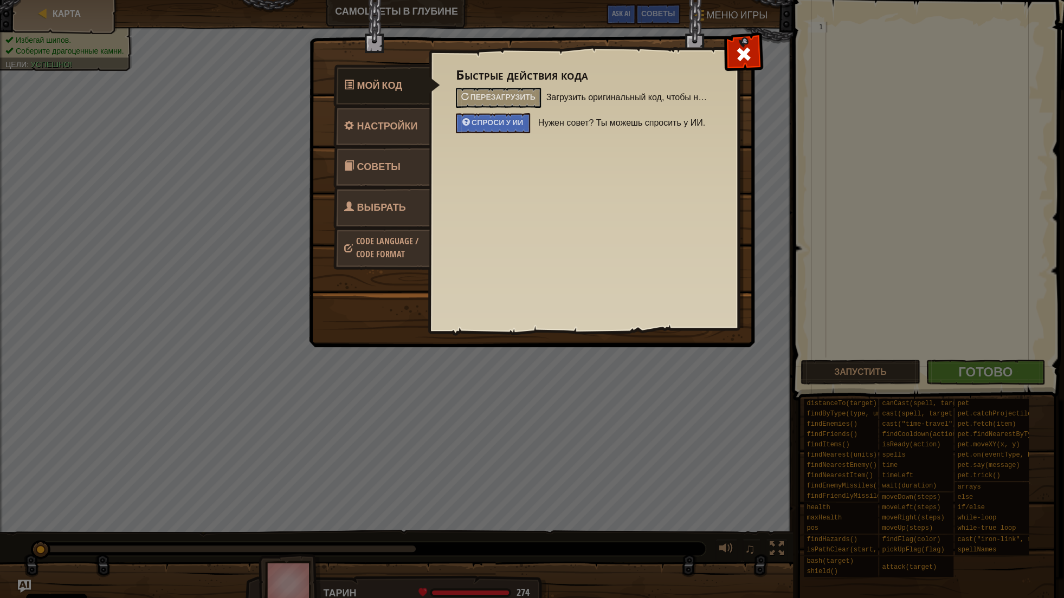
click at [389, 214] on span "Выбрать героя" at bounding box center [375, 221] width 62 height 41
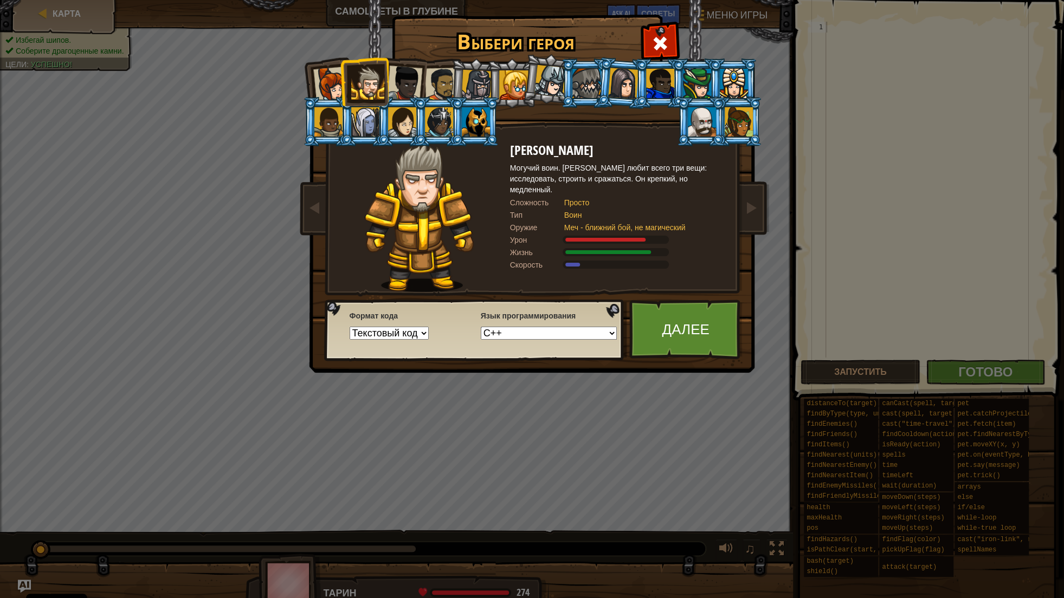
click at [481, 327] on select "Python (По умолчанию) JavaScript Lua C++ Java (Экспериментальный)" at bounding box center [549, 333] width 136 height 13
select select "lua"
click option "Lua" at bounding box center [0, 0] width 0 height 0
click at [667, 318] on link "Далее" at bounding box center [685, 330] width 113 height 60
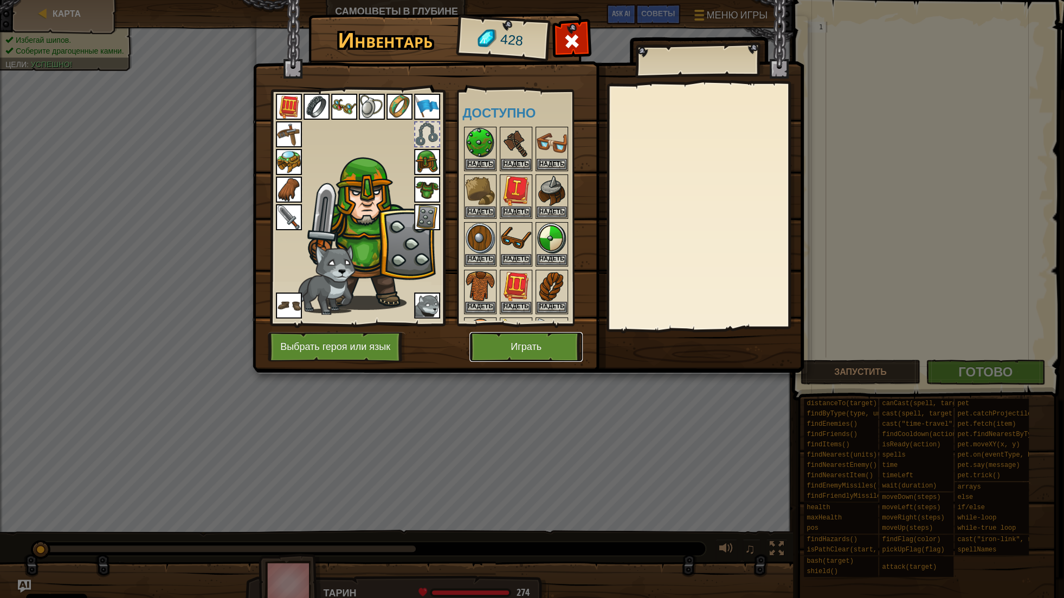
click at [562, 339] on button "Играть" at bounding box center [525, 347] width 113 height 30
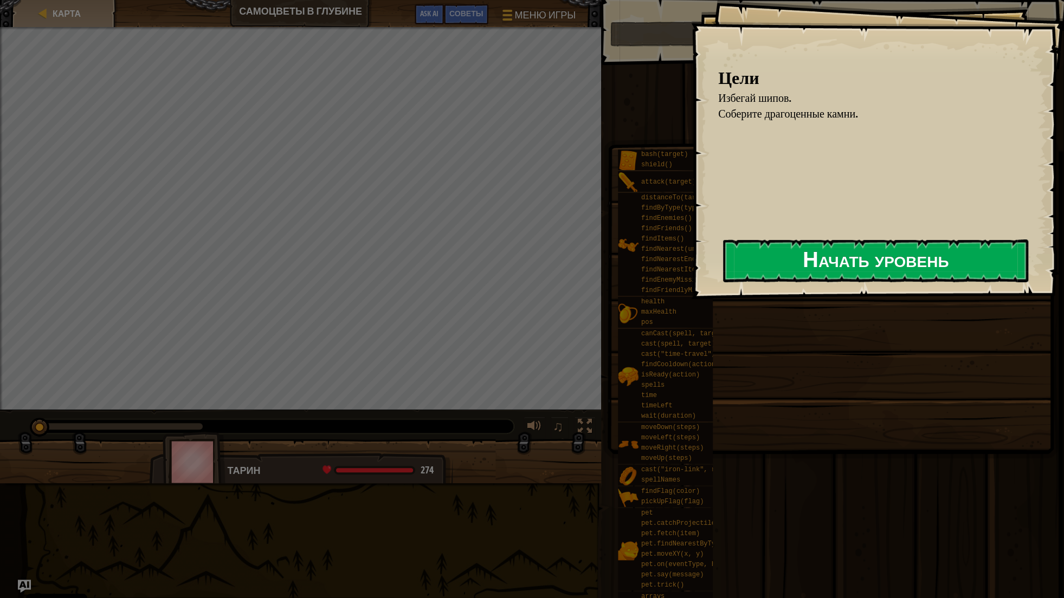
click at [818, 261] on button "Начать уровень" at bounding box center [875, 261] width 305 height 43
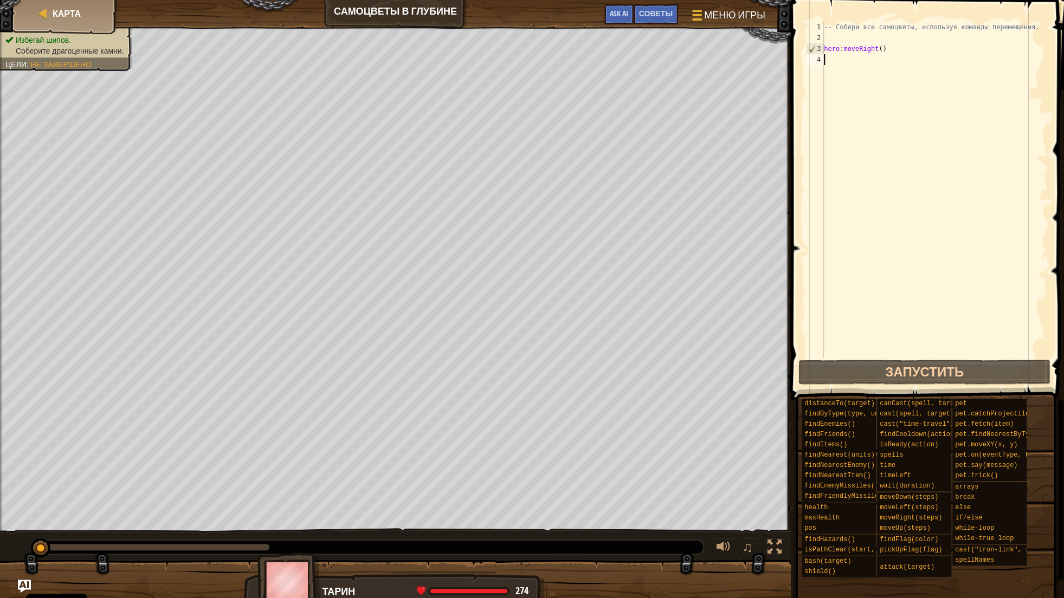
type textarea "hero:moveRight()"
drag, startPoint x: 952, startPoint y: 170, endPoint x: 327, endPoint y: 0, distance: 647.8
click at [351, 0] on div "[PERSON_NAME] в глубине Меню игры Готово Советы Ask AI 1 הההההההההההההההההההההה…" at bounding box center [532, 299] width 1064 height 598
drag, startPoint x: 845, startPoint y: 127, endPoint x: 1, endPoint y: 0, distance: 853.0
click at [0, 0] on div "[PERSON_NAME] в глубине Меню игры Готово Советы Ask AI 1 הההההההההההההההההההההה…" at bounding box center [532, 299] width 1064 height 598
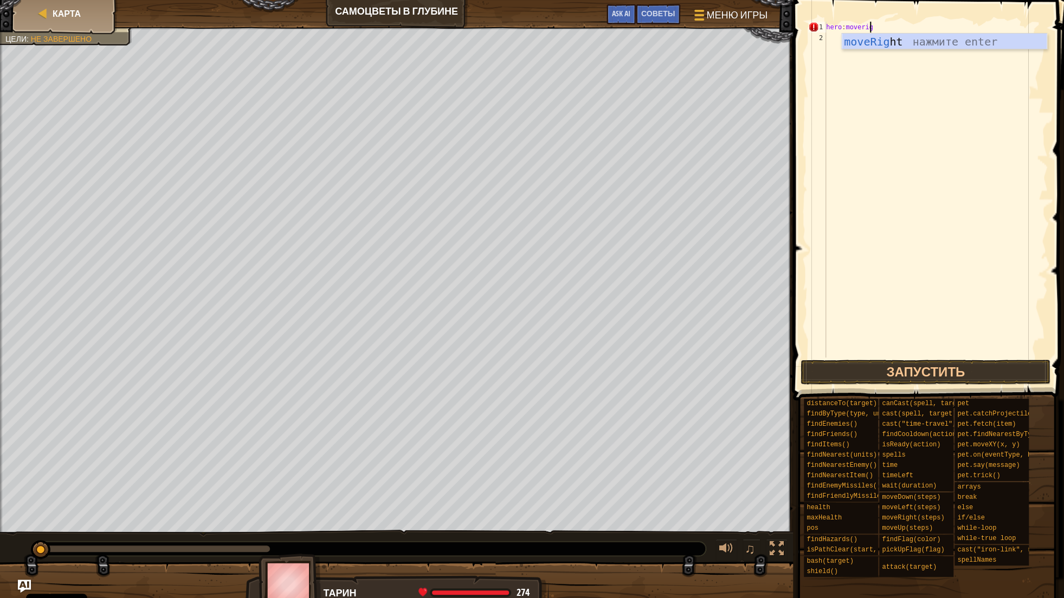
scroll to position [5, 3]
type textarea "hero:moveright"
type textarea "hero:moveDown()"
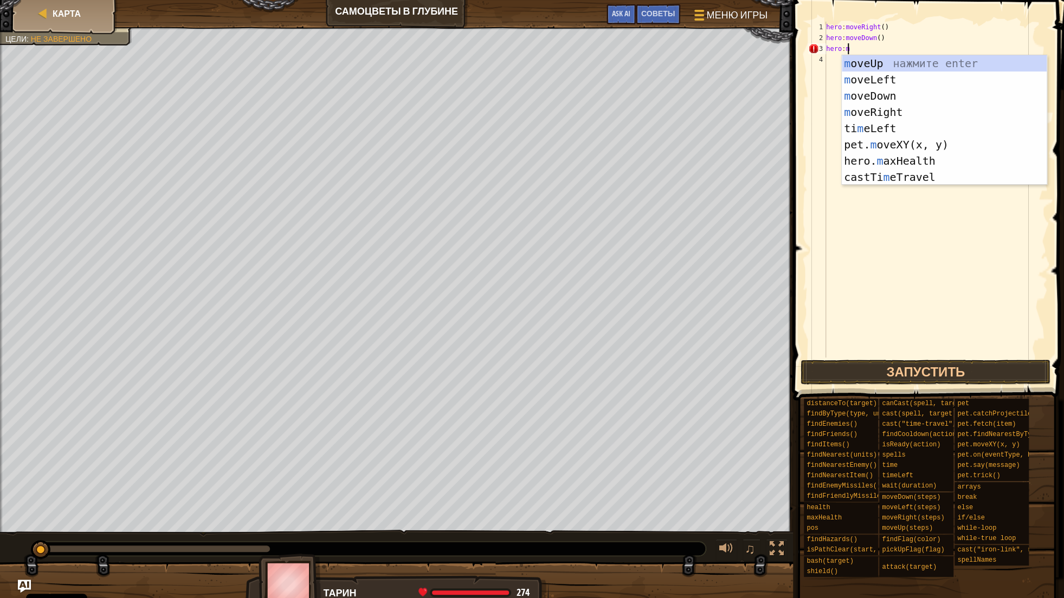
scroll to position [5, 1]
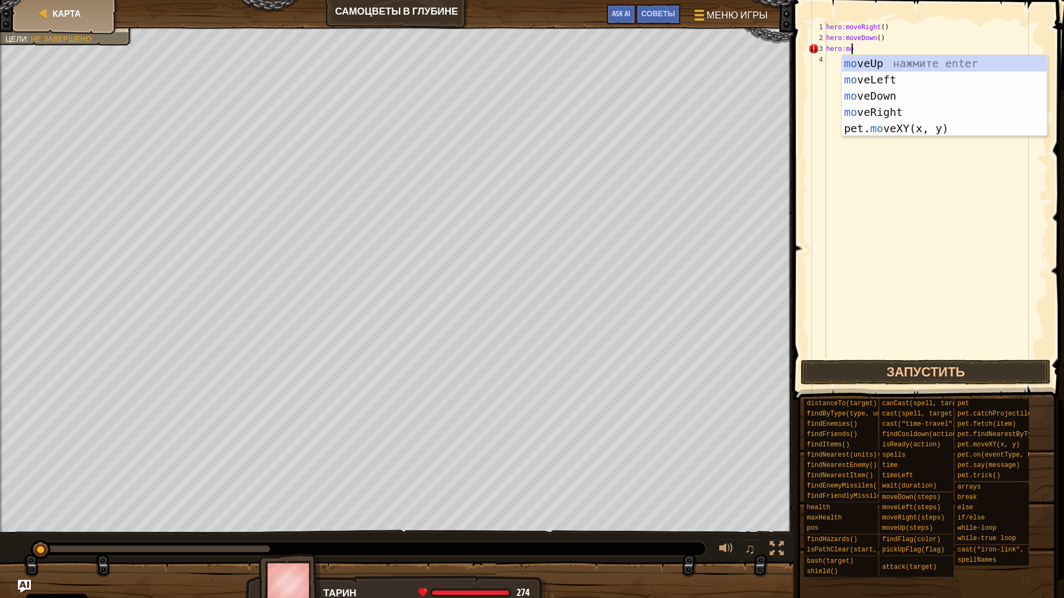
type textarea "hero:move"
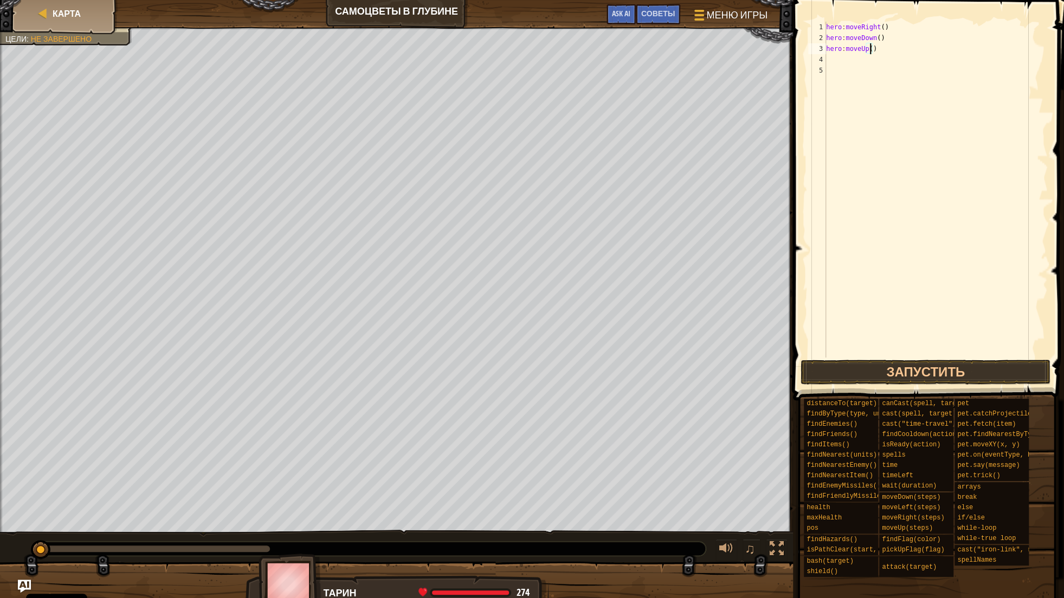
click at [868, 49] on div "hero : moveRight ( ) hero : moveDown ( ) hero : moveUp ( )" at bounding box center [936, 201] width 224 height 358
type textarea "hero:moveUp(2)"
click at [847, 60] on div "hero : moveRight ( ) hero : moveDown ( ) hero : moveUp ( 2 )" at bounding box center [936, 201] width 224 height 358
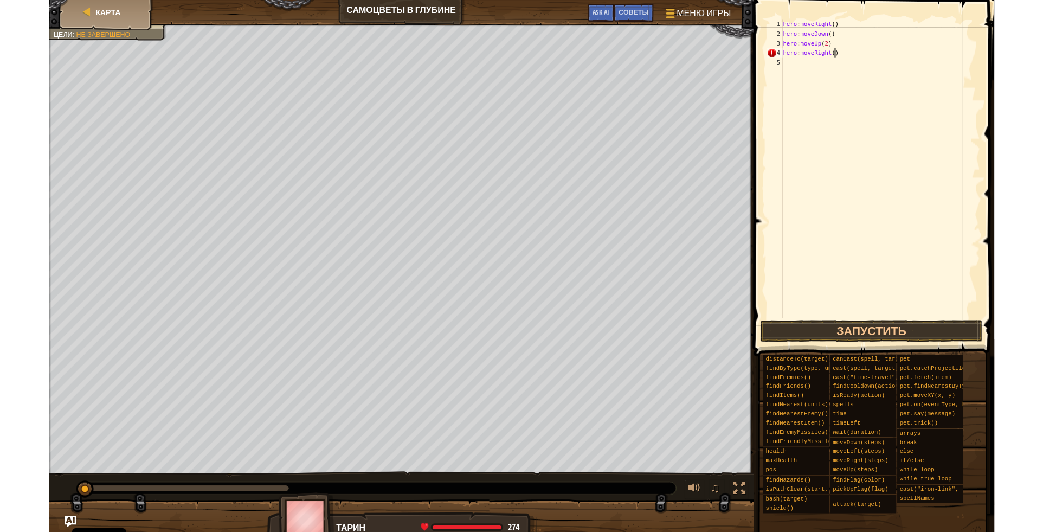
scroll to position [5, 4]
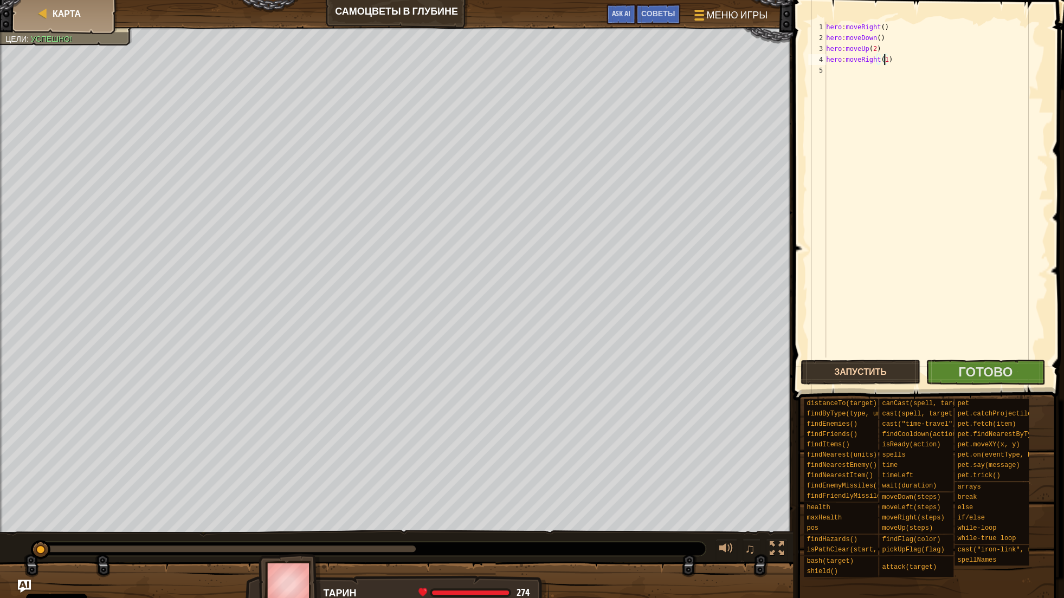
type textarea "hero:moveRight(1)"
click at [871, 375] on button "Запустить" at bounding box center [861, 372] width 120 height 25
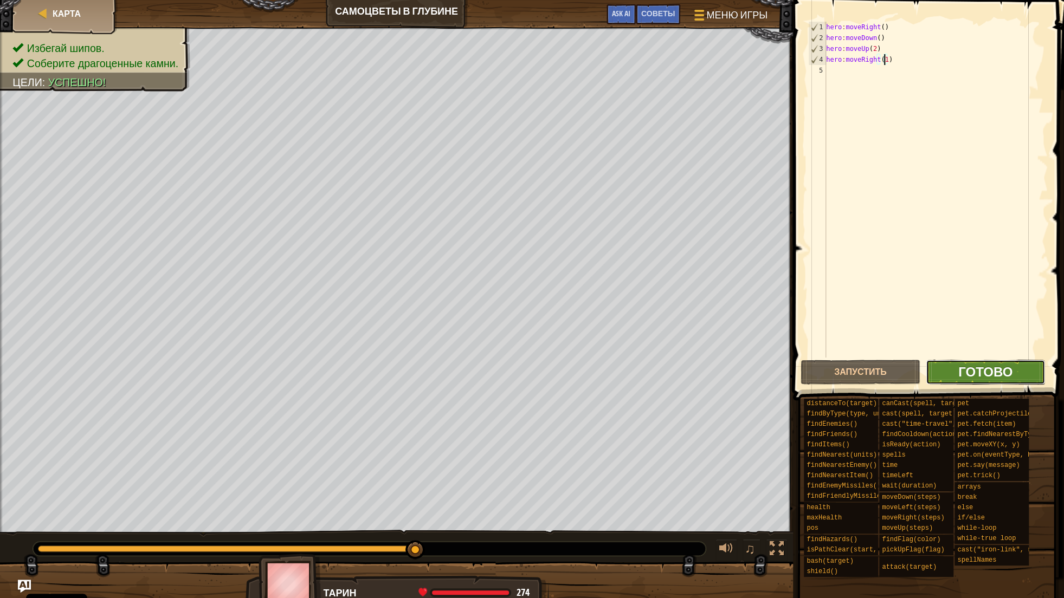
click at [989, 374] on span "Готово" at bounding box center [985, 371] width 54 height 17
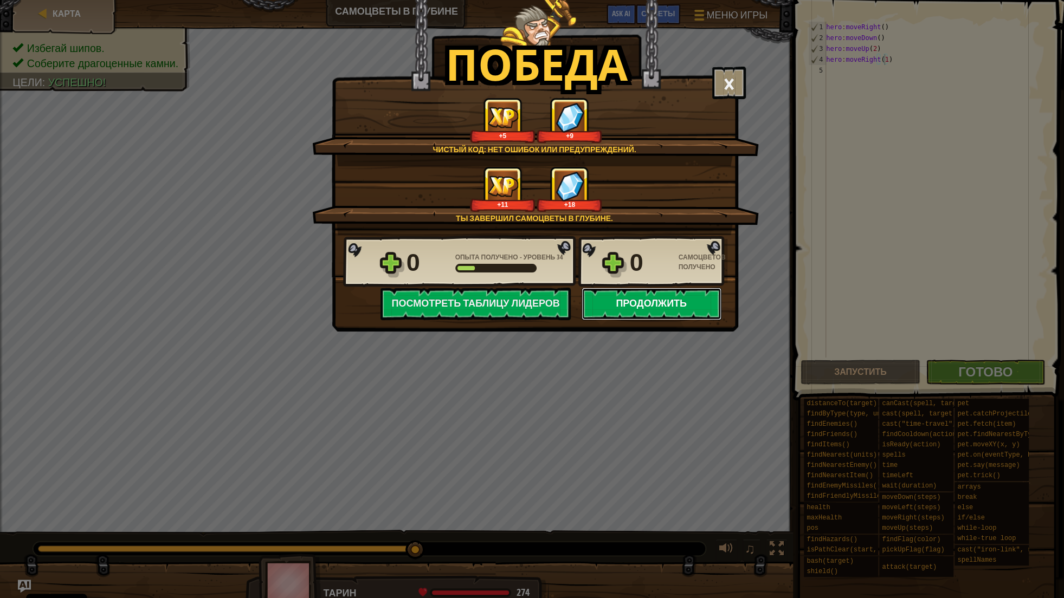
click at [628, 302] on button "Продолжить" at bounding box center [652, 304] width 140 height 33
select select "ru"
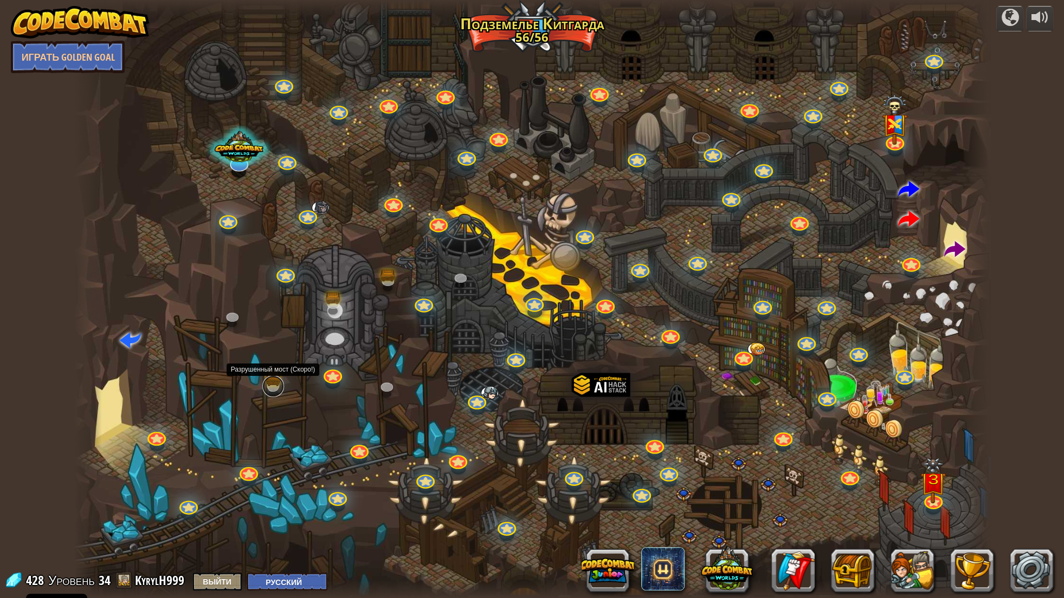
click at [275, 378] on link at bounding box center [273, 387] width 22 height 22
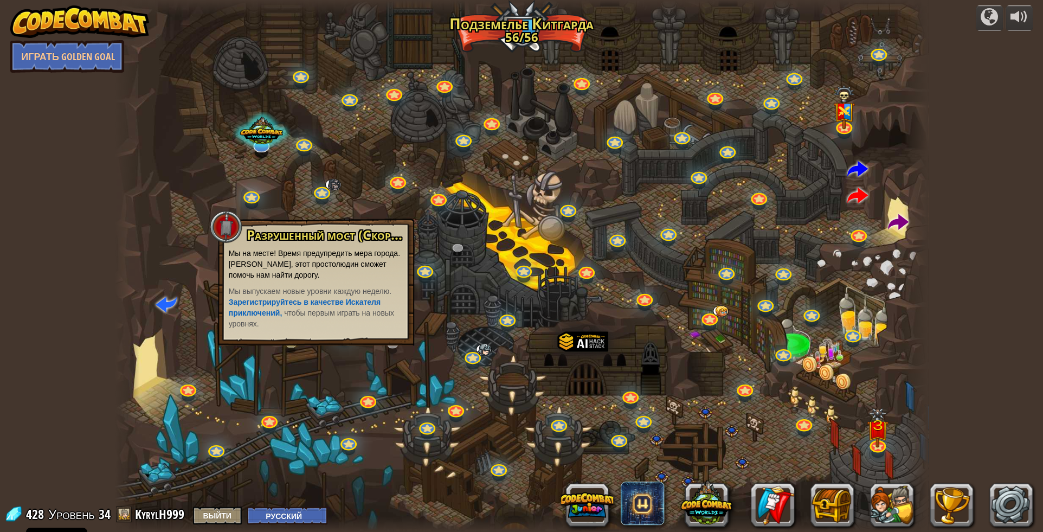
drag, startPoint x: 366, startPoint y: 452, endPoint x: 329, endPoint y: 418, distance: 50.3
click at [361, 445] on div at bounding box center [522, 266] width 814 height 532
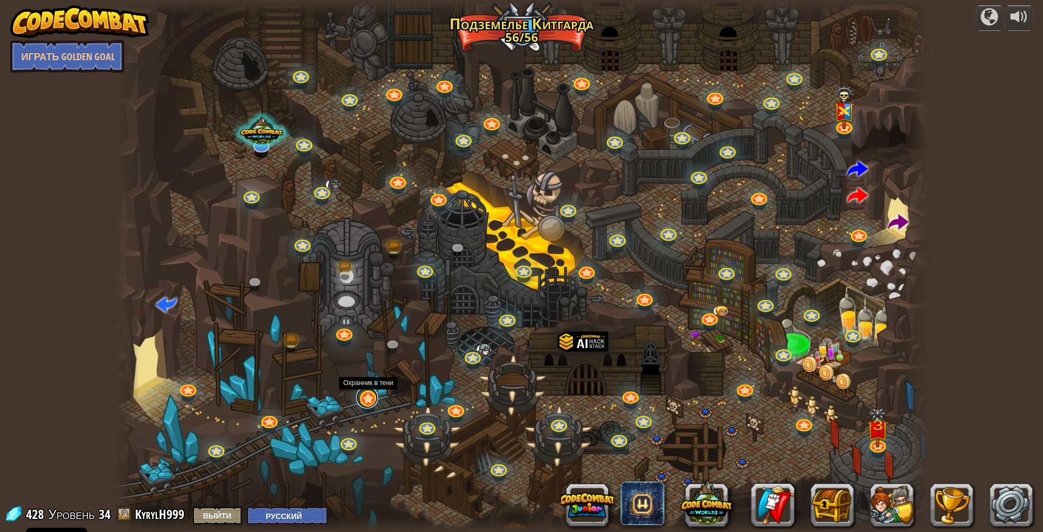
click at [362, 396] on link at bounding box center [367, 398] width 22 height 22
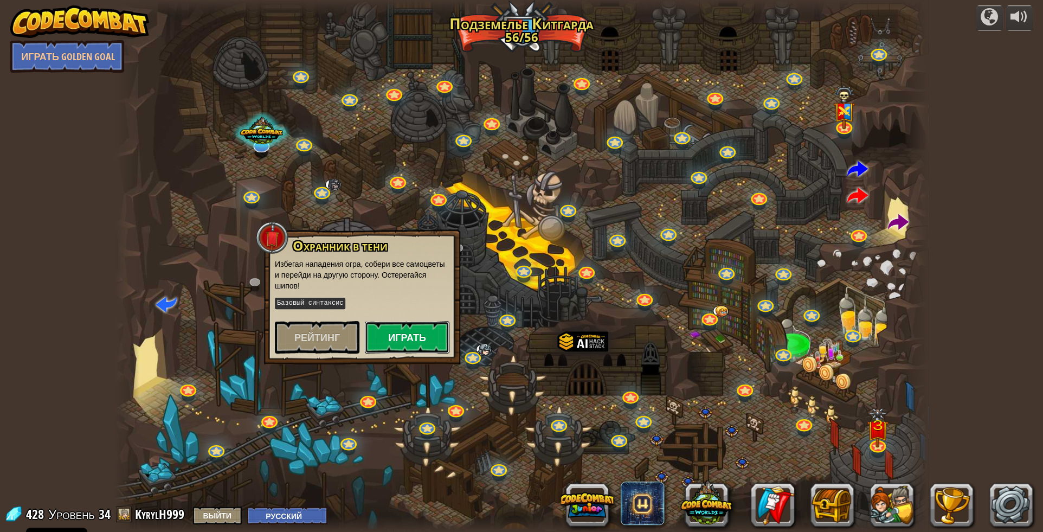
click at [421, 330] on button "Играть" at bounding box center [407, 337] width 85 height 33
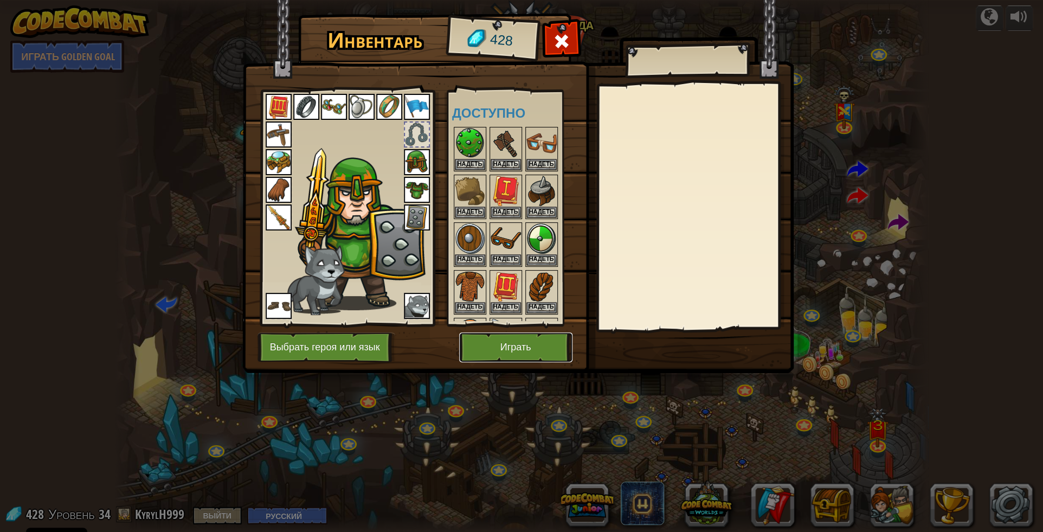
click at [522, 343] on button "Играть" at bounding box center [515, 347] width 113 height 30
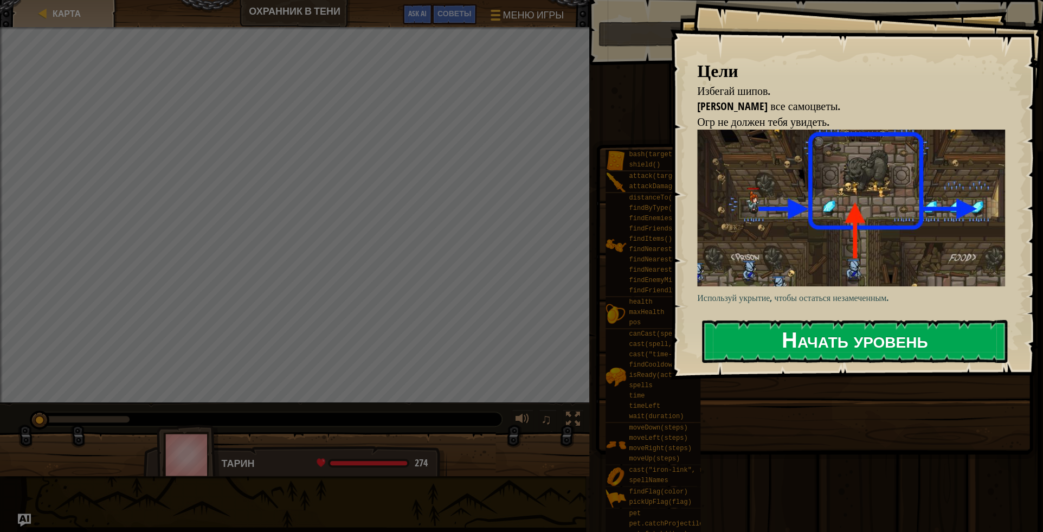
click at [814, 343] on button "Начать уровень" at bounding box center [854, 341] width 305 height 43
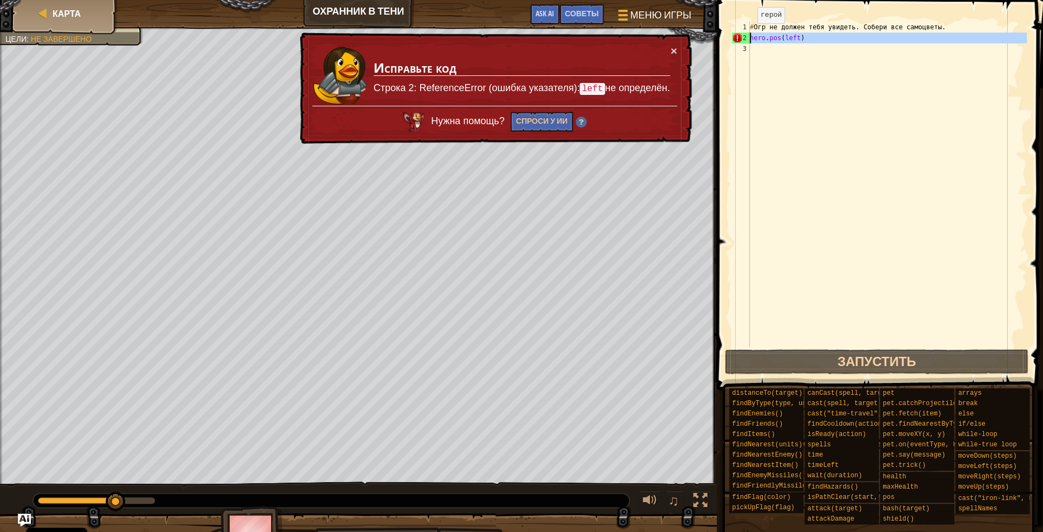
drag, startPoint x: 814, startPoint y: 55, endPoint x: 748, endPoint y: 34, distance: 69.3
click at [748, 34] on div "# Огр не должен тебя увидеть. Собери все самоцветы. hero . pos ( left )" at bounding box center [887, 195] width 279 height 347
type textarea "hero.pos(left)"
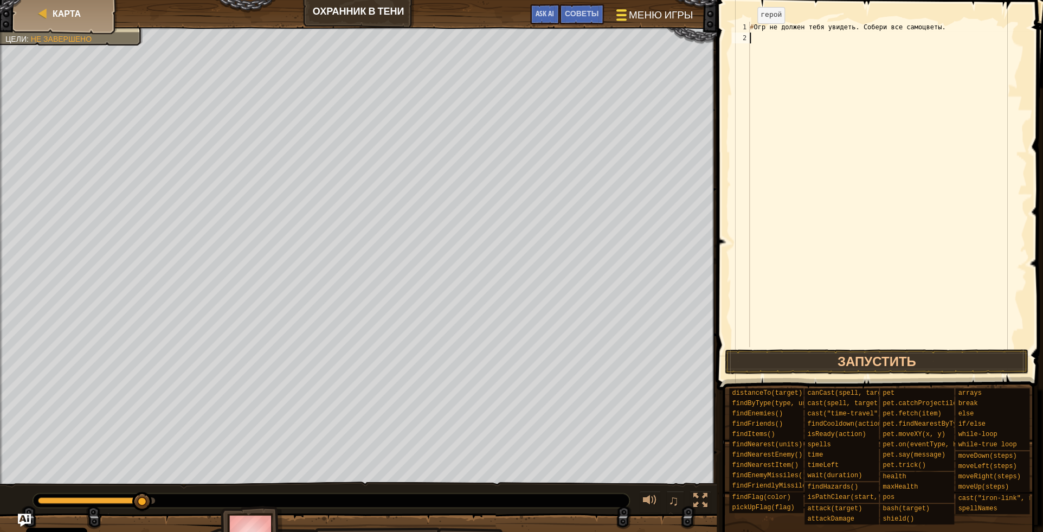
click at [668, 13] on span "Меню игры" at bounding box center [661, 15] width 64 height 15
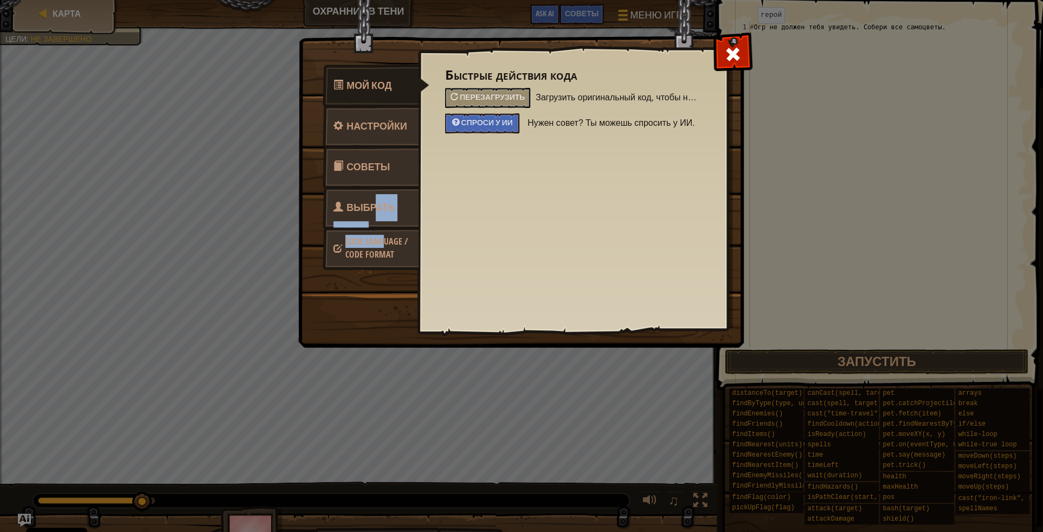
click at [377, 218] on ul "Мой код Настройки Советы Выбрать героя Code Language / Code Format" at bounding box center [371, 167] width 96 height 201
click at [369, 206] on span "Выбрать героя" at bounding box center [364, 221] width 62 height 41
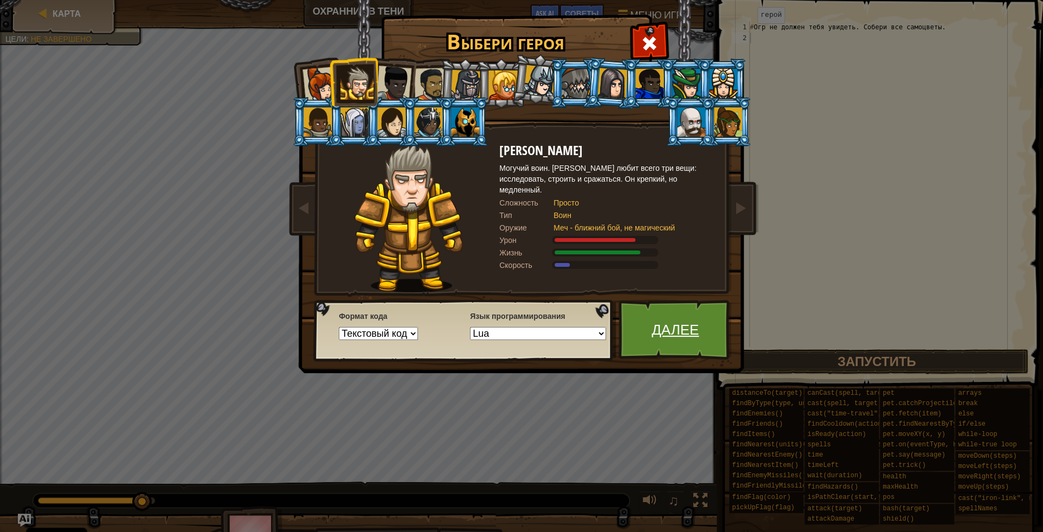
click at [637, 356] on link "Далее" at bounding box center [675, 330] width 113 height 60
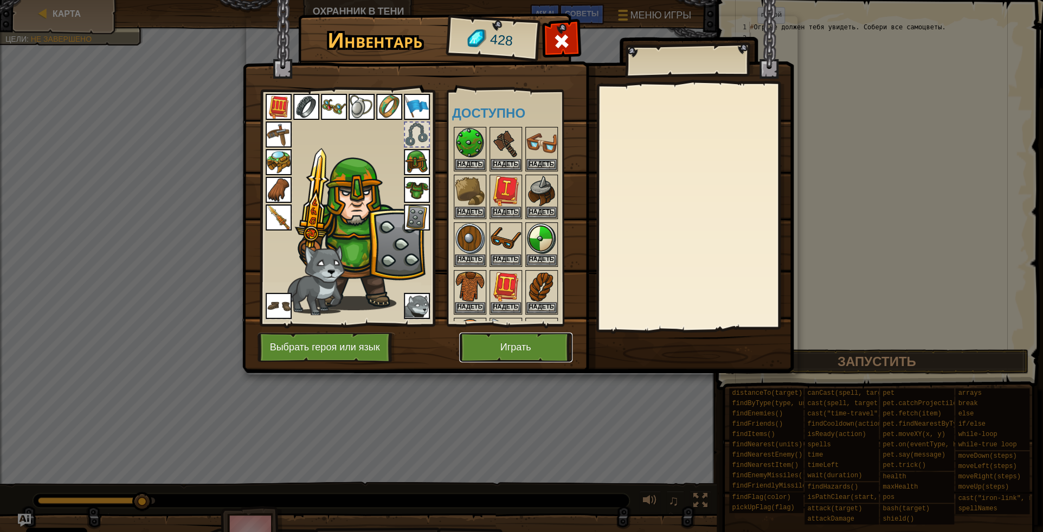
click at [505, 352] on button "Играть" at bounding box center [515, 347] width 113 height 30
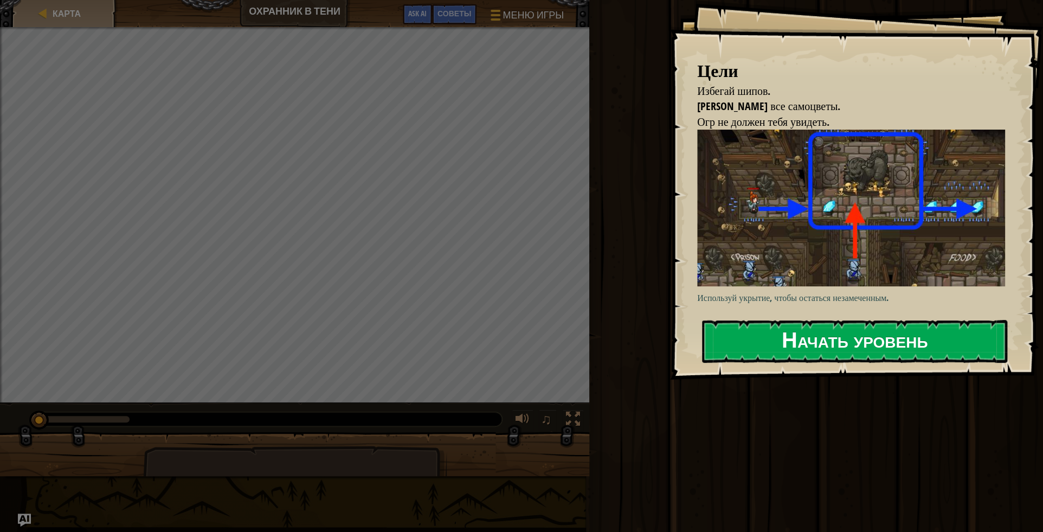
click at [905, 327] on button "Начать уровень" at bounding box center [854, 341] width 305 height 43
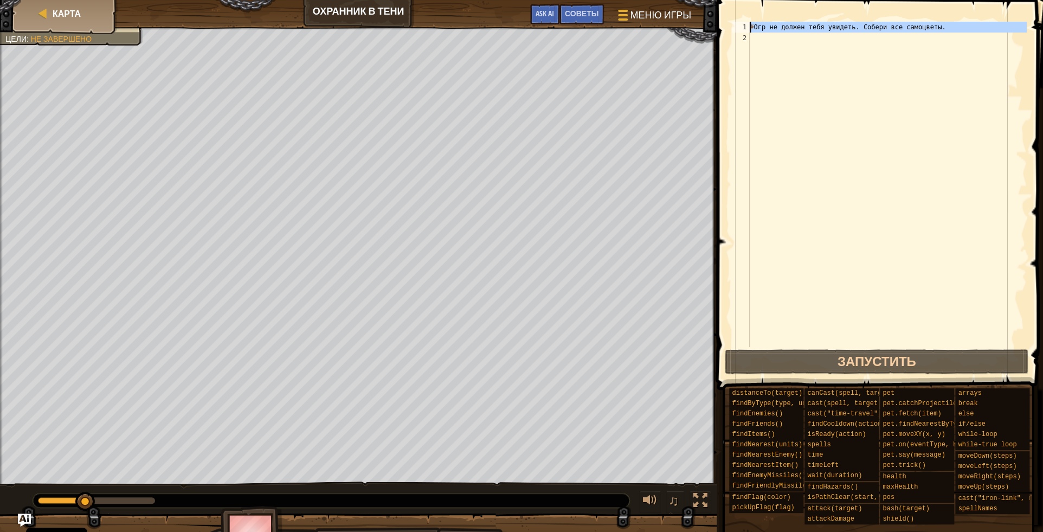
drag, startPoint x: 797, startPoint y: -28, endPoint x: 699, endPoint y: -47, distance: 99.5
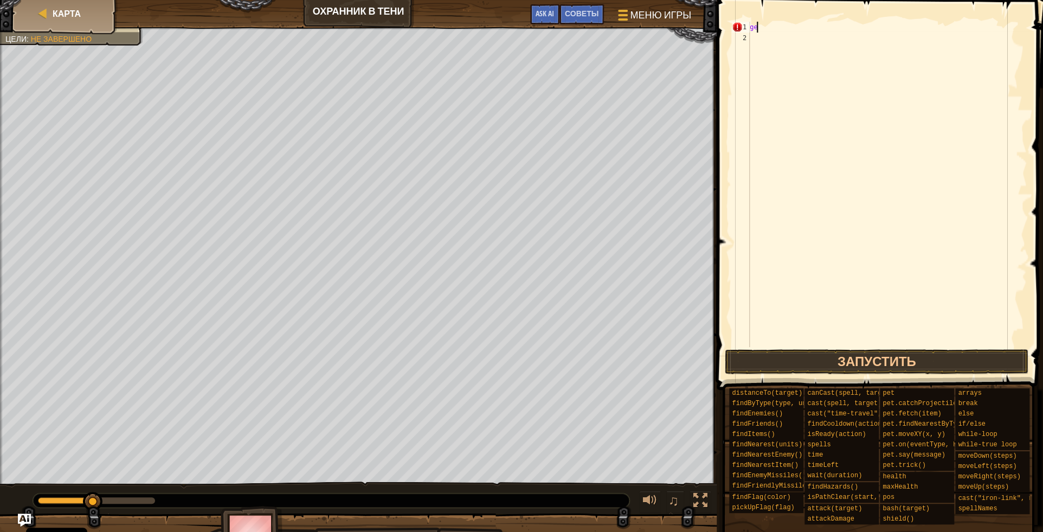
scroll to position [5, 0]
type textarea "g"
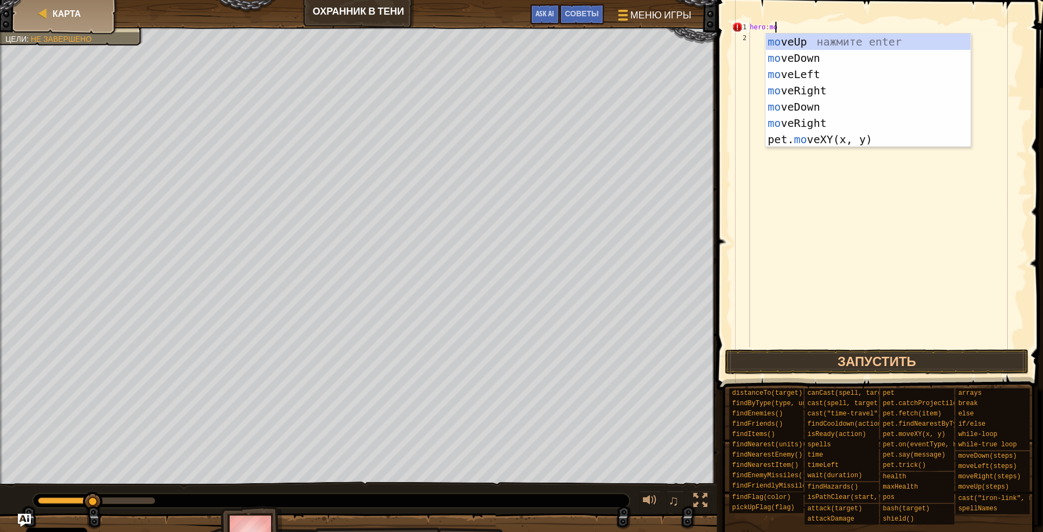
scroll to position [5, 2]
type textarea "hero:move"
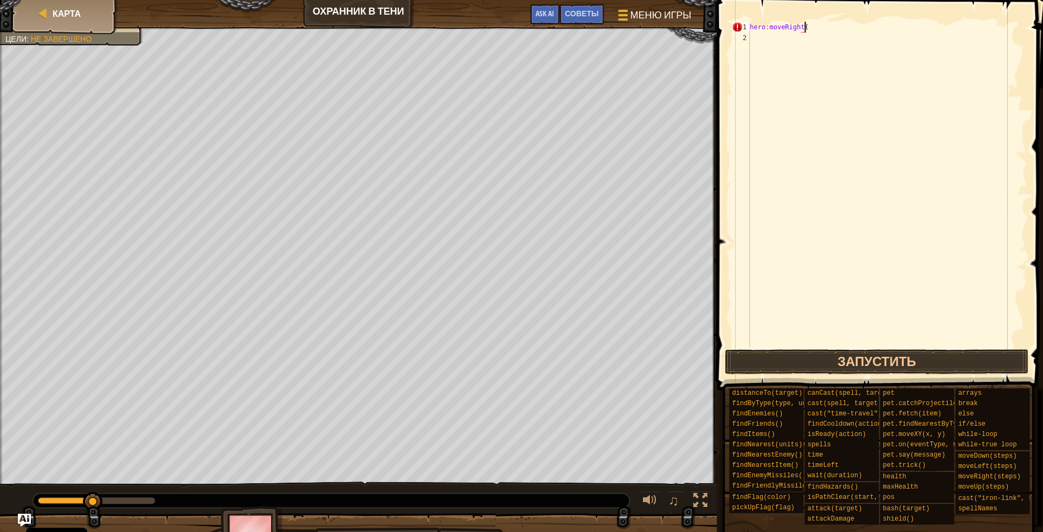
type textarea "hero:moveRight()"
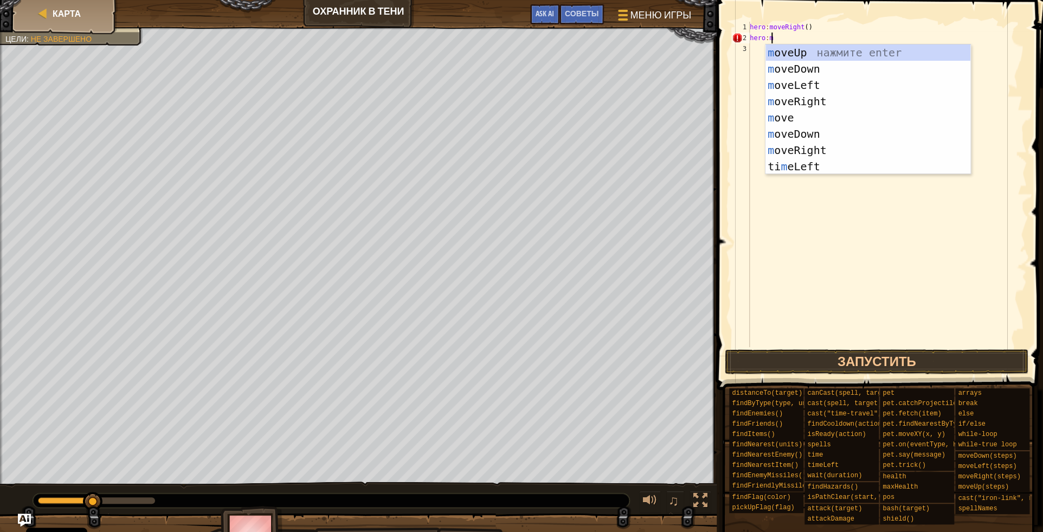
type textarea "hero:mo"
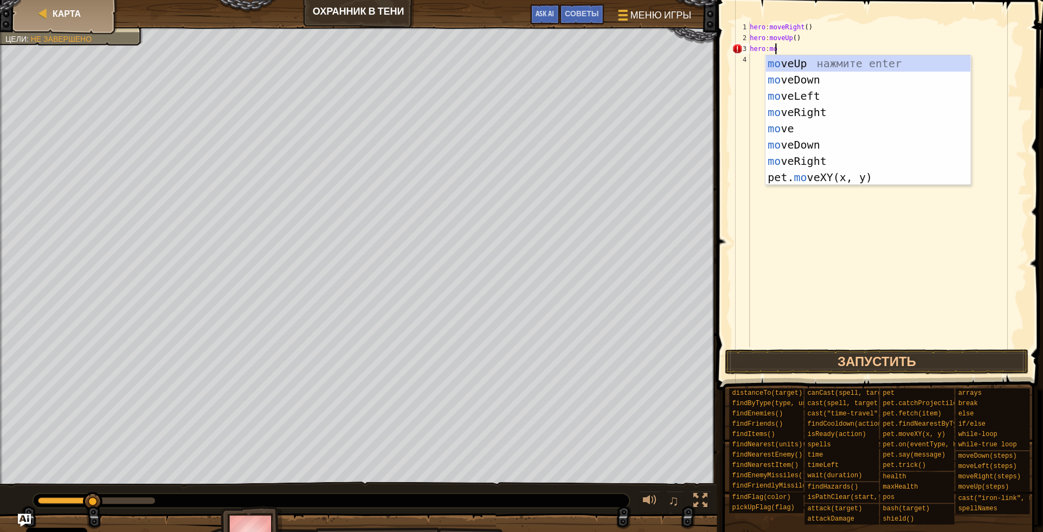
scroll to position [5, 2]
type textarea "hero:move"
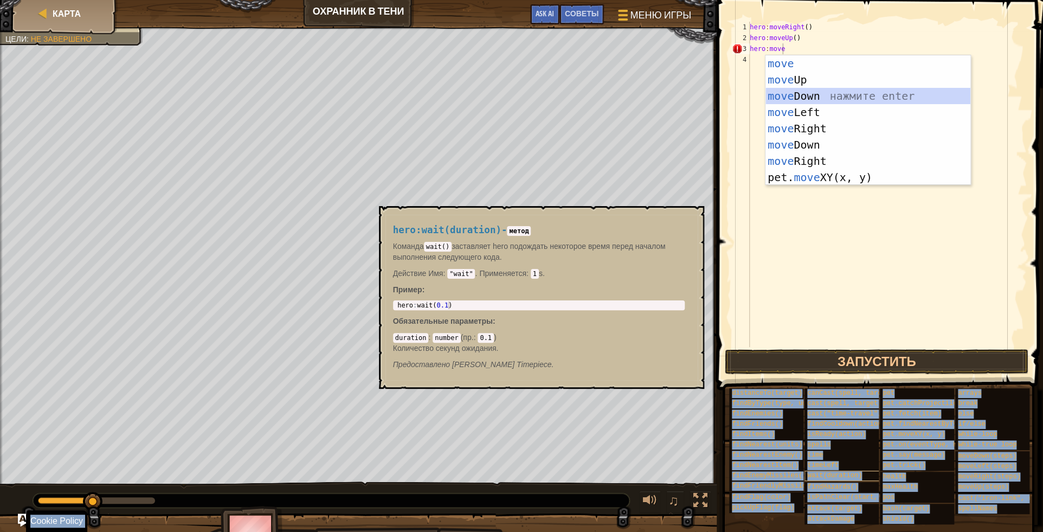
drag, startPoint x: 201, startPoint y: 551, endPoint x: 134, endPoint y: 551, distance: 66.7
click at [804, 481] on div "wait(duration)" at bounding box center [856, 476] width 104 height 10
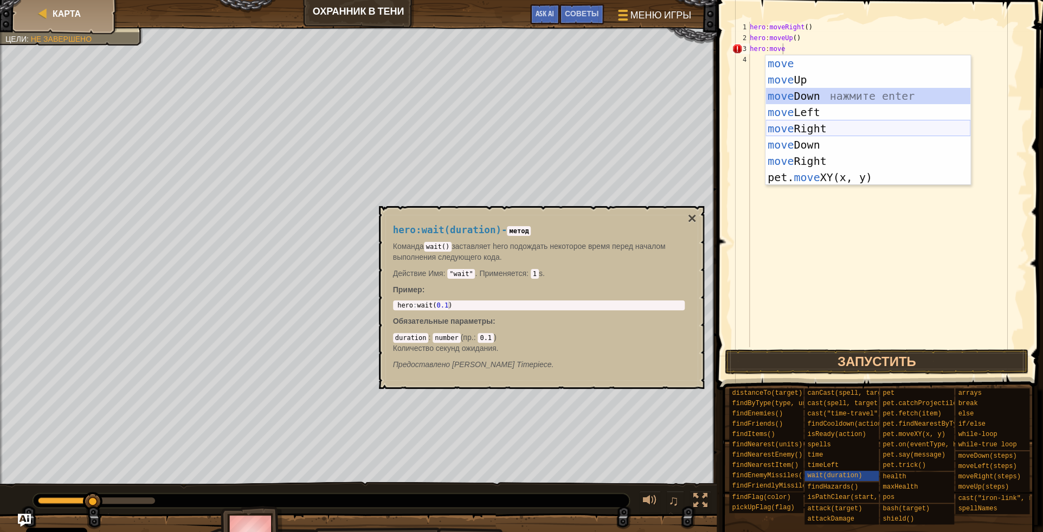
click at [802, 130] on div "move нажмите enter move Up нажмите enter move Down нажмите enter move Left нажм…" at bounding box center [867, 136] width 205 height 163
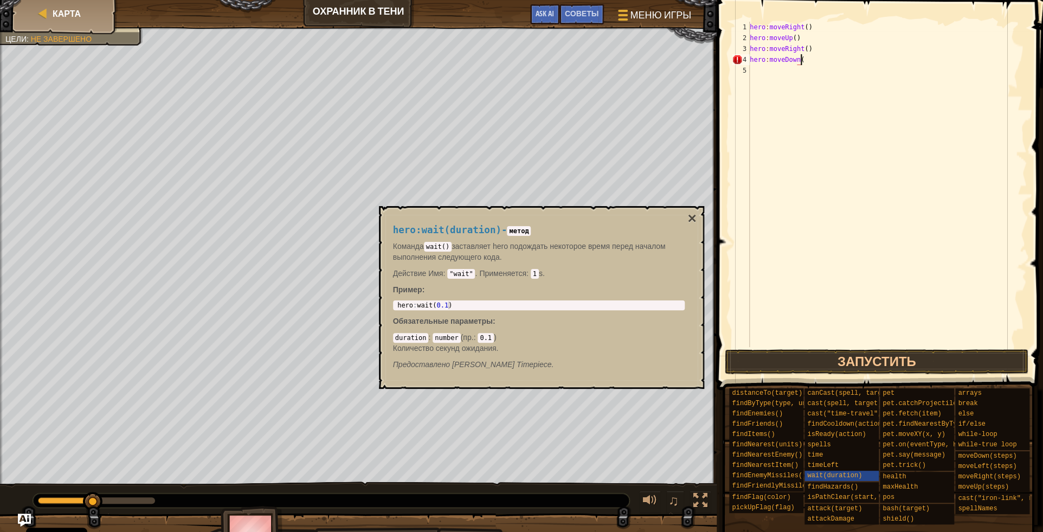
type textarea "hero:moveDown()"
click at [694, 213] on button "×" at bounding box center [691, 218] width 9 height 15
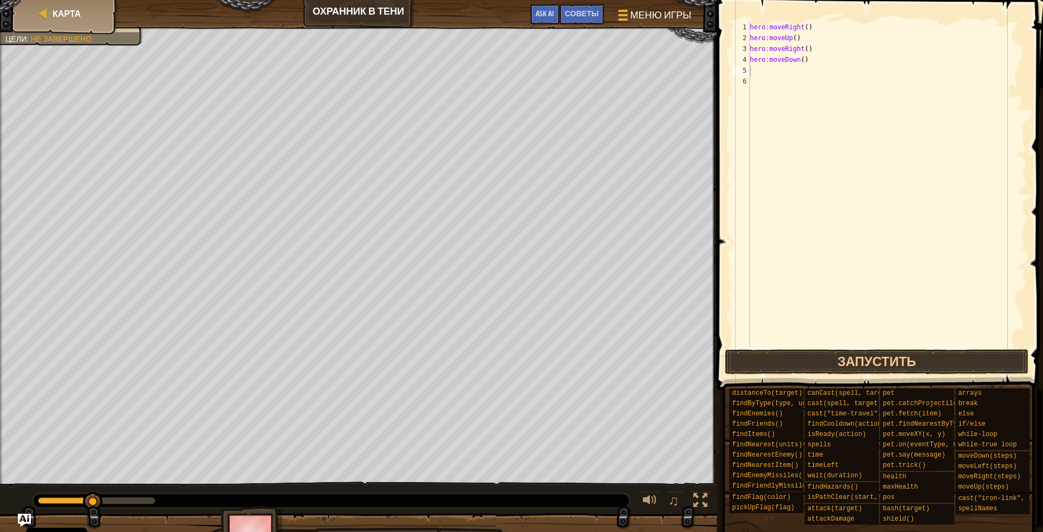
click at [788, 68] on div "hero : moveRight ( ) hero : moveUp ( ) hero : moveRight ( ) hero : moveDown ( )" at bounding box center [887, 195] width 279 height 347
type textarea "hero:moveRight()"
click at [884, 361] on button "Запустить" at bounding box center [877, 361] width 304 height 25
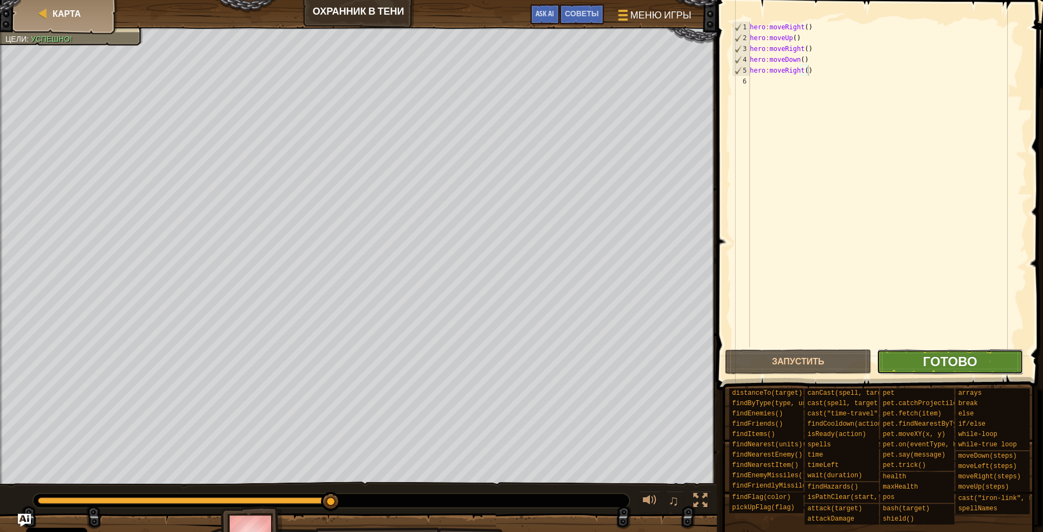
click at [938, 365] on span "Готово" at bounding box center [950, 360] width 54 height 17
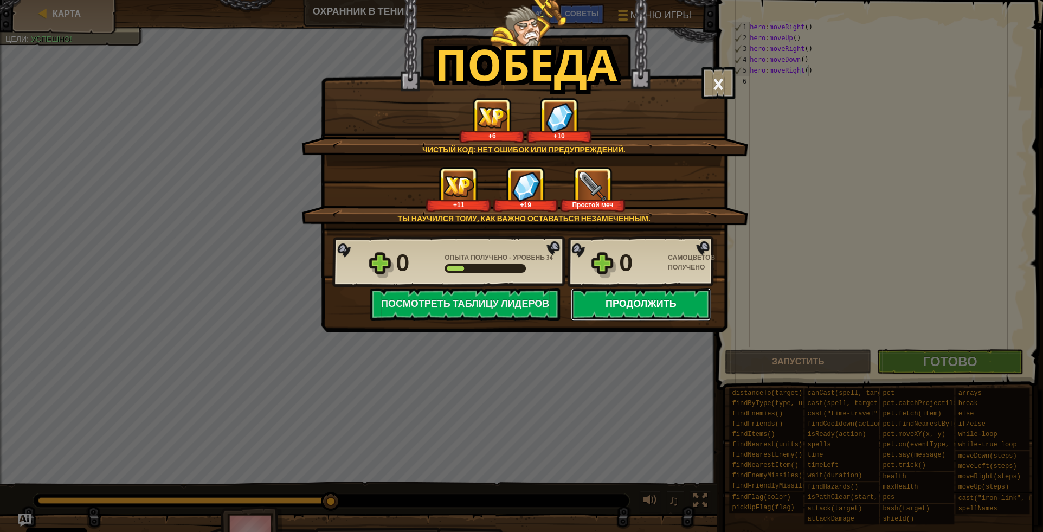
click at [646, 306] on button "Продолжить" at bounding box center [641, 304] width 140 height 33
select select "ru"
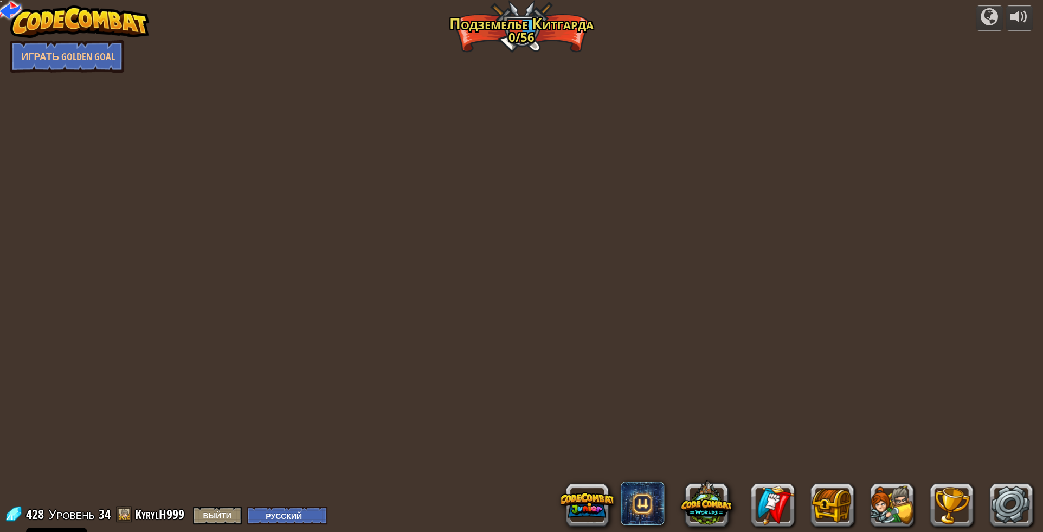
select select "ru"
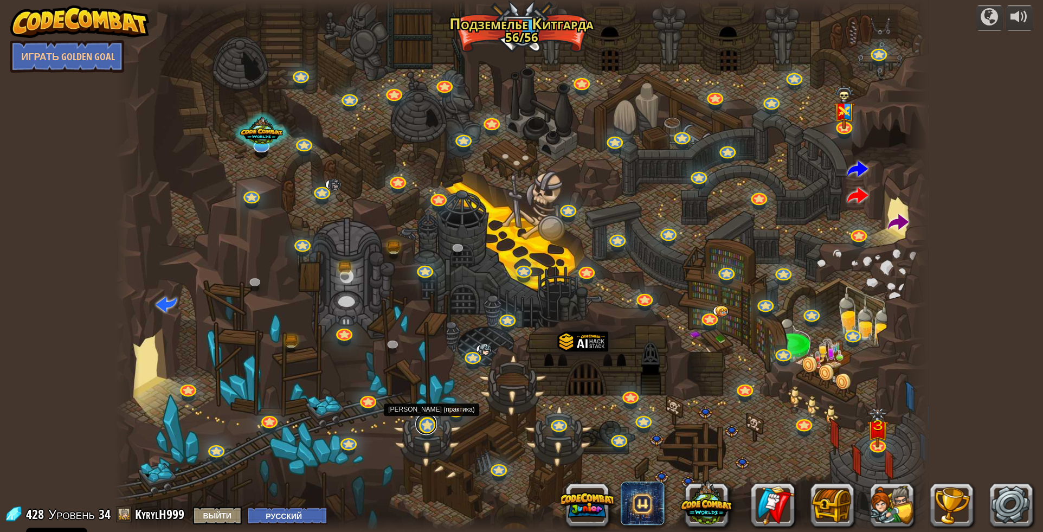
click at [425, 428] on link at bounding box center [426, 424] width 22 height 22
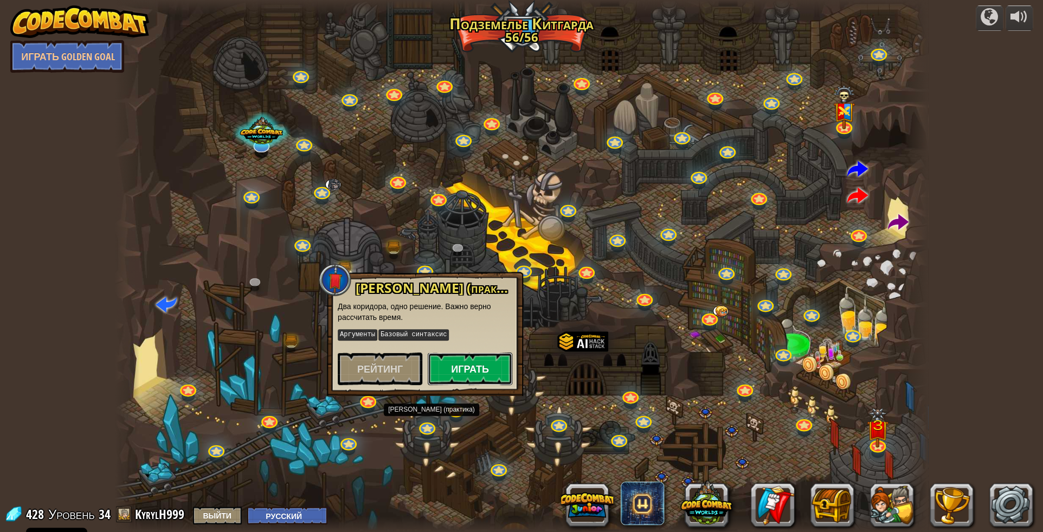
click at [467, 357] on button "Играть" at bounding box center [470, 368] width 85 height 33
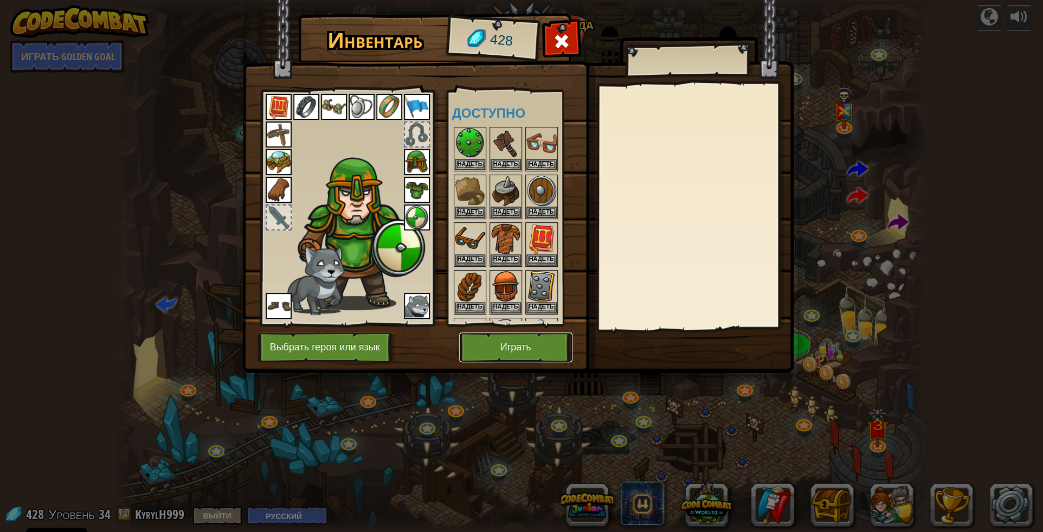
click at [510, 341] on button "Играть" at bounding box center [515, 347] width 113 height 30
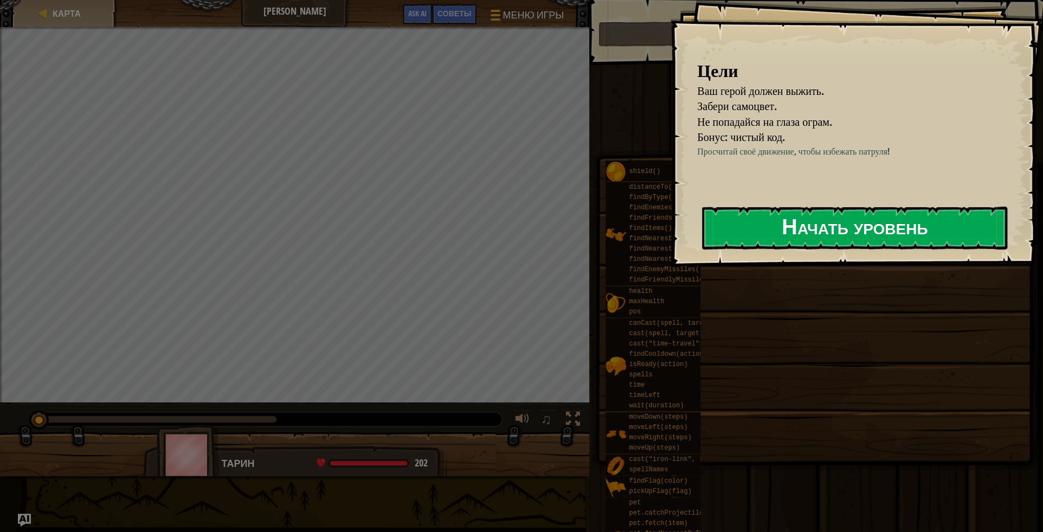
click at [827, 224] on button "Начать уровень" at bounding box center [854, 228] width 305 height 43
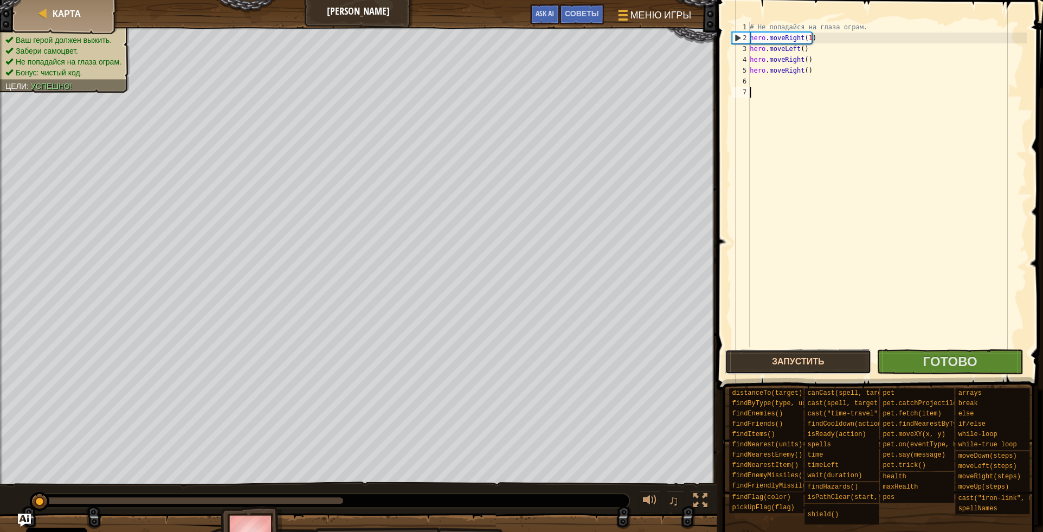
click at [838, 365] on button "Запустить" at bounding box center [798, 361] width 146 height 25
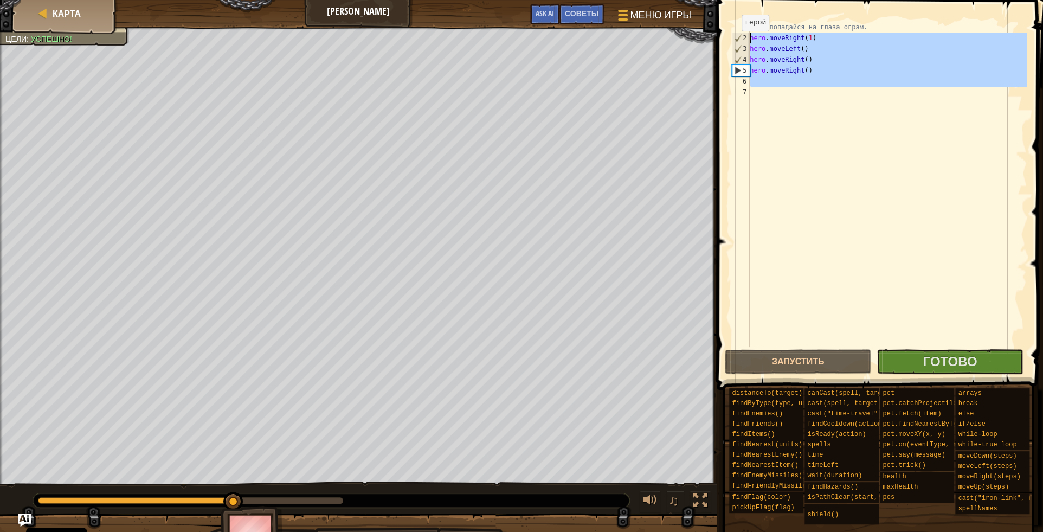
drag, startPoint x: 823, startPoint y: 144, endPoint x: 732, endPoint y: 42, distance: 136.3
click at [748, 42] on div "# Не попадайся на глаза ограм. hero . moveRight ( 1 ) hero . moveLeft ( ) hero …" at bounding box center [887, 184] width 279 height 325
type textarea "hero.moveRight(1) hero.moveLeft()"
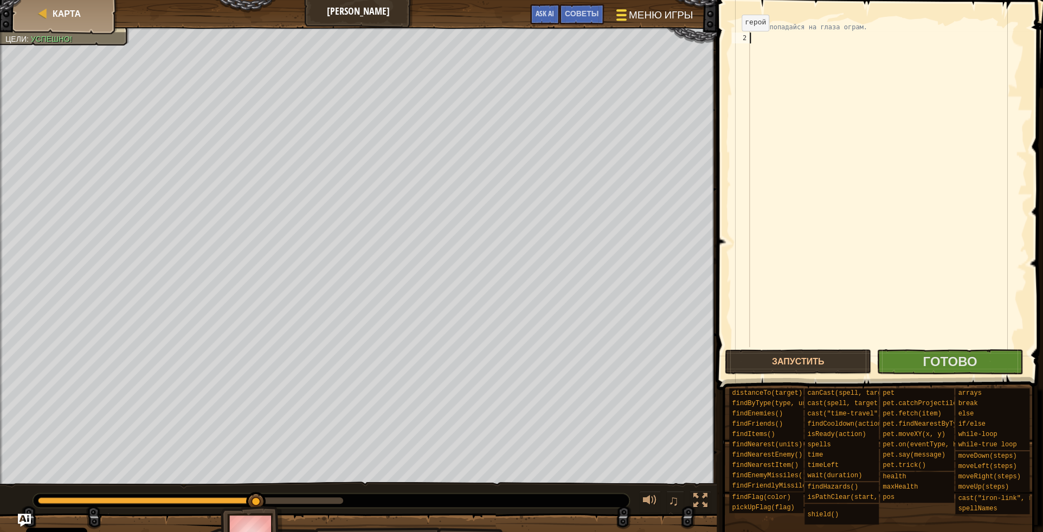
click at [675, 10] on span "Меню игры" at bounding box center [661, 15] width 64 height 15
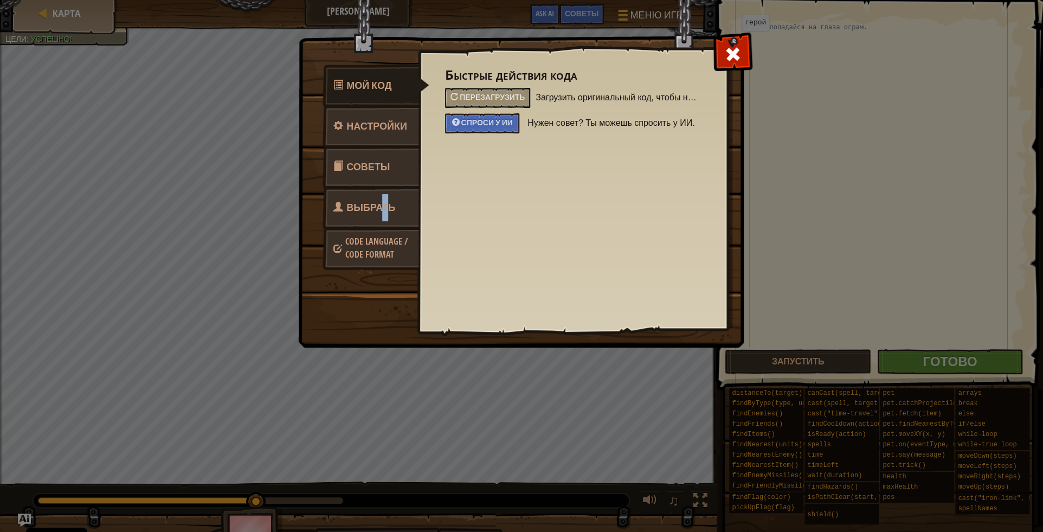
click at [384, 220] on link "Выбрать героя" at bounding box center [371, 220] width 96 height 69
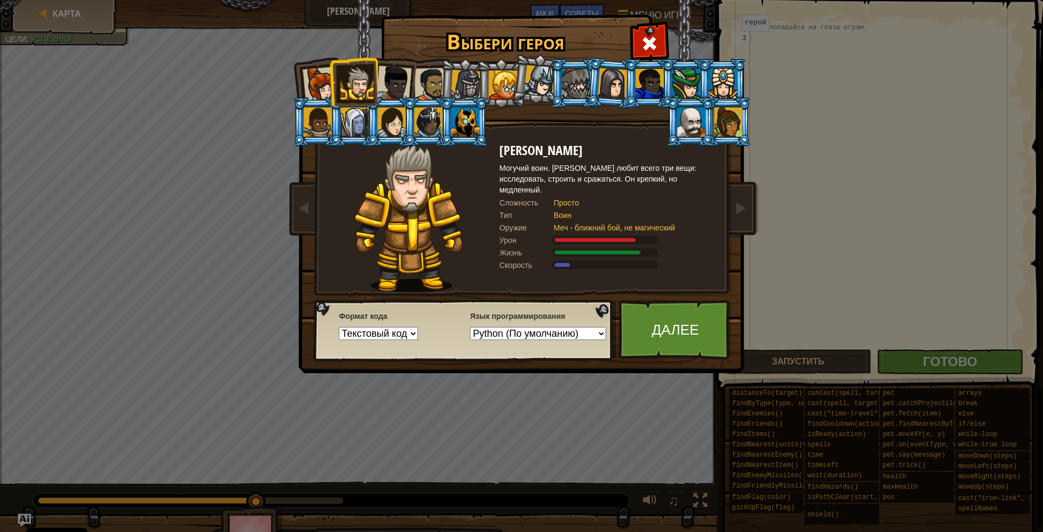
click at [470, 327] on select "Python (По умолчанию) JavaScript Lua C++ Java (Экспериментальный)" at bounding box center [538, 333] width 136 height 13
select select "cpp"
click option "C++" at bounding box center [0, 0] width 0 height 0
click at [662, 334] on link "Далее" at bounding box center [675, 330] width 113 height 60
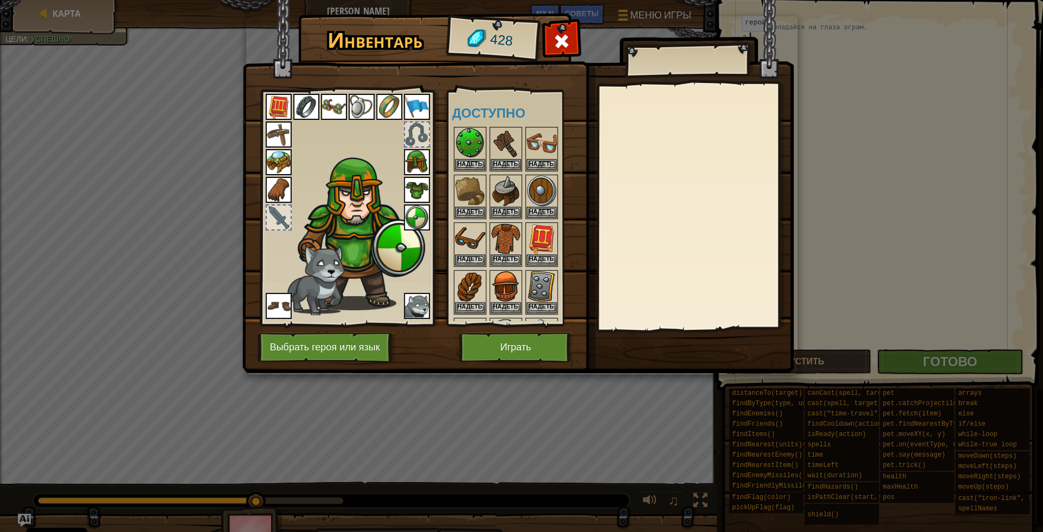
click at [550, 323] on div "Доступно Надеть Надеть Надеть Надеть Надеть Надеть Надеть Надеть Надеть Надеть …" at bounding box center [513, 208] width 133 height 236
click at [535, 350] on button "Играть" at bounding box center [515, 347] width 113 height 30
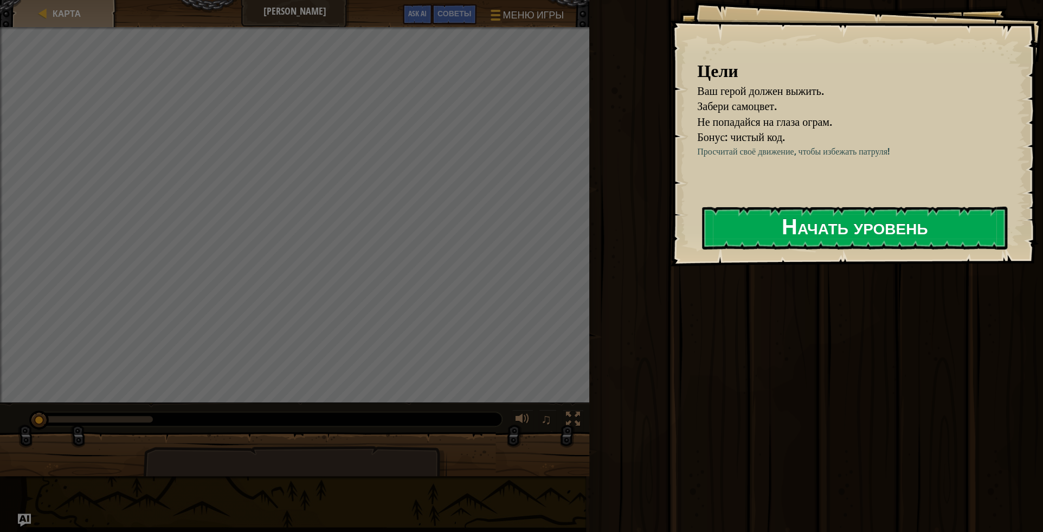
drag, startPoint x: 824, startPoint y: 238, endPoint x: 824, endPoint y: 230, distance: 8.1
click at [826, 234] on button "Начать уровень" at bounding box center [854, 228] width 305 height 43
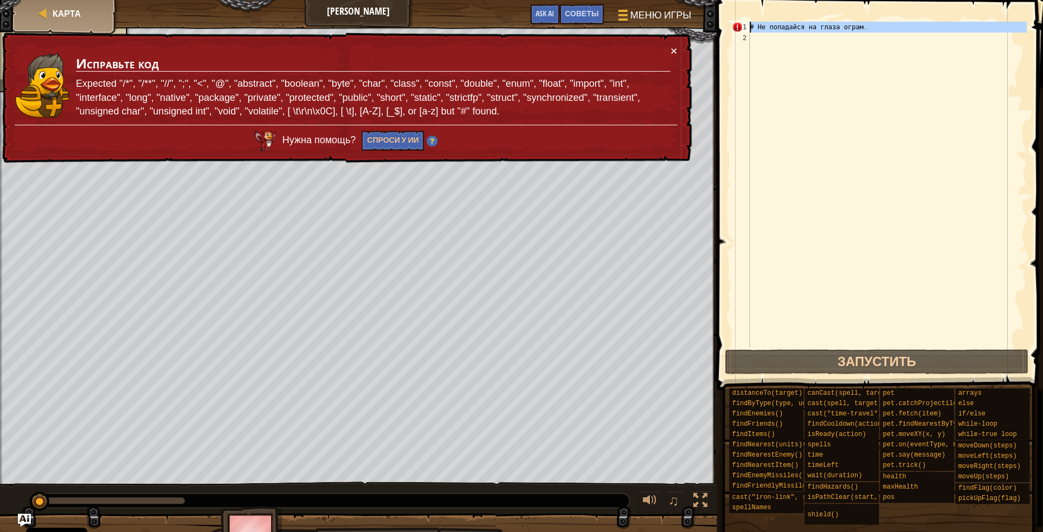
drag, startPoint x: 880, startPoint y: 59, endPoint x: 186, endPoint y: -47, distance: 702.0
click at [748, 22] on div "# Не попадайся на глаза ограм ." at bounding box center [887, 184] width 279 height 325
type textarea "# Не попадайся на глаза ограм."
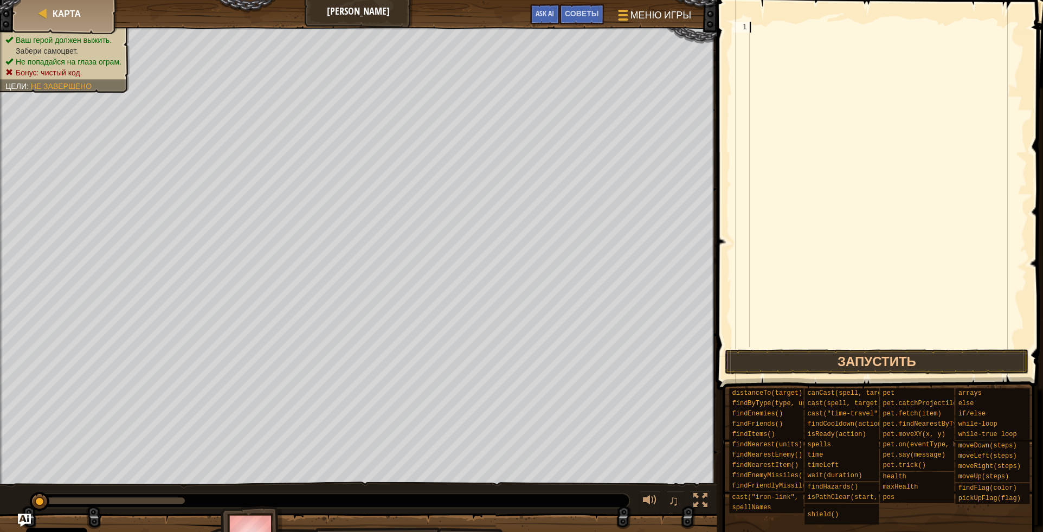
click at [691, 4] on div "[PERSON_NAME] игры Готово Советы Ask AI" at bounding box center [358, 13] width 717 height 27
click at [688, 15] on span "Меню игры" at bounding box center [661, 15] width 64 height 15
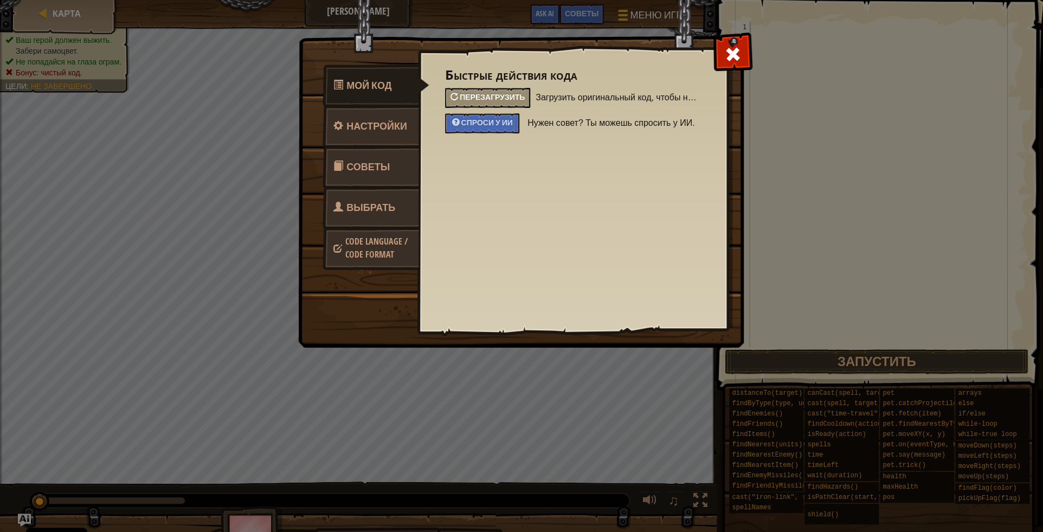
click at [493, 94] on span "Перезагрузить" at bounding box center [492, 97] width 65 height 10
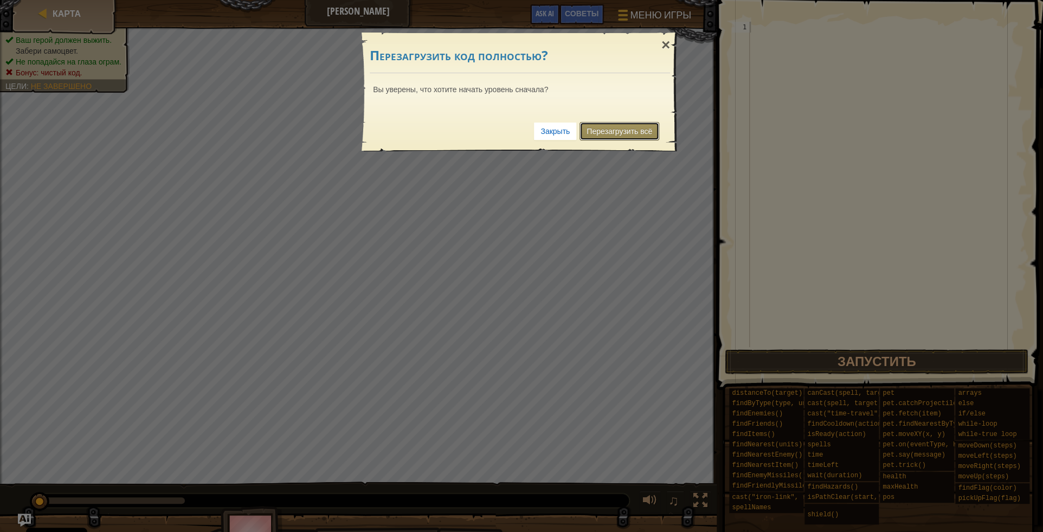
click at [612, 122] on link "Перезагрузить всё" at bounding box center [620, 131] width 80 height 18
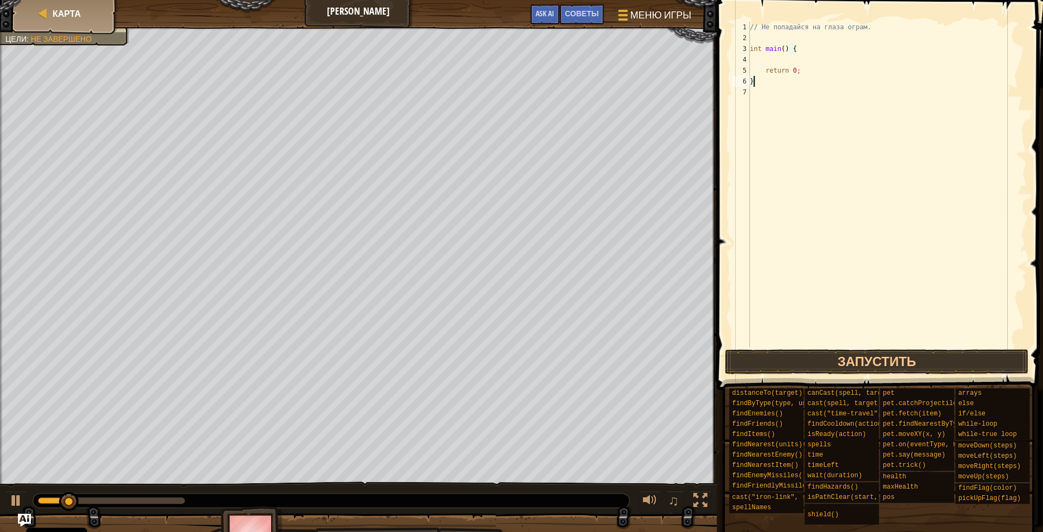
drag, startPoint x: 770, startPoint y: 53, endPoint x: 768, endPoint y: 58, distance: 5.8
click at [768, 58] on div "// Не попадайся на глаза ограм. int main ( ) { return 0 ; }" at bounding box center [887, 195] width 279 height 347
type textarea "int main() {"
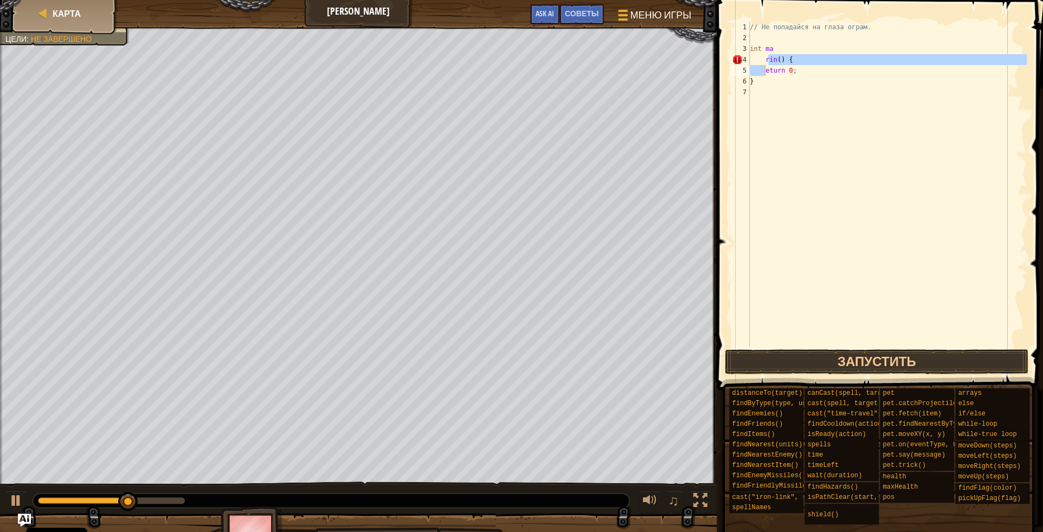
drag, startPoint x: 816, startPoint y: 62, endPoint x: 807, endPoint y: 58, distance: 10.7
click at [816, 62] on div "// Не попадайся на глаза ограм. int ma rin ( ) { eturn 0 ; }" at bounding box center [887, 184] width 279 height 325
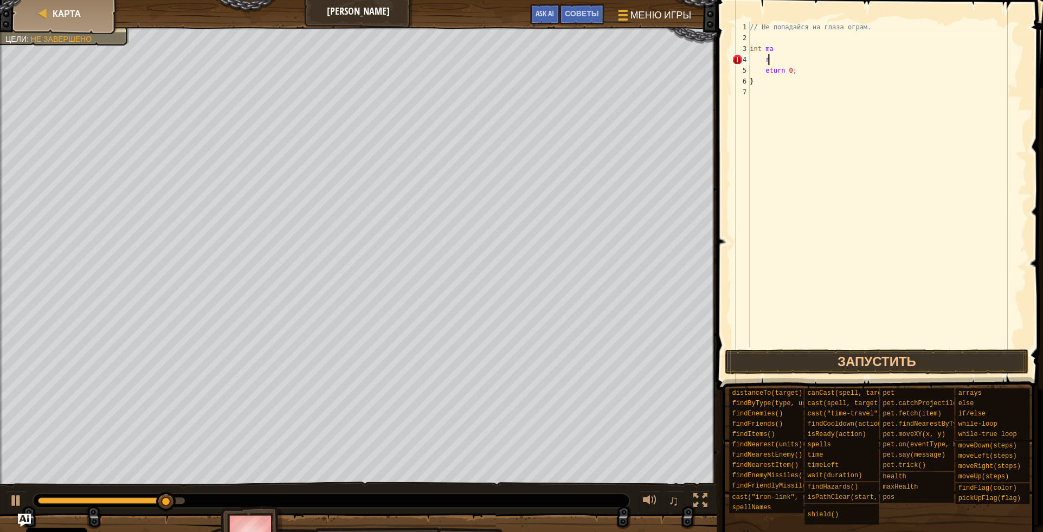
type textarea "r"
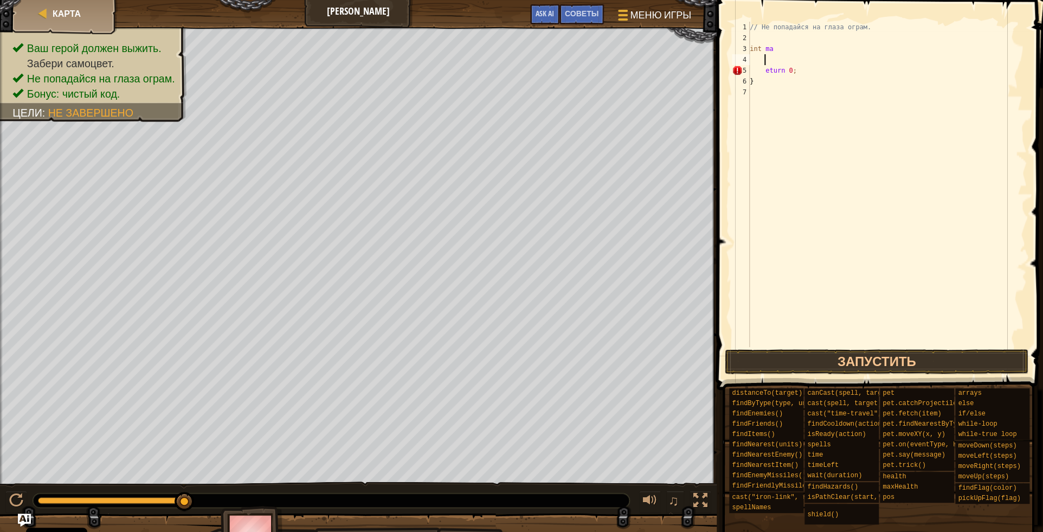
click at [770, 61] on div "// Не попадайся на глаза ограм. int ma eturn 0 ; }" at bounding box center [887, 195] width 279 height 347
click at [769, 62] on div "// Не попадайся на глаза ограм. int ma eturn 0 ; }" at bounding box center [887, 195] width 279 height 347
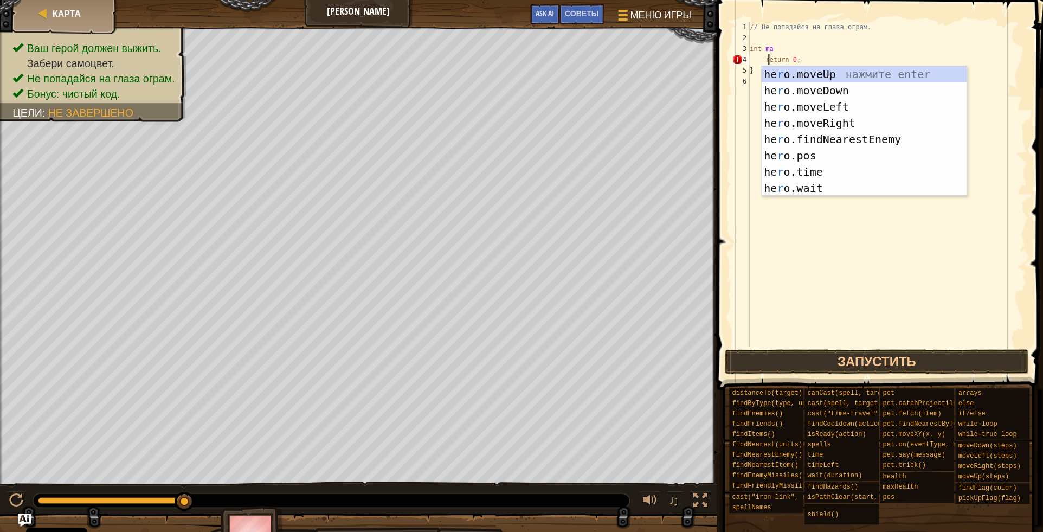
scroll to position [5, 2]
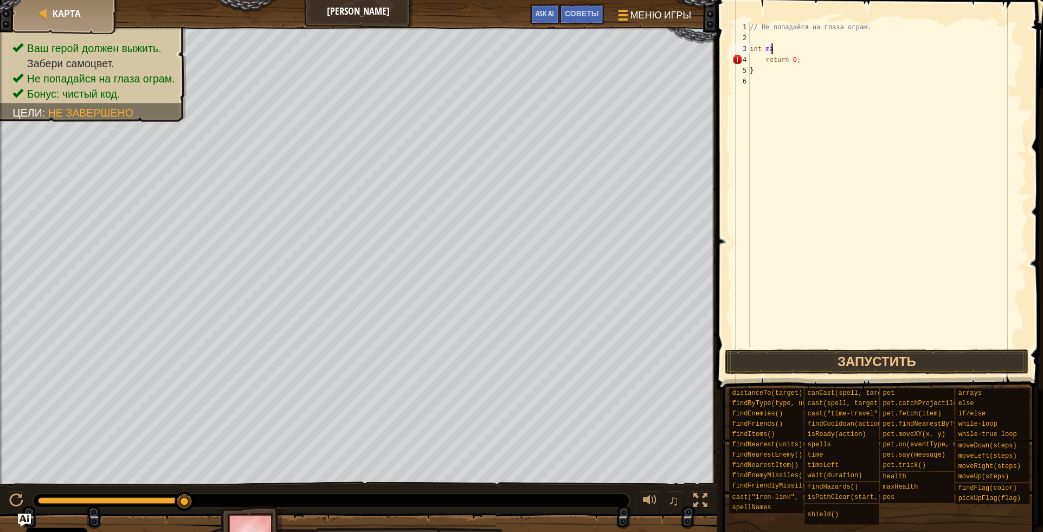
click at [770, 48] on div "// Не попадайся на глаза ограм. int ma return 0 ; }" at bounding box center [887, 195] width 279 height 347
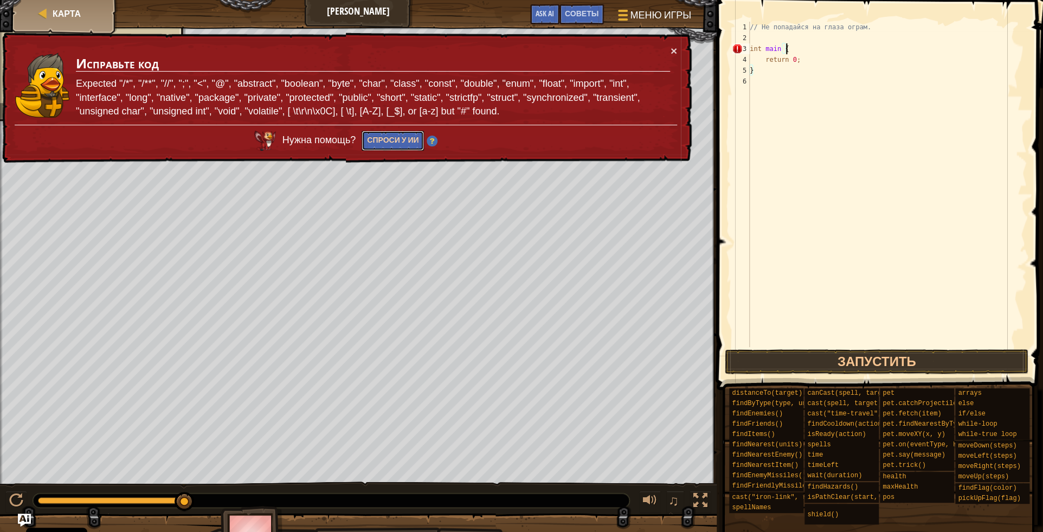
click at [389, 140] on button "Спроси у ИИ" at bounding box center [393, 141] width 62 height 20
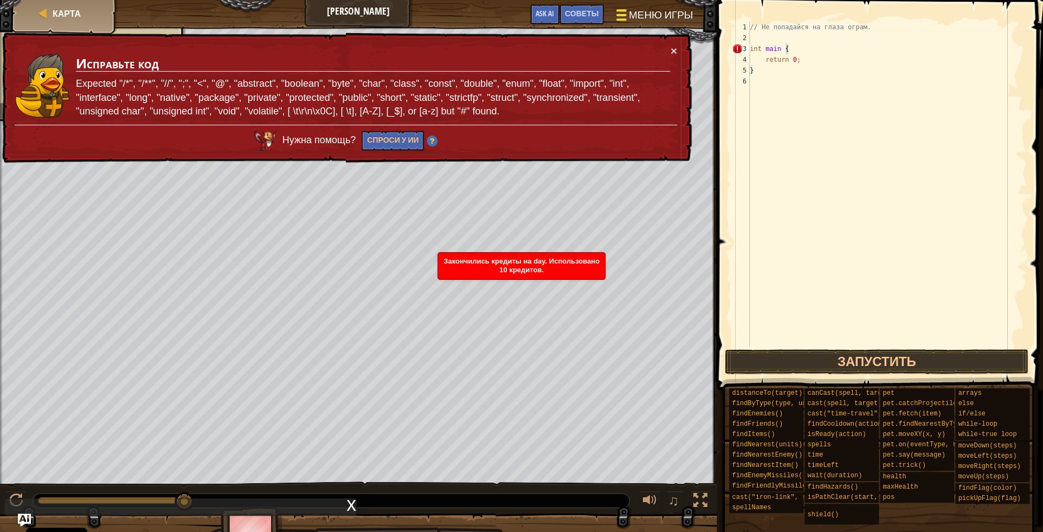
click at [651, 12] on span "Меню игры" at bounding box center [661, 15] width 64 height 15
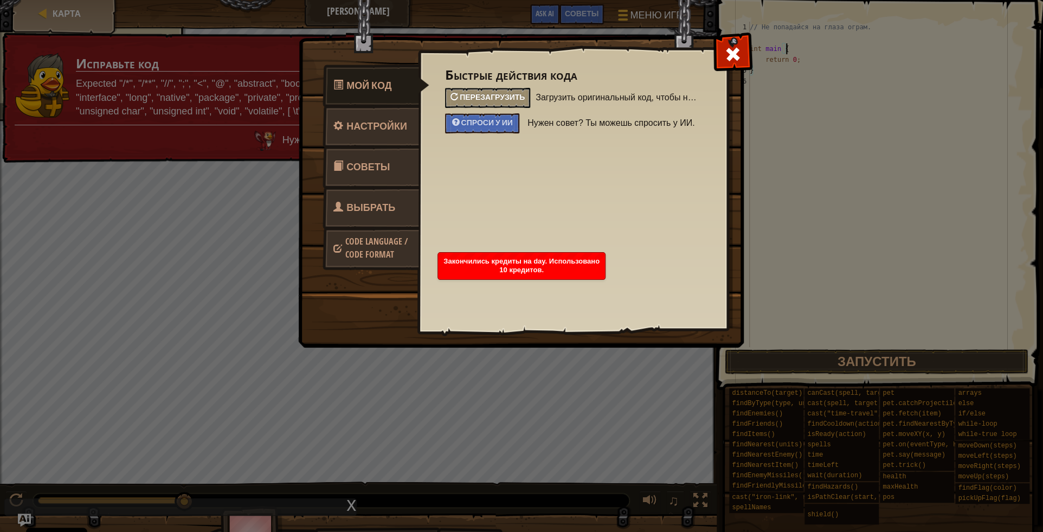
drag, startPoint x: 485, startPoint y: 106, endPoint x: 478, endPoint y: 99, distance: 10.0
click at [478, 99] on div "Перезагрузить" at bounding box center [487, 98] width 85 height 20
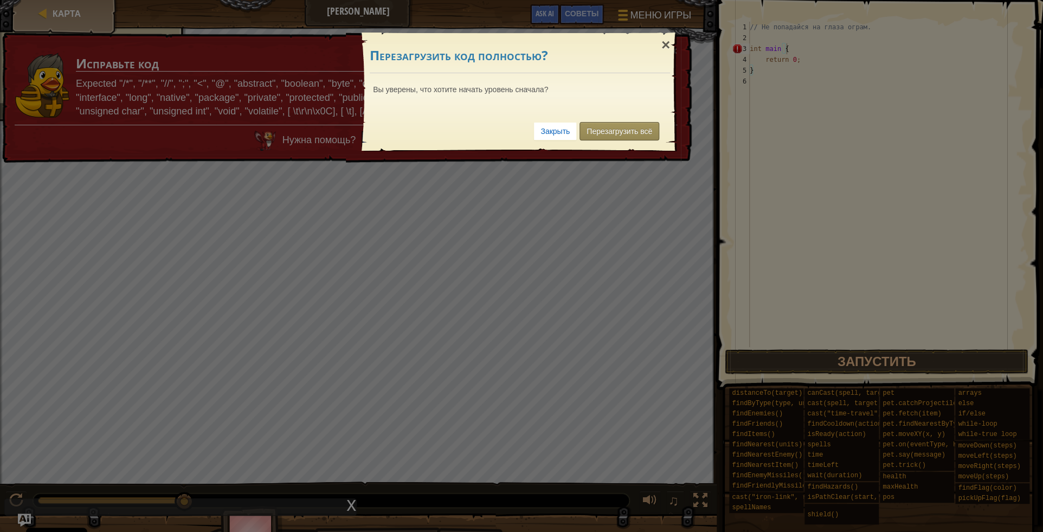
drag, startPoint x: 610, startPoint y: 120, endPoint x: 617, endPoint y: 134, distance: 16.2
click at [617, 131] on div "Закрыть Перезагрузить всё" at bounding box center [520, 131] width 300 height 40
click at [615, 134] on link "Перезагрузить всё" at bounding box center [620, 131] width 80 height 18
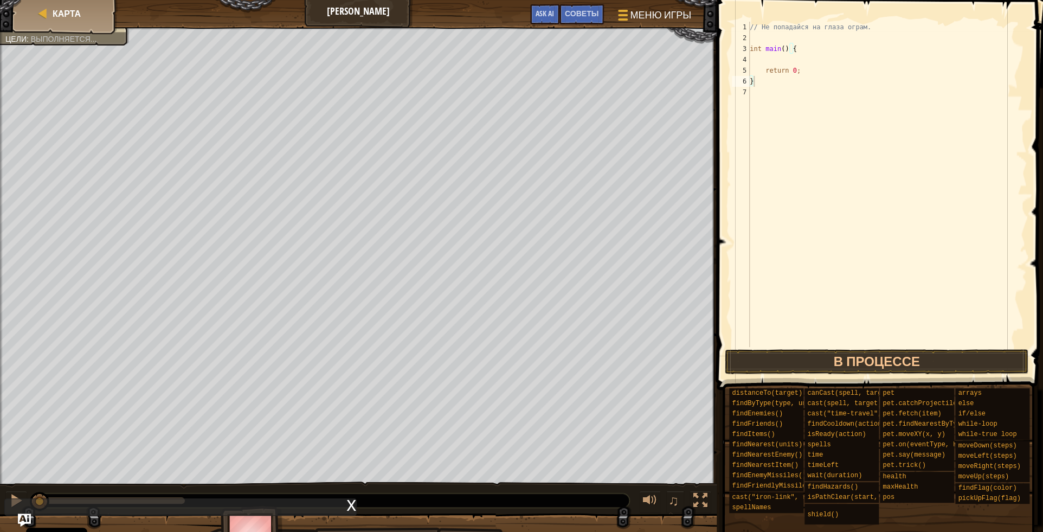
type textarea "}"
drag, startPoint x: 765, startPoint y: 33, endPoint x: 769, endPoint y: 40, distance: 8.0
click at [764, 34] on div "// Не попадайся на глаза ограм. int main ( ) { return 0 ; }" at bounding box center [887, 195] width 279 height 347
click at [770, 62] on div "// Не попадайся на глаза ограм. int main ( ) { return 0 ; }" at bounding box center [887, 195] width 279 height 347
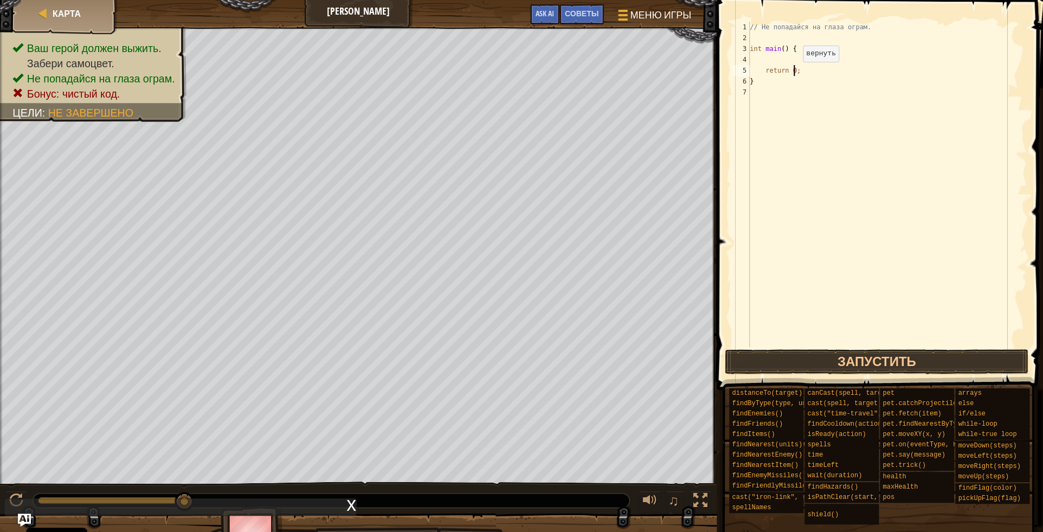
click at [794, 73] on div "// Не попадайся на глаза ограм. int main ( ) { return 0 ; }" at bounding box center [887, 195] width 279 height 347
click at [797, 73] on div "// Не попадайся на глаза ограм. int main ( ) { return 0 ; }" at bounding box center [887, 195] width 279 height 347
type textarea "r"
click at [762, 63] on div "// Не попадайся на глаза ограм. int main ( ) { }" at bounding box center [887, 195] width 279 height 347
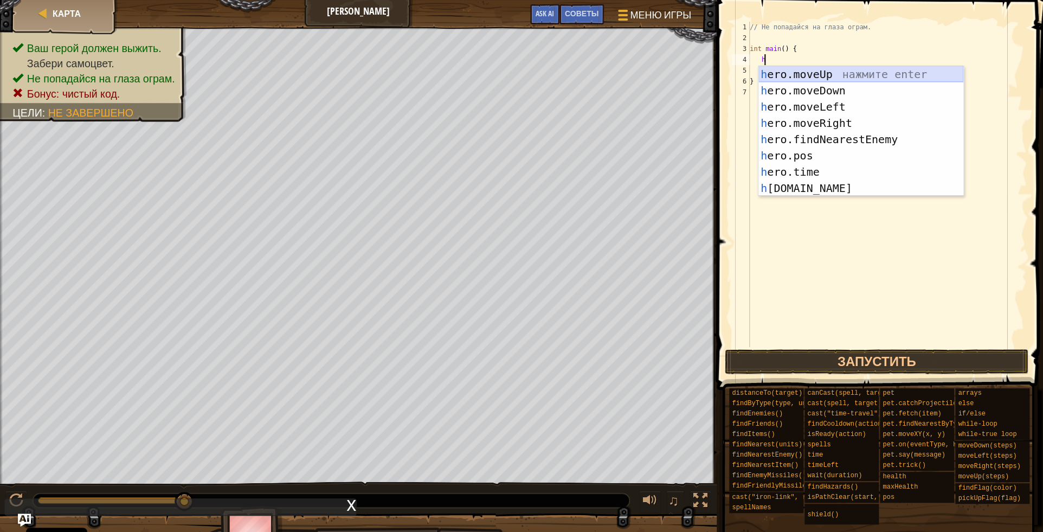
type textarea "her"
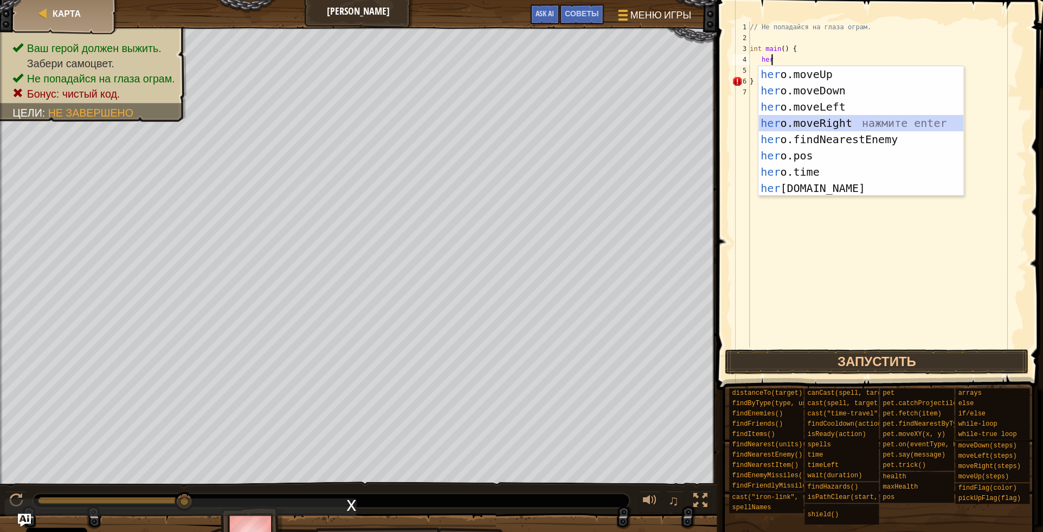
scroll to position [5, 0]
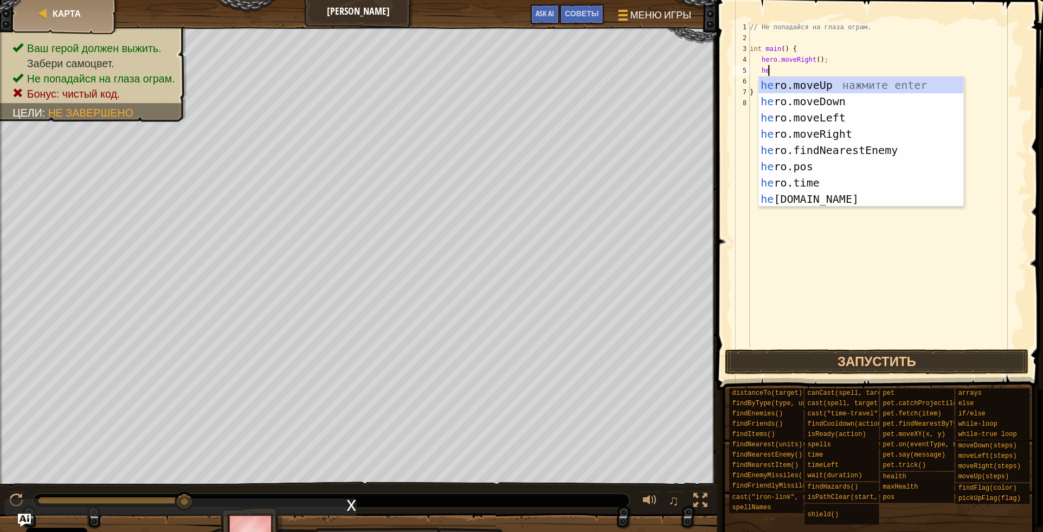
type textarea "her"
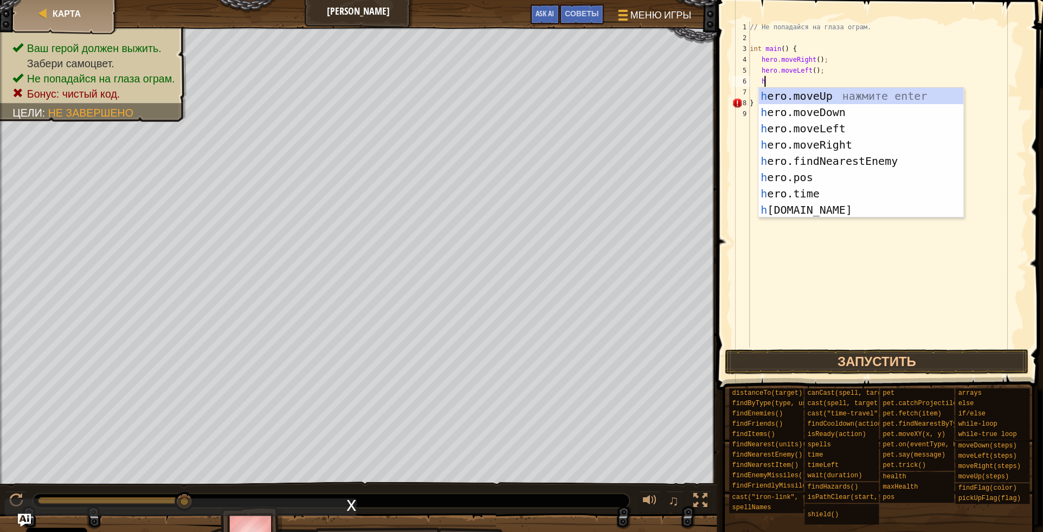
type textarea "her"
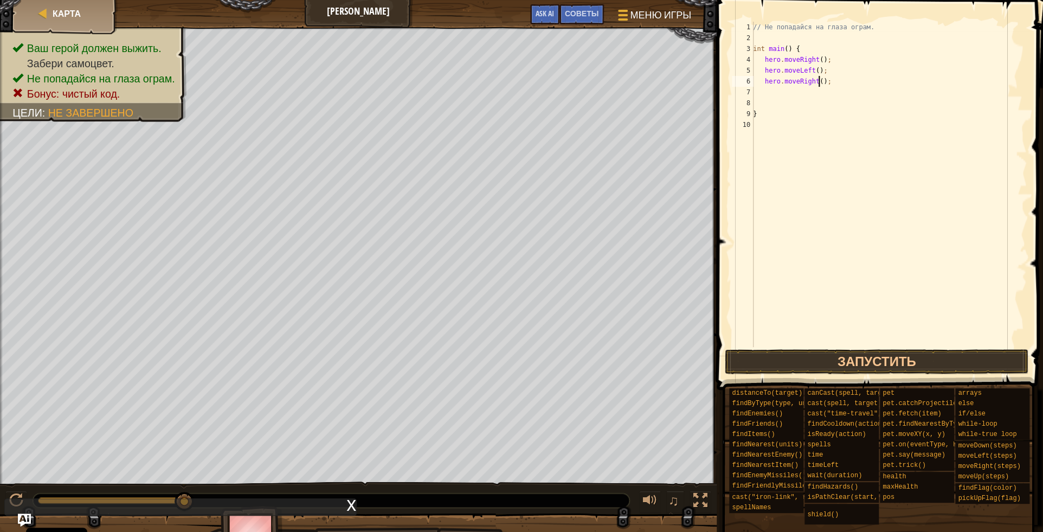
click at [820, 85] on div "// Не попадайся на глаза ограм. int main ( ) { hero . moveRight ( ) ; hero . mo…" at bounding box center [889, 195] width 276 height 347
type textarea "hero.moveRight(2);"
click at [771, 99] on div "// Не попадайся на глаза ограм. int main ( ) { hero . moveRight ( ) ; hero . mo…" at bounding box center [889, 195] width 276 height 347
drag, startPoint x: 765, startPoint y: 92, endPoint x: 774, endPoint y: 93, distance: 9.3
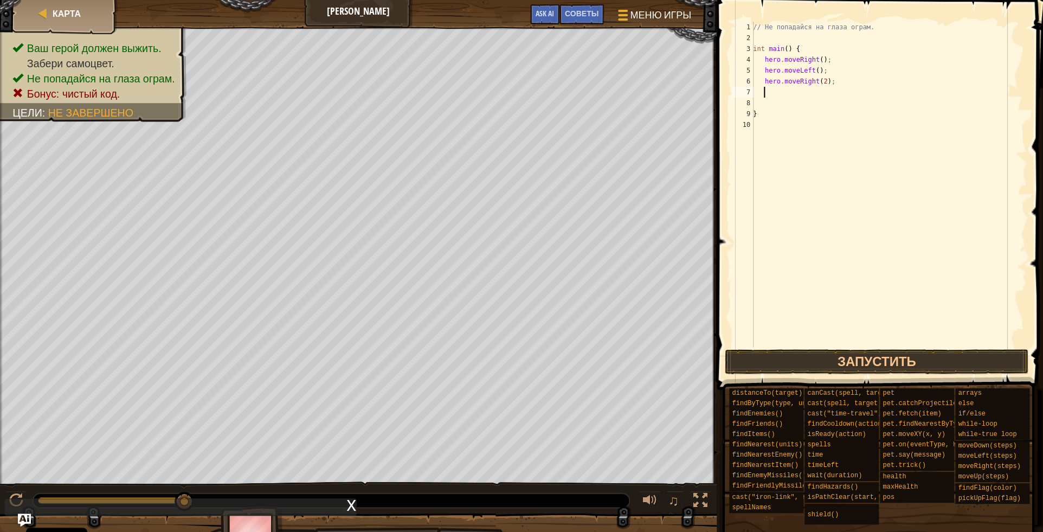
click at [767, 92] on div "// Не попадайся на глаза ограм. int main ( ) { hero . moveRight ( ) ; hero . mo…" at bounding box center [889, 195] width 276 height 347
click at [774, 93] on div "// Не попадайся на глаза ограм. int main ( ) { hero . moveRight ( ) ; hero . mo…" at bounding box center [889, 184] width 276 height 325
type textarea "return 0;"
click at [847, 355] on button "Запустить" at bounding box center [877, 361] width 304 height 25
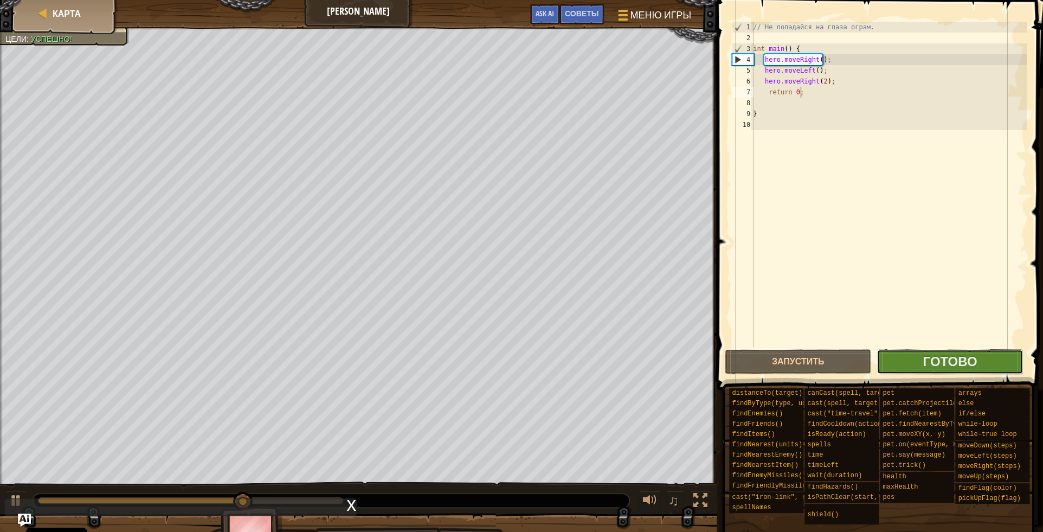
click at [897, 362] on button "Готово" at bounding box center [950, 361] width 146 height 25
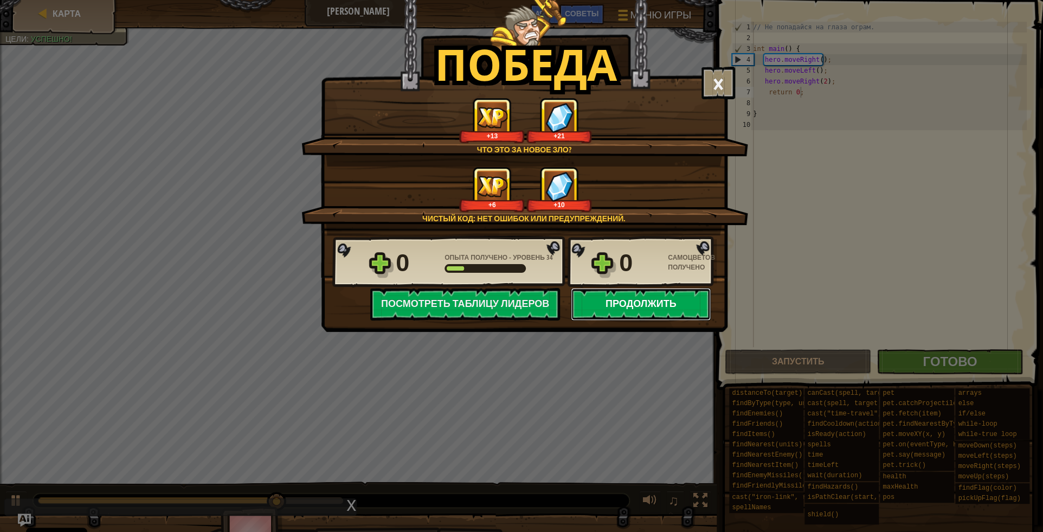
click at [657, 311] on button "Продолжить" at bounding box center [641, 304] width 140 height 33
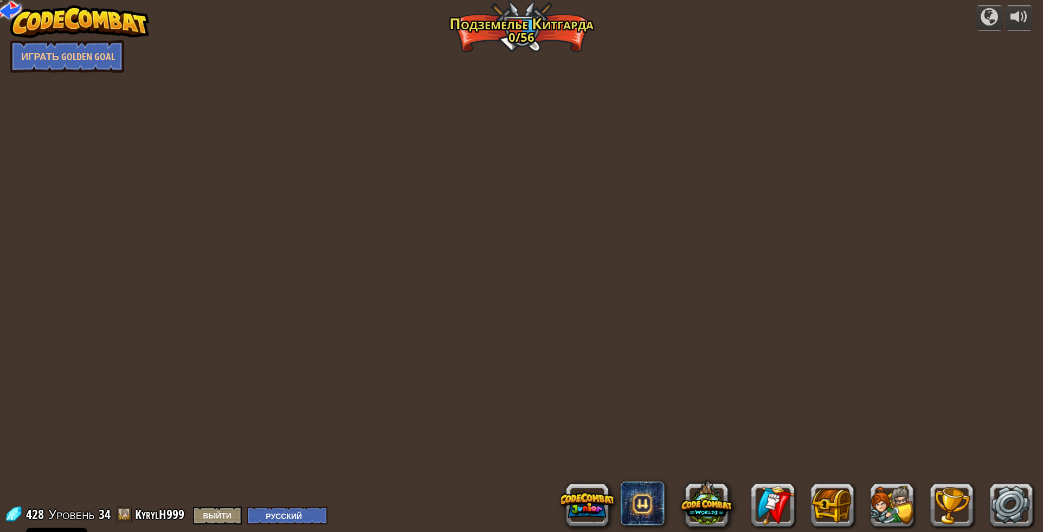
select select "ru"
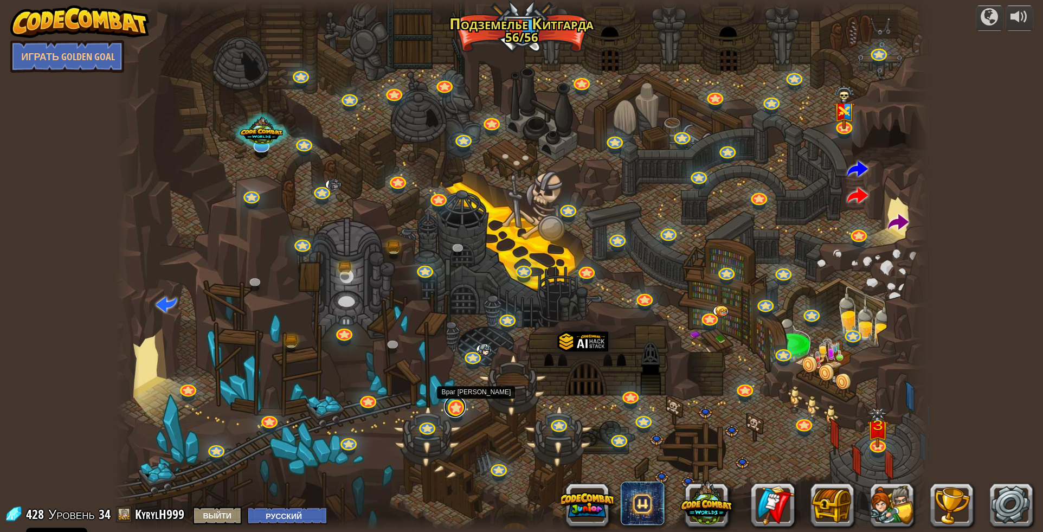
click at [454, 412] on link at bounding box center [455, 407] width 22 height 22
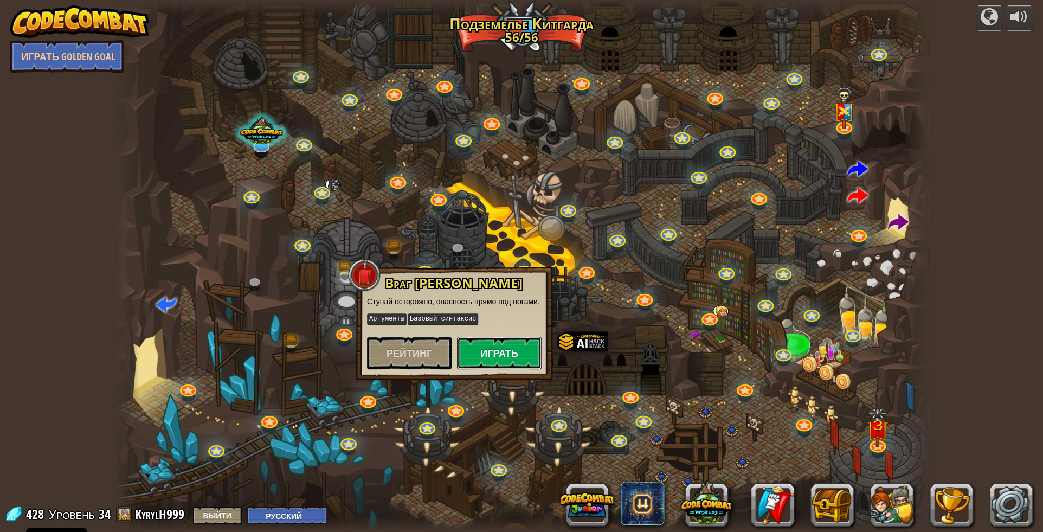
click at [501, 351] on button "Играть" at bounding box center [499, 353] width 85 height 33
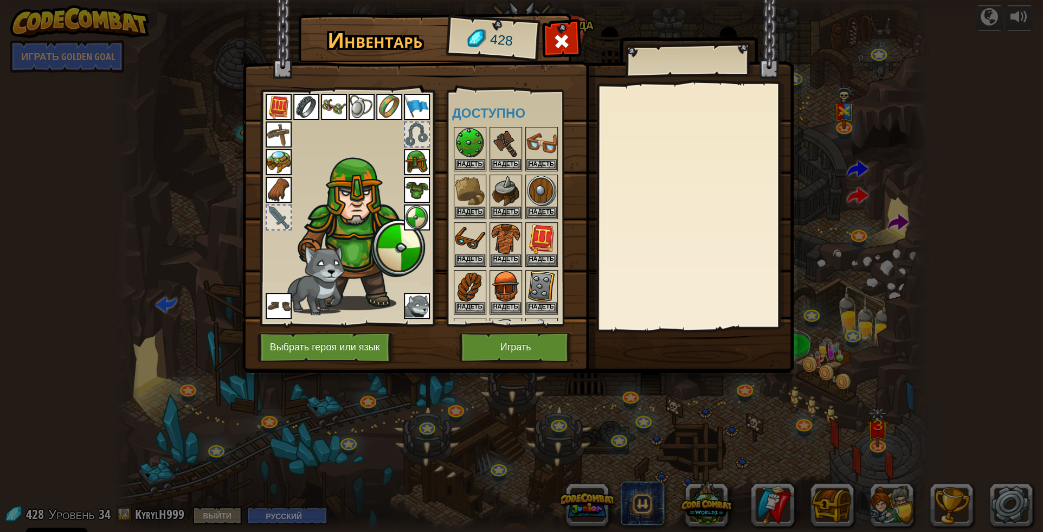
click at [524, 330] on img at bounding box center [517, 176] width 551 height 394
click at [524, 337] on button "Играть" at bounding box center [515, 347] width 113 height 30
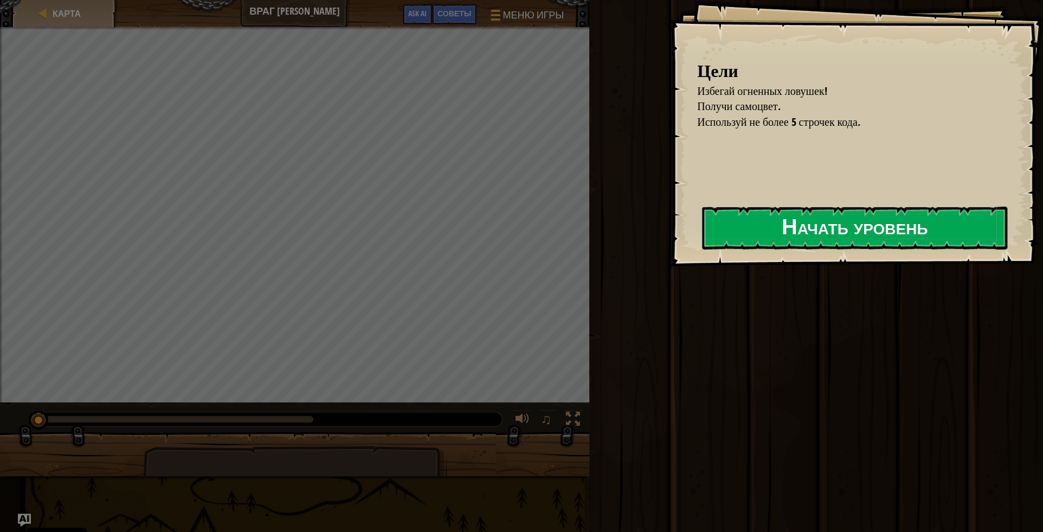
drag, startPoint x: 775, startPoint y: 224, endPoint x: 788, endPoint y: 220, distance: 13.6
click at [782, 220] on button "Начать уровень" at bounding box center [854, 228] width 305 height 43
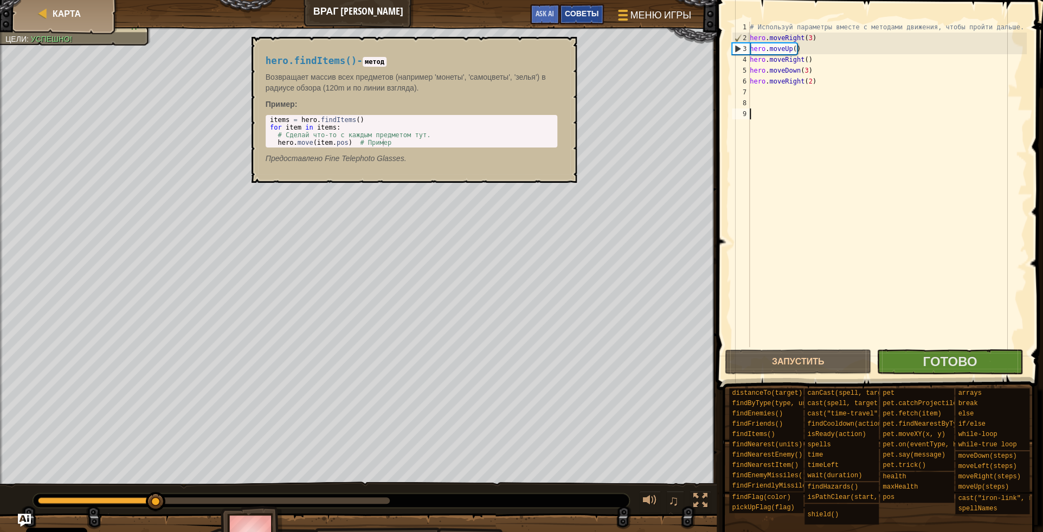
click at [594, 11] on span "Советы" at bounding box center [582, 13] width 34 height 10
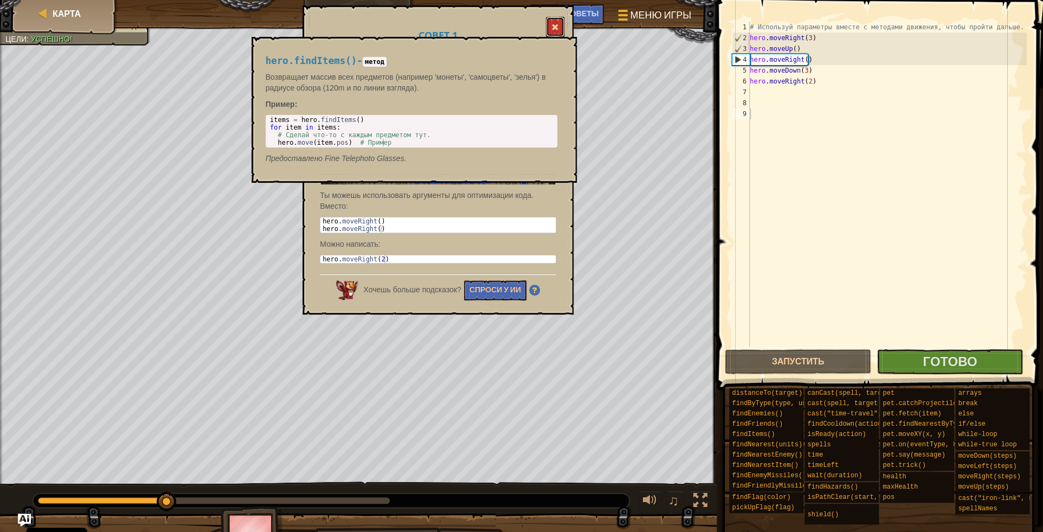
click at [557, 23] on span at bounding box center [555, 27] width 8 height 8
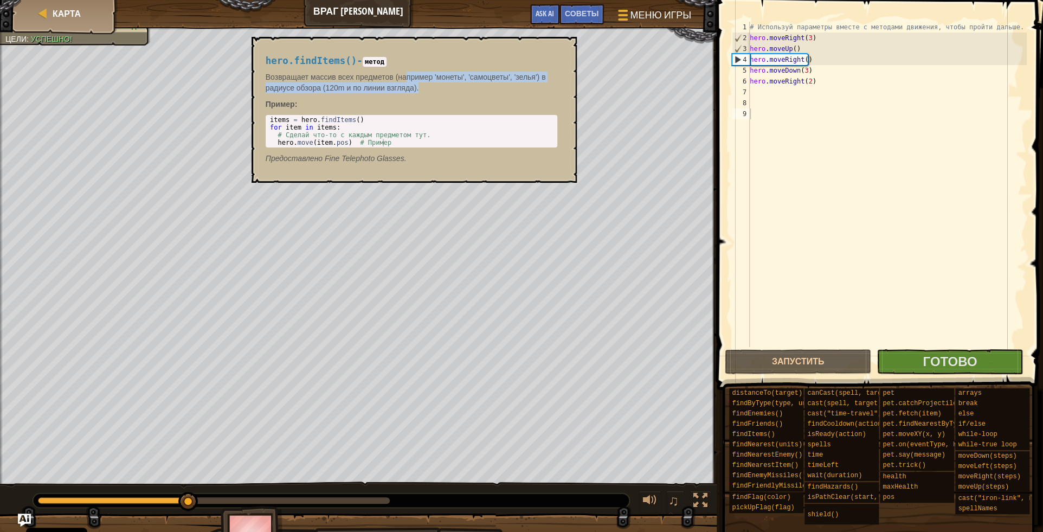
drag, startPoint x: 406, startPoint y: 71, endPoint x: 451, endPoint y: 100, distance: 54.1
click at [450, 99] on div "hero.findItems() - метод Возвращает массив всех предметов (например 'монеты', '…" at bounding box center [411, 110] width 307 height 128
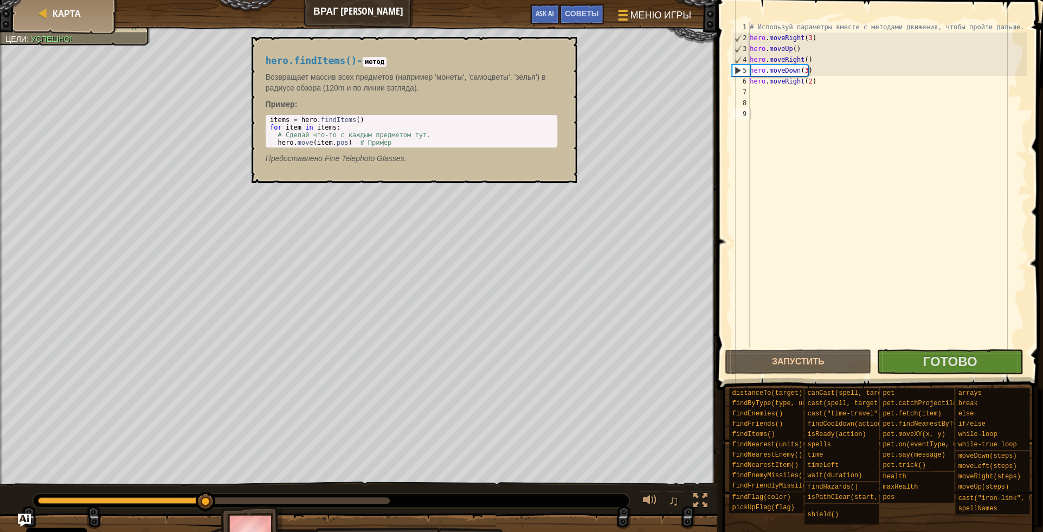
click at [446, 166] on div "hero.findItems() - метод Возвращает массив всех предметов (например 'монеты', '…" at bounding box center [411, 110] width 307 height 128
